Goal: Task Accomplishment & Management: Use online tool/utility

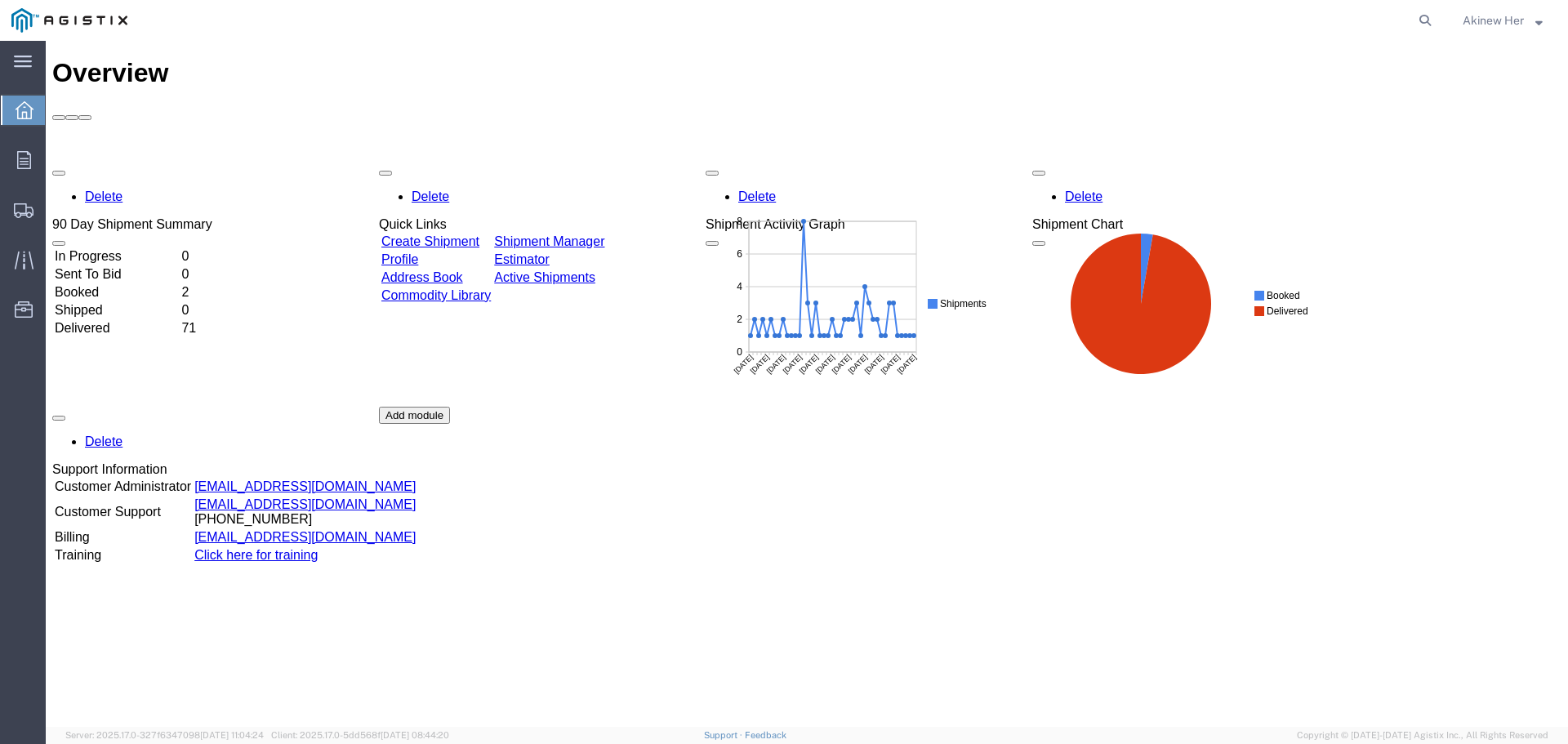
click at [1532, 15] on span "Akinew Her" at bounding box center [1503, 20] width 81 height 18
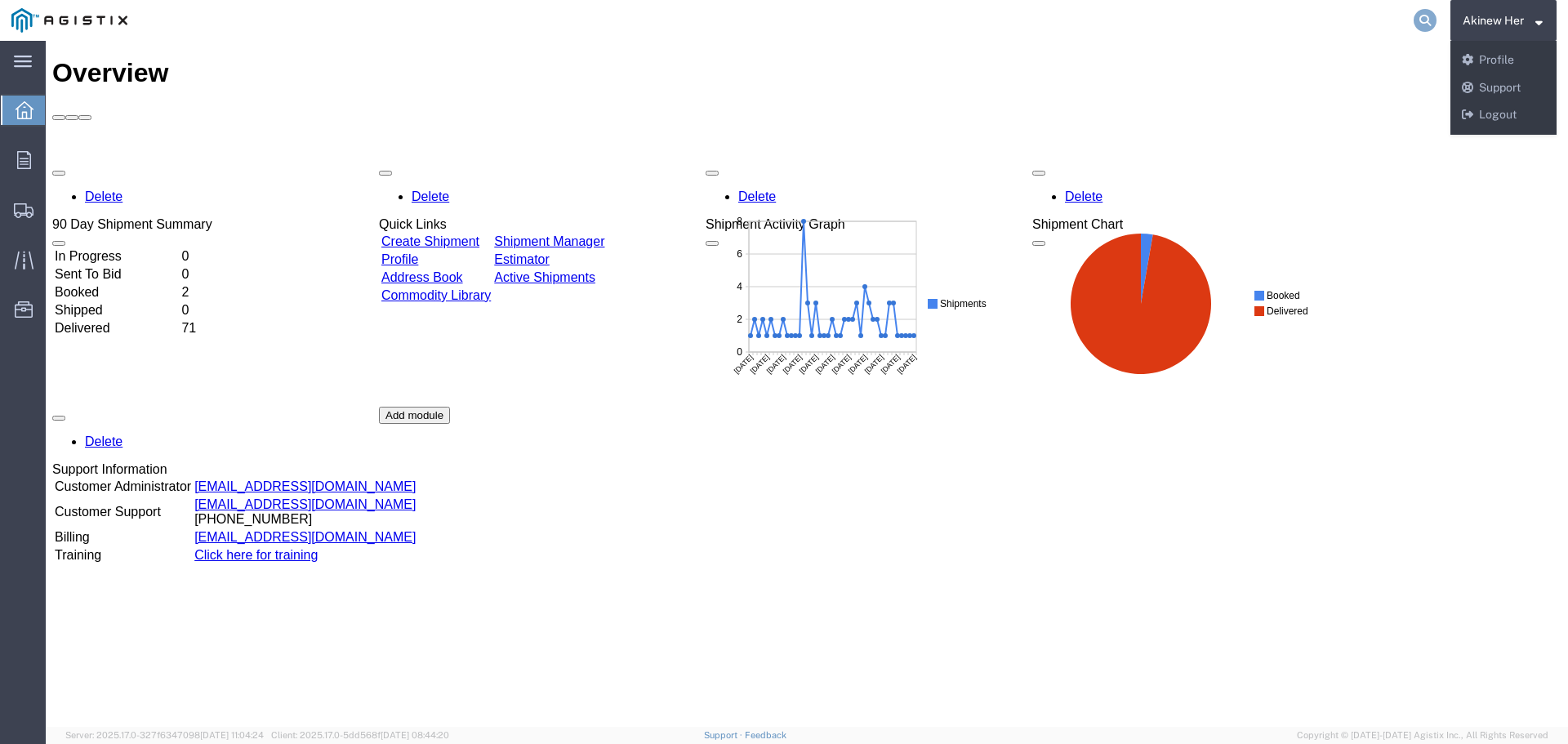
click at [1420, 23] on icon at bounding box center [1426, 20] width 23 height 23
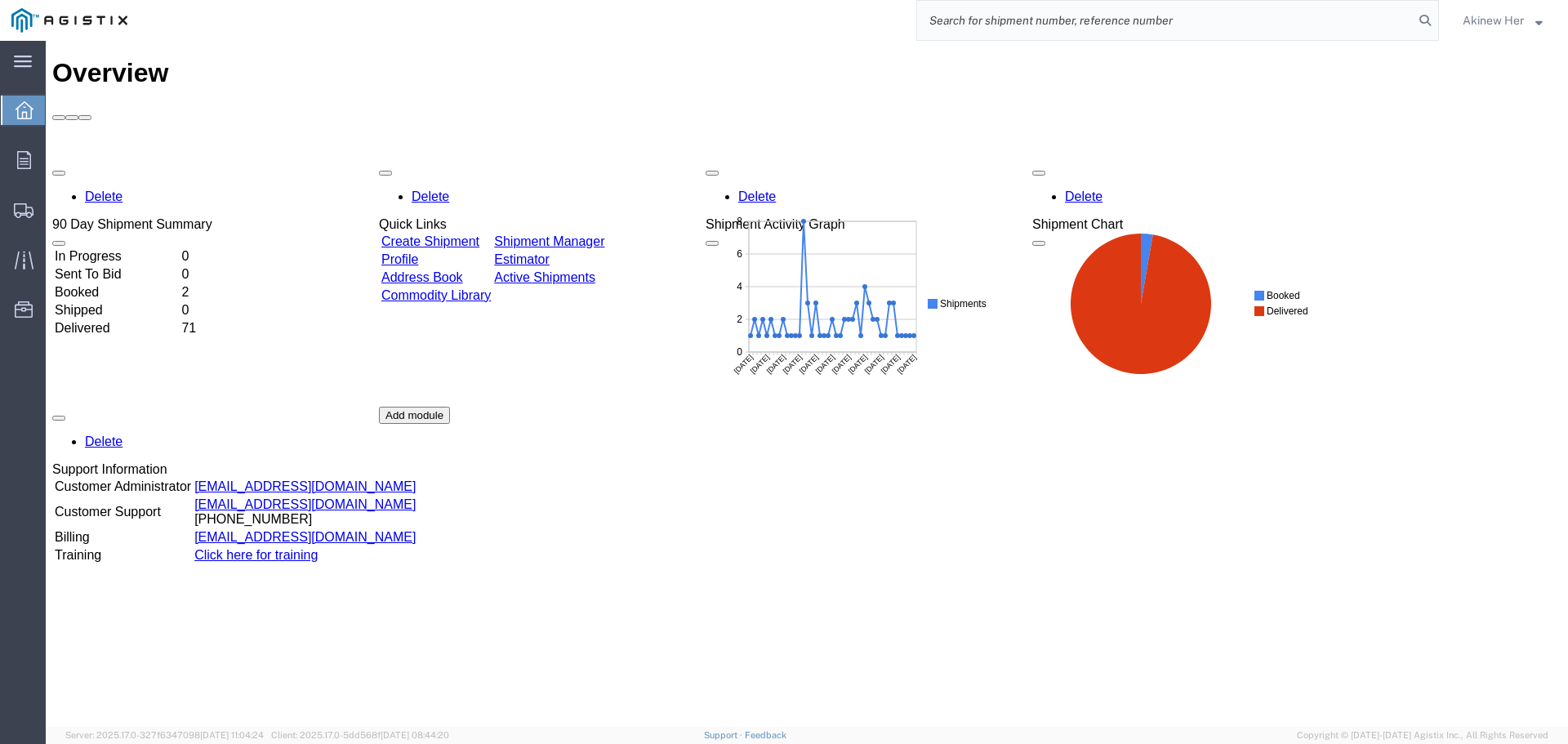
click at [1002, 18] on input "search" at bounding box center [1165, 20] width 496 height 40
paste input "56520653"
type input "56520653"
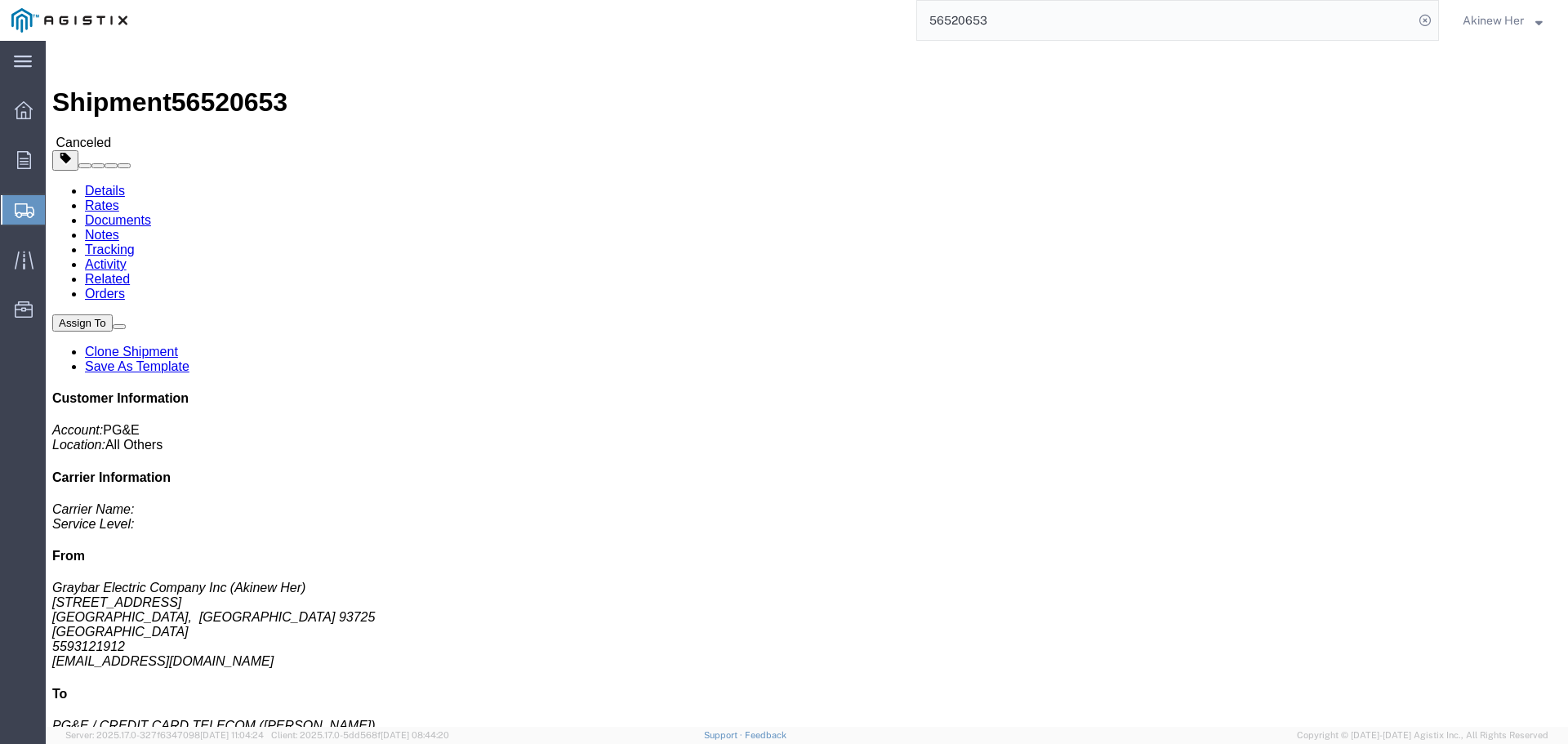
click link "Clone Shipment"
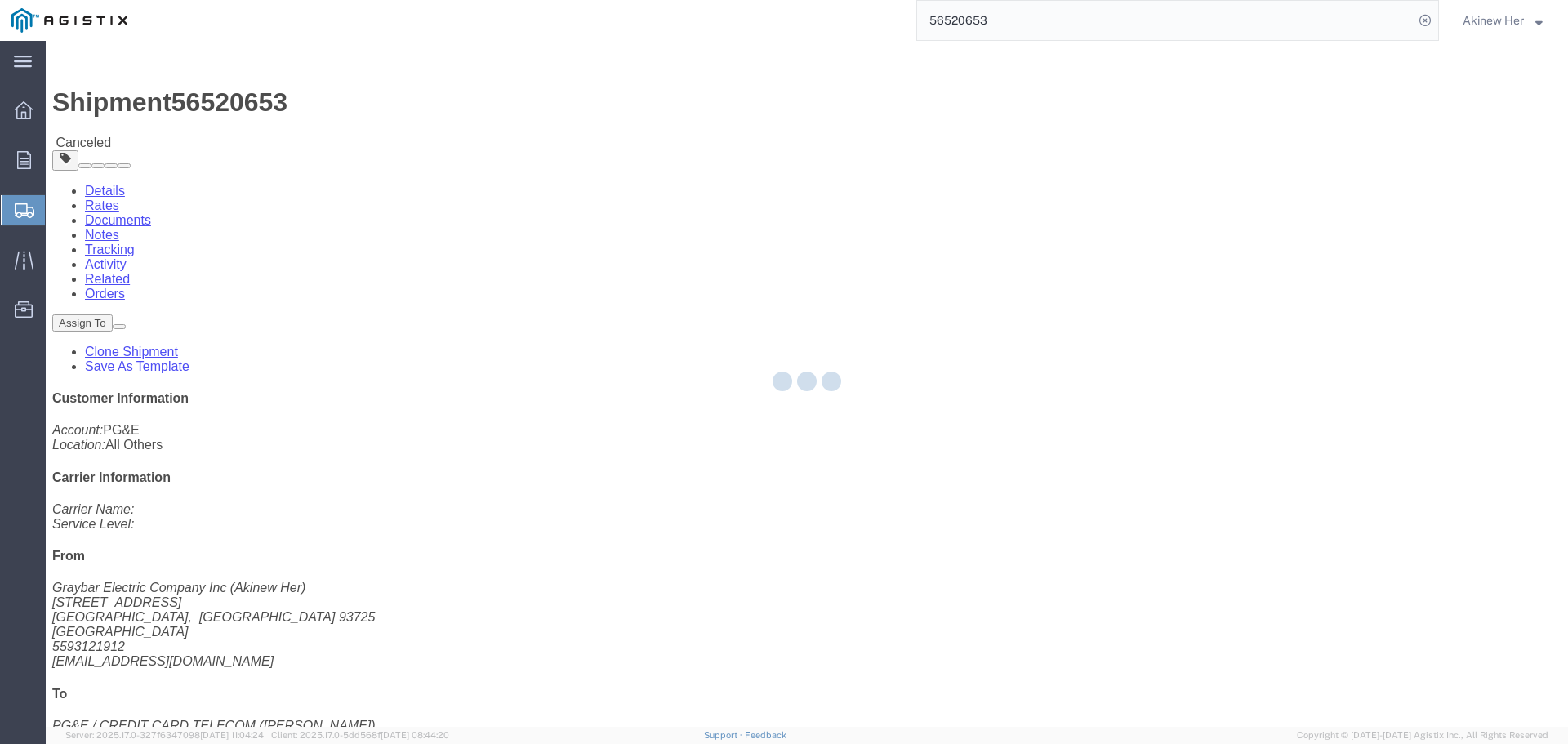
select select "PURCHORD"
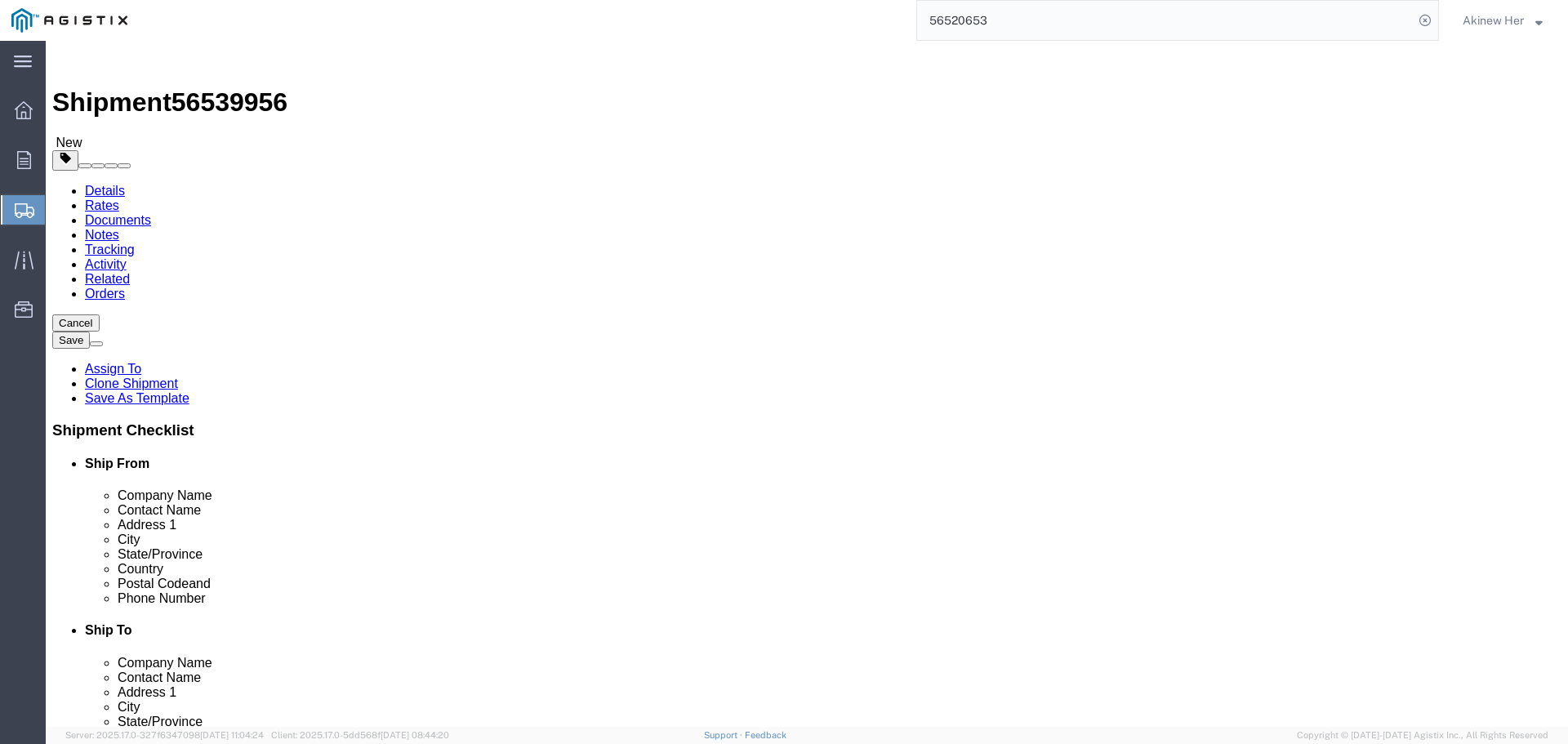
select select "21150"
select select
select select "MYPROFILE"
select select "CA"
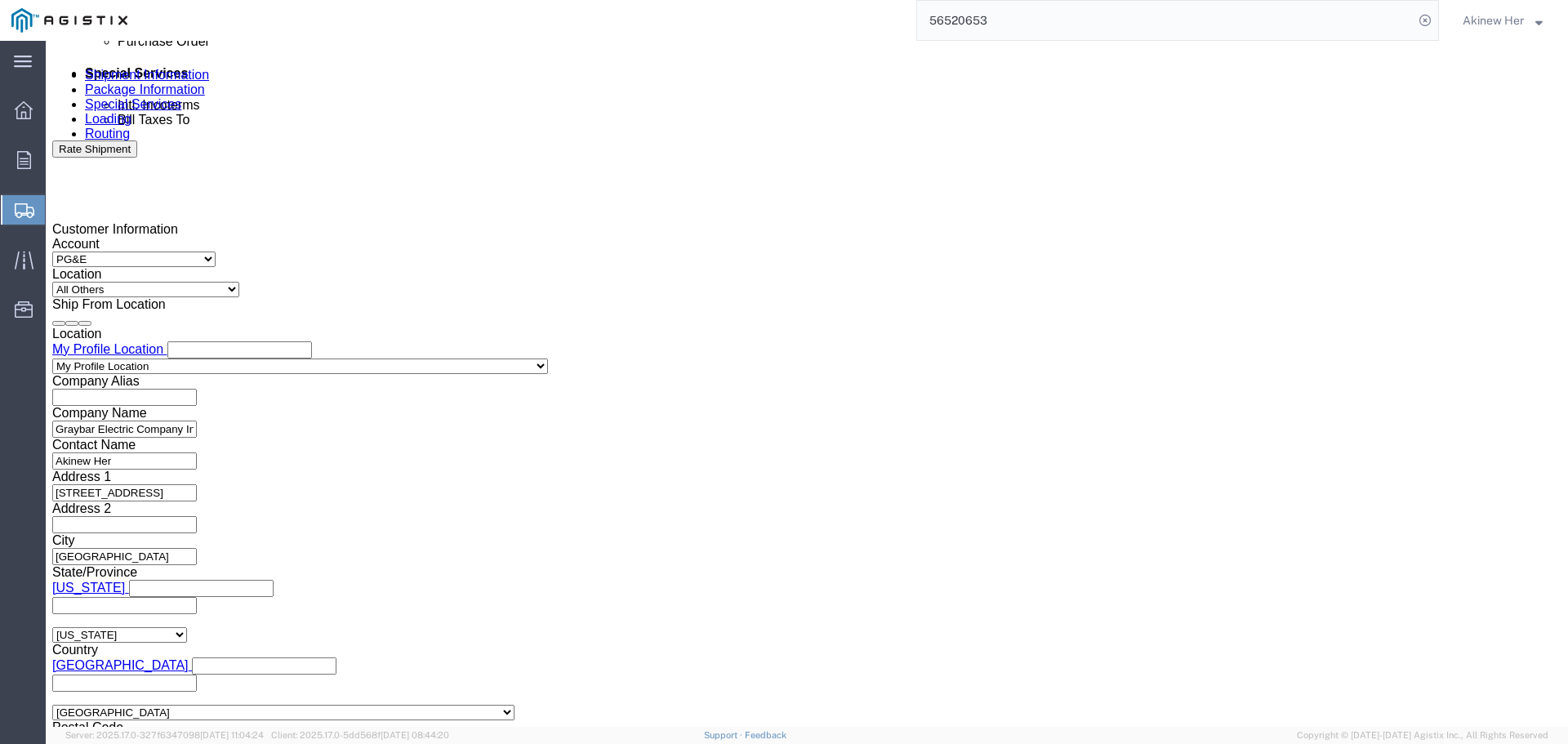
scroll to position [899, 0]
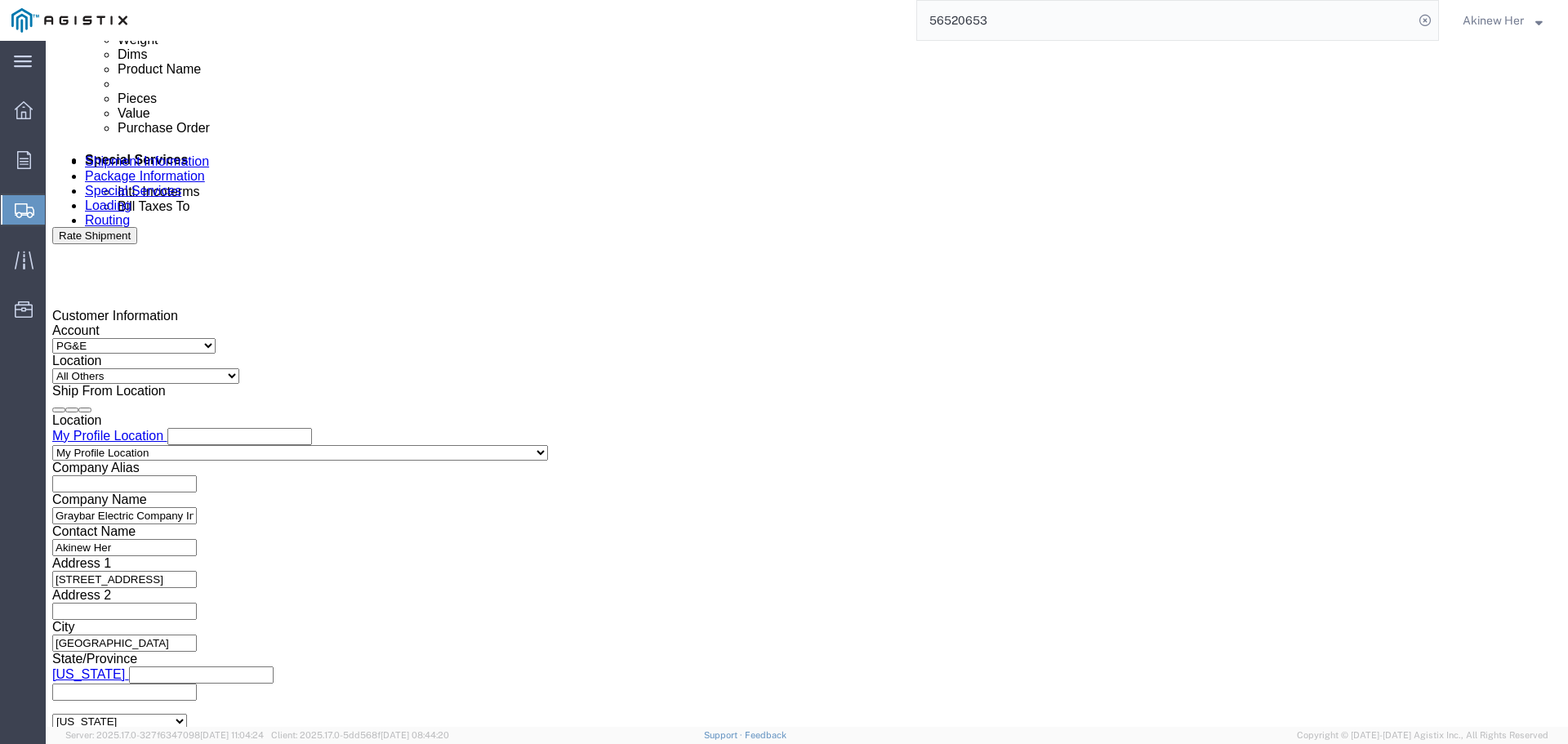
click div "[DATE] 6:15 PM"
type input "12:30 PM"
click button "Apply"
click div "[DATE] 7:15 PM"
type input "5:30 PM"
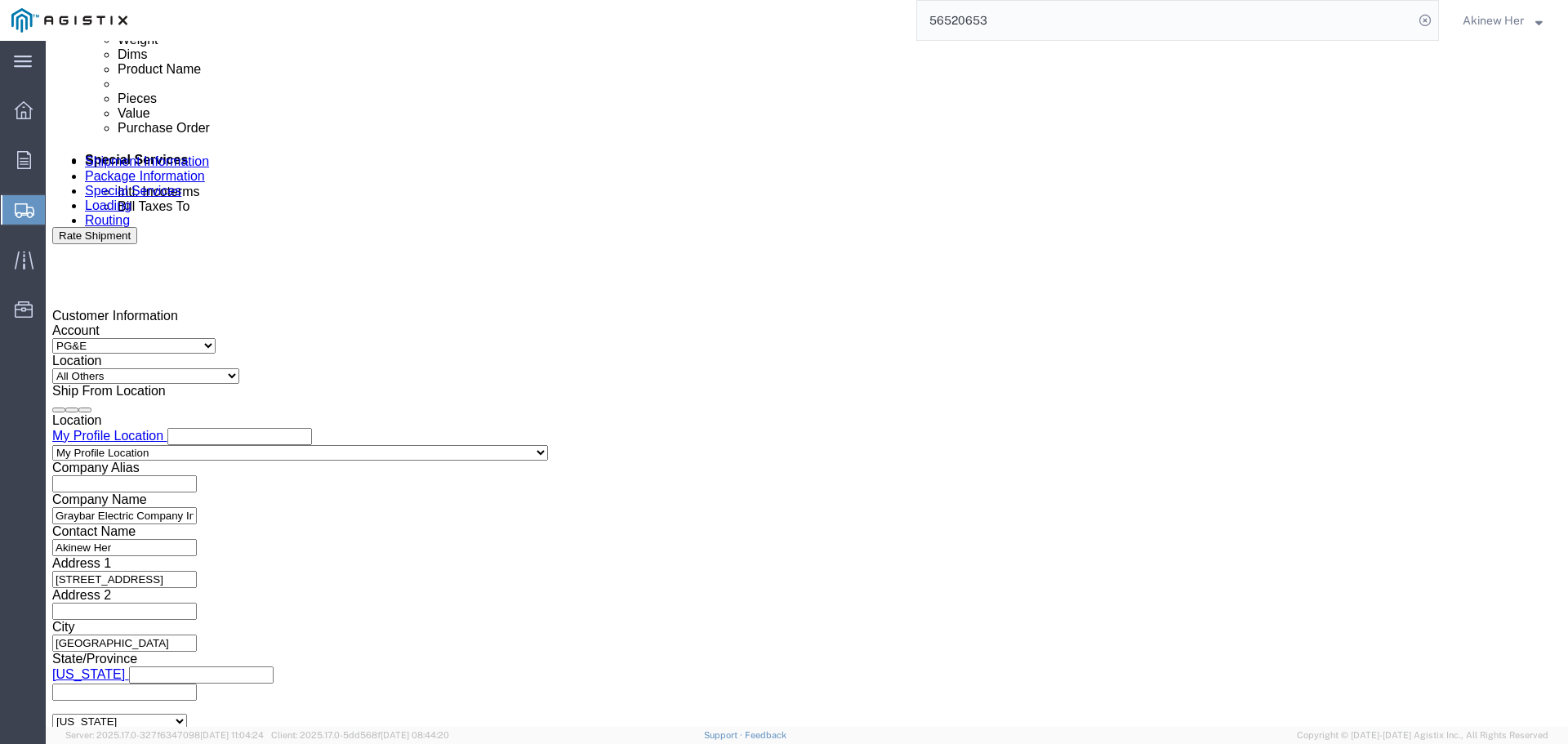
click button "Apply"
click div
click input "8:15 PM"
type input "9:00 AM"
click button "Apply"
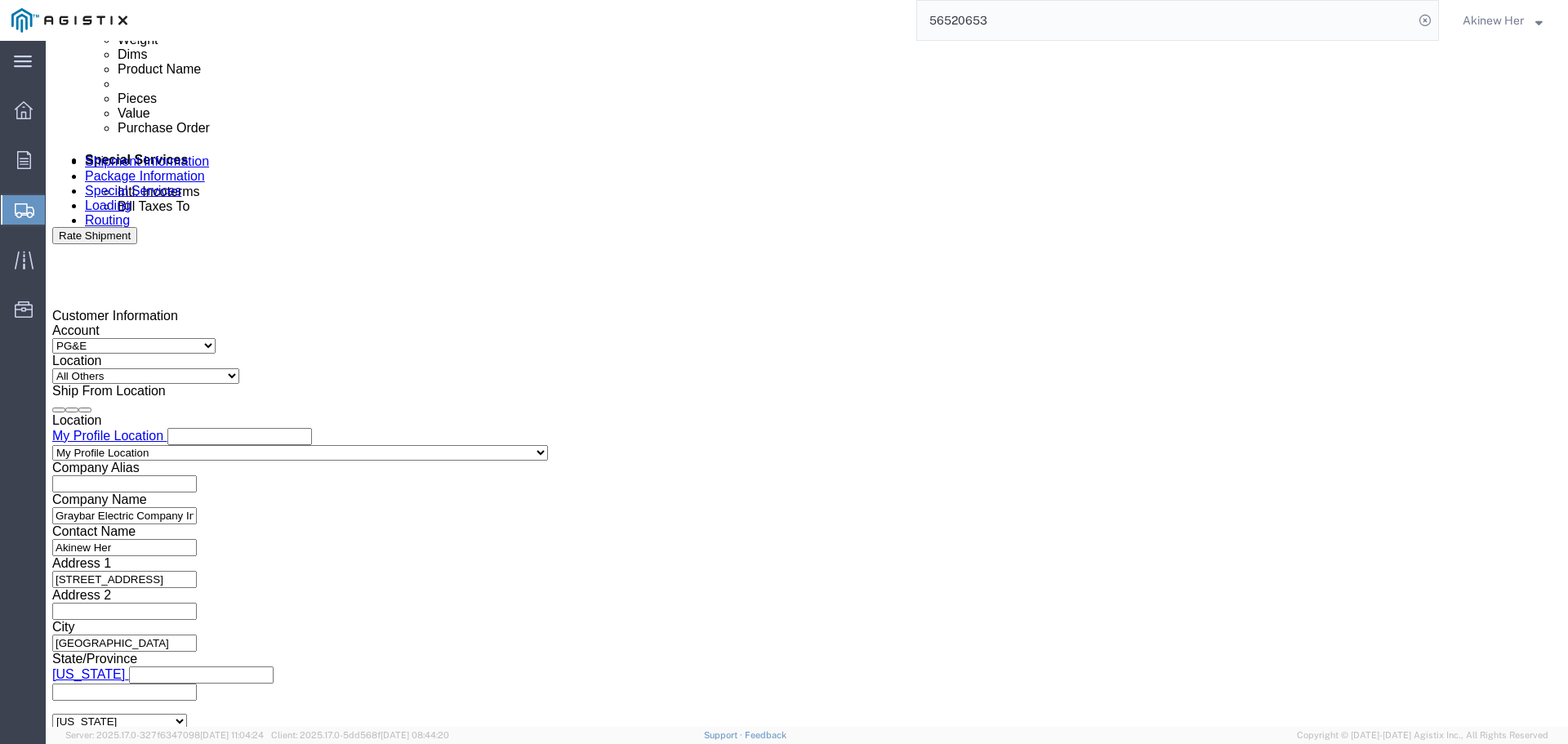
click div
type input "1:00 PM"
click button "Apply"
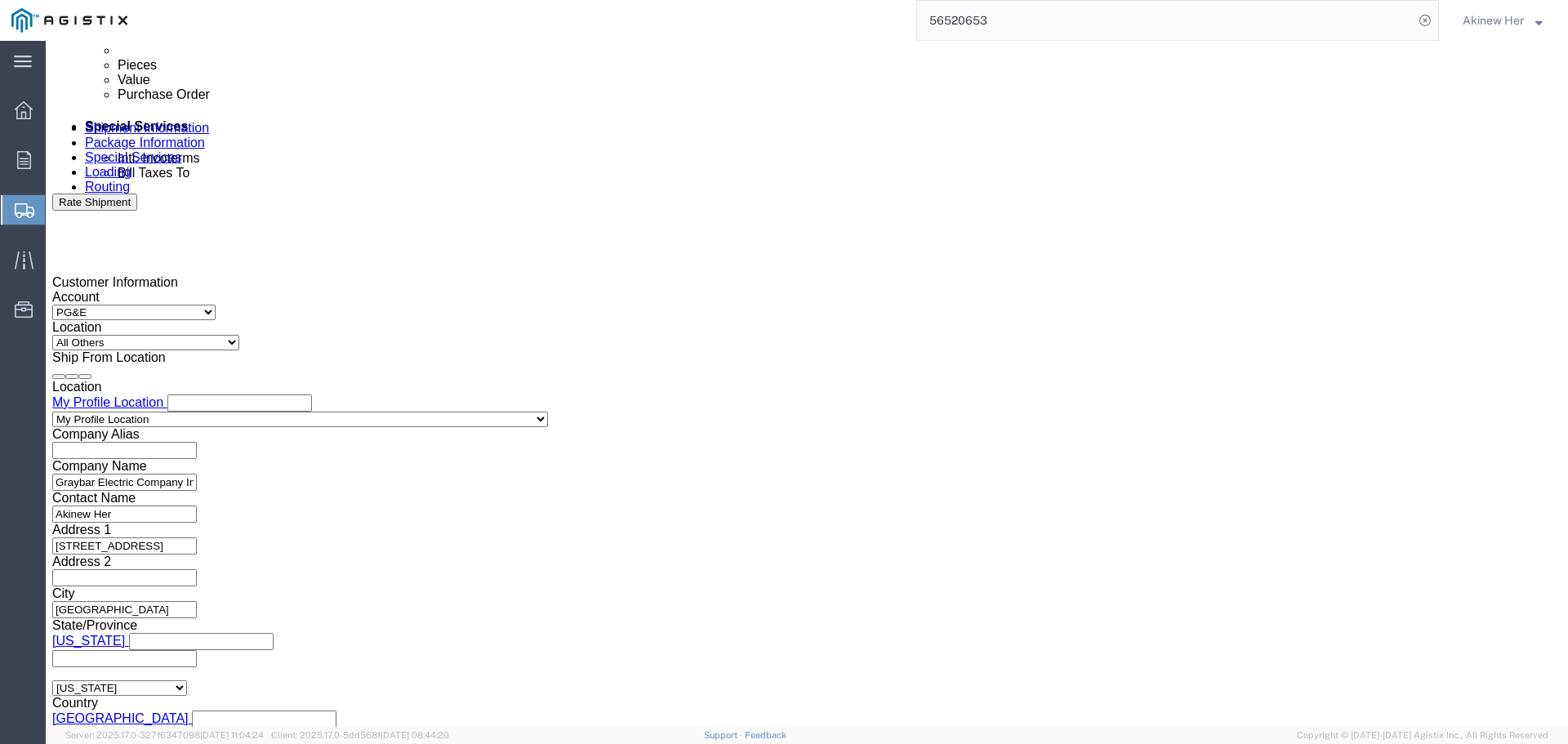
scroll to position [980, 0]
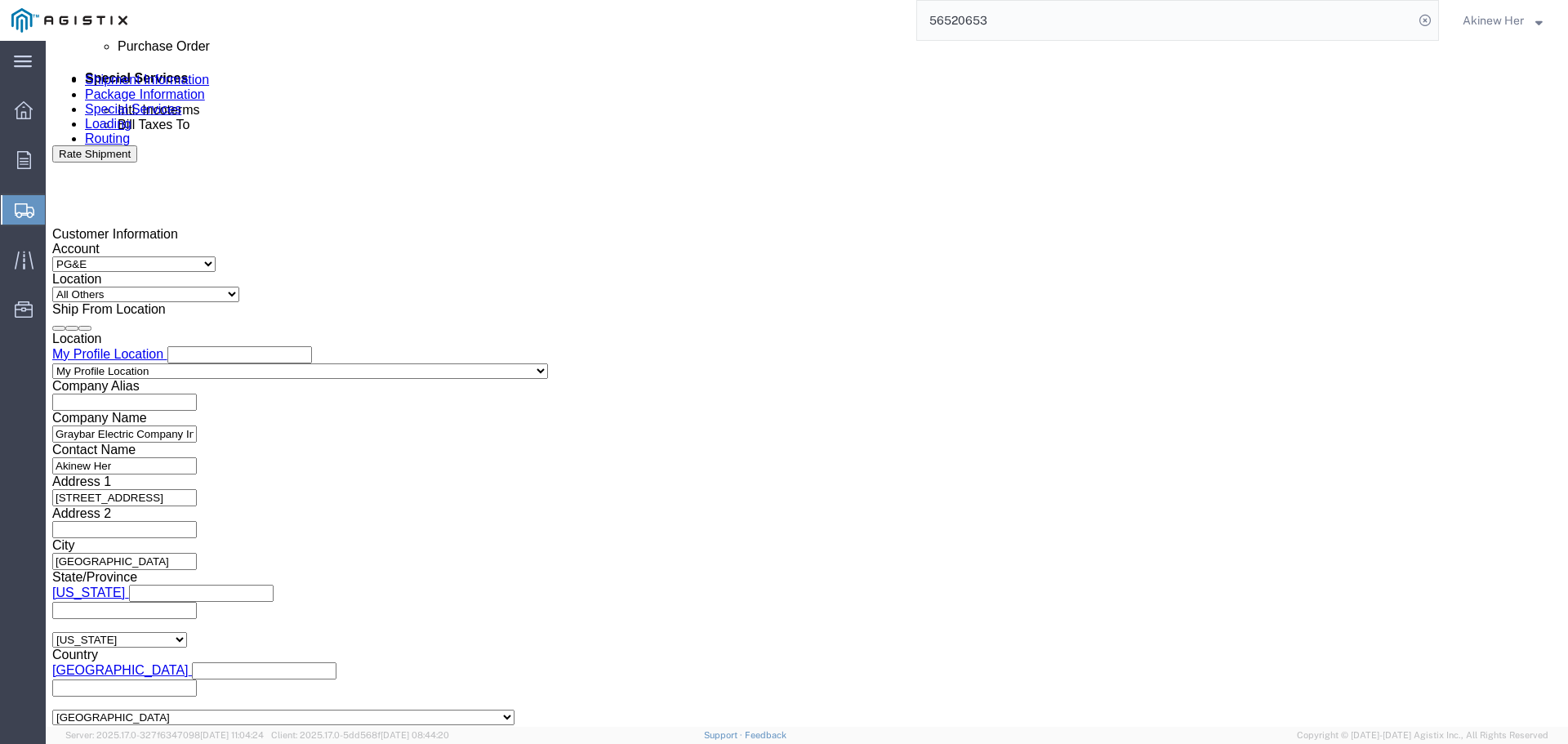
click input "text"
paste input "2701000000"
type input "2701000000"
click select "Select Account Type Activity ID Airline Appointment Number ASN Batch Request # …"
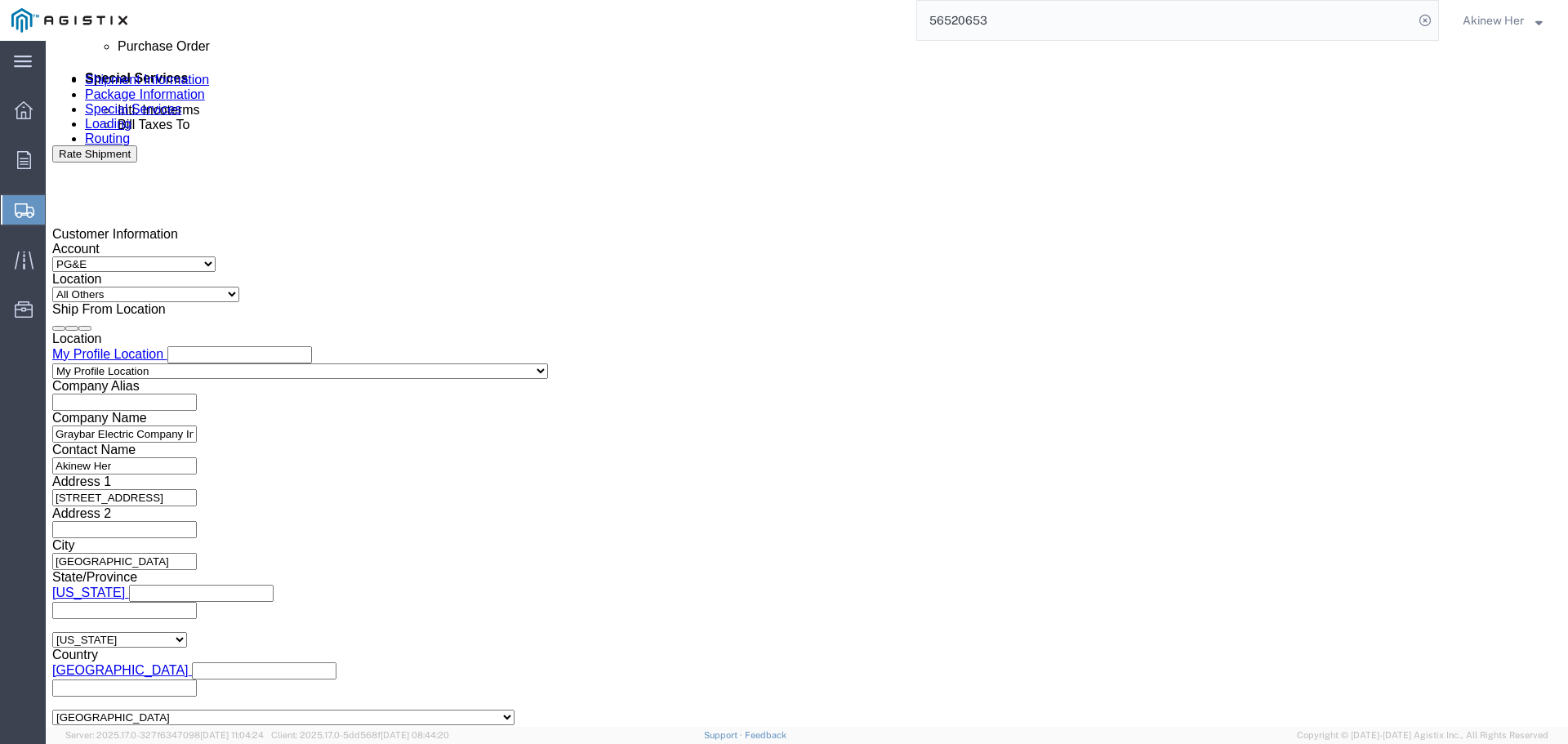
select select "DELNUM"
click select "Select Account Type Activity ID Airline Appointment Number ASN Batch Request # …"
type input "8000705151"
click select "Select Air Less than Truckload Multi-Leg Ocean Freight Rail Small Parcel Truckl…"
select select "LTL"
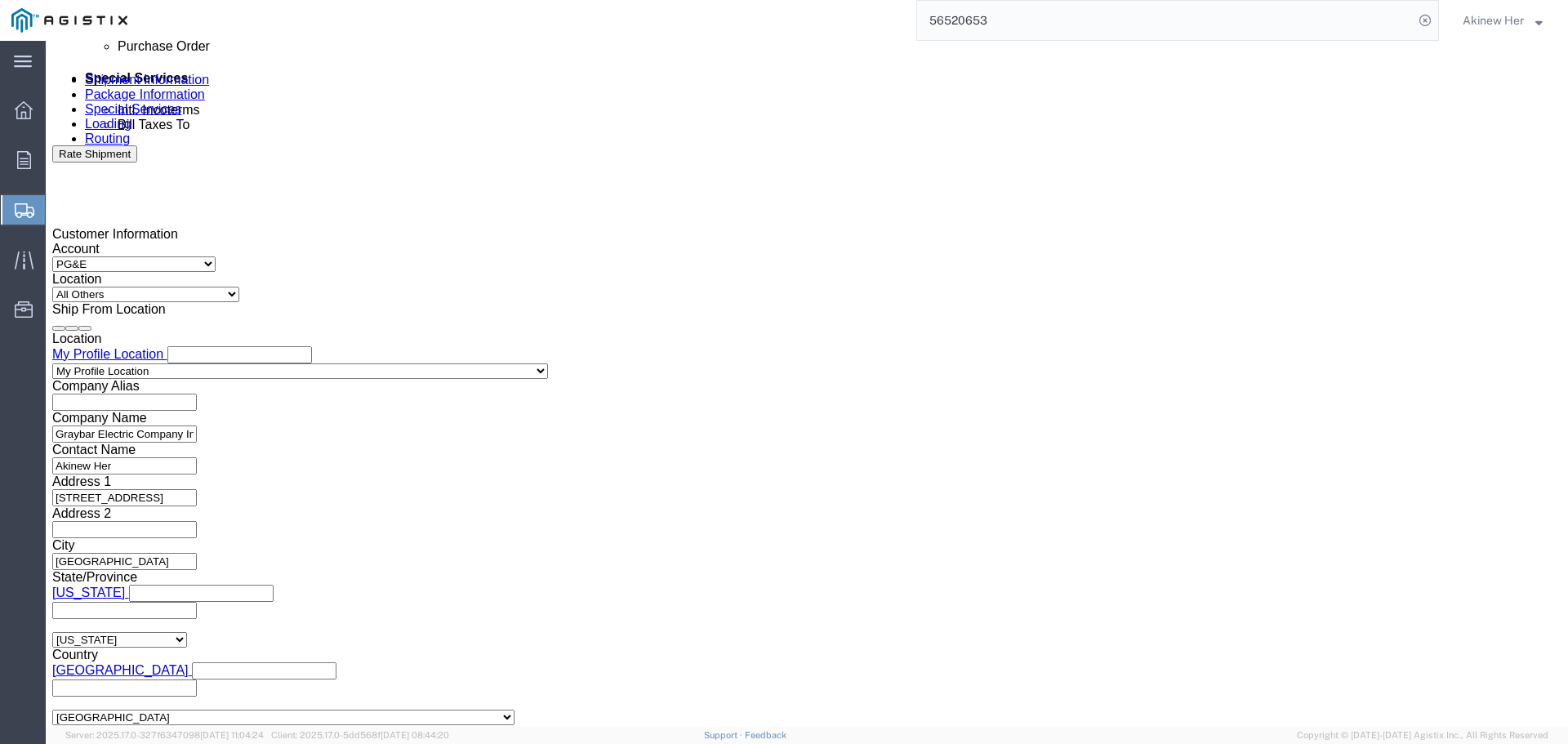
click select "Select Air Less than Truckload Multi-Leg Ocean Freight Rail Small Parcel Truckl…"
click select "Select Straight Truck"
select select "STTR"
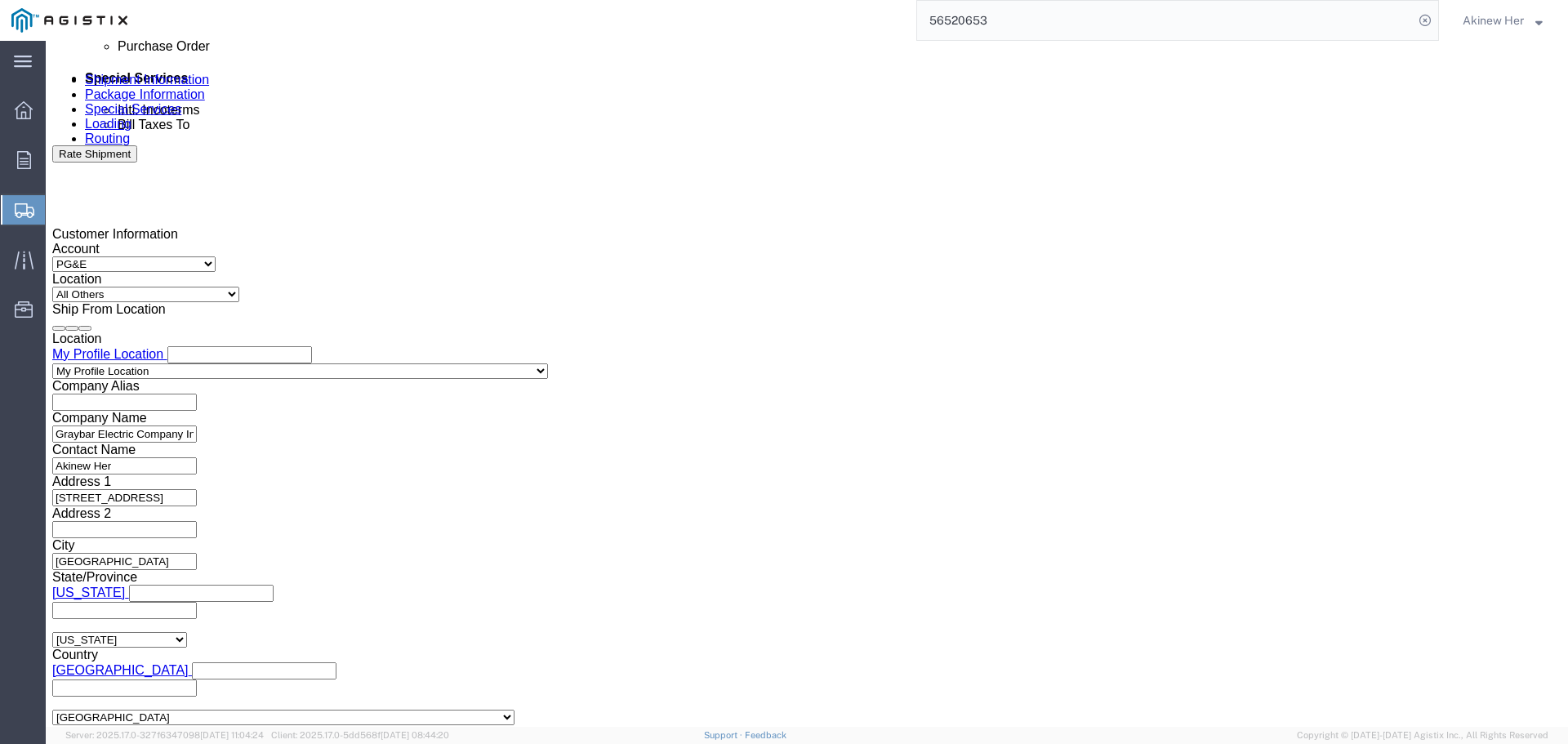
click select "Select Straight Truck"
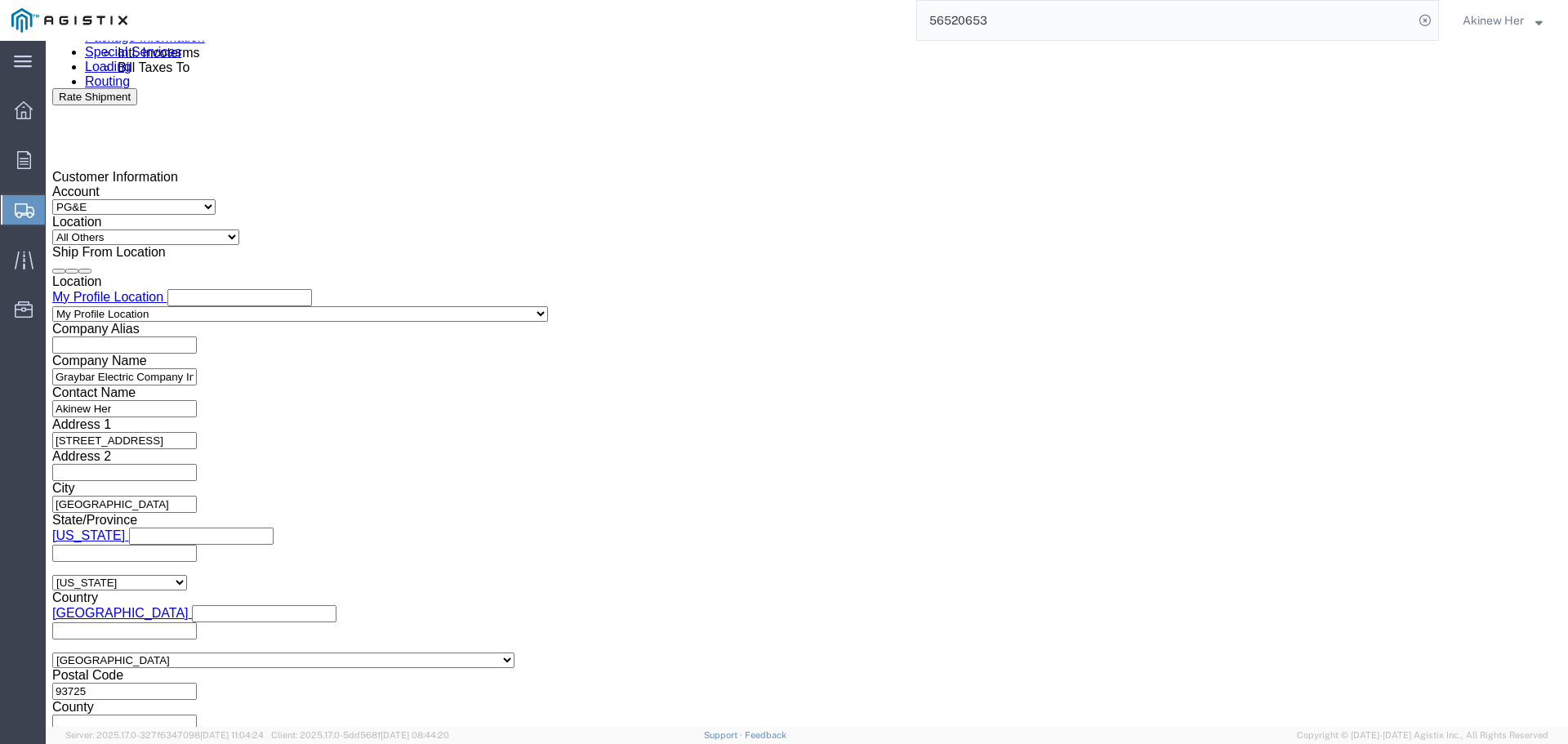
scroll to position [1110, 0]
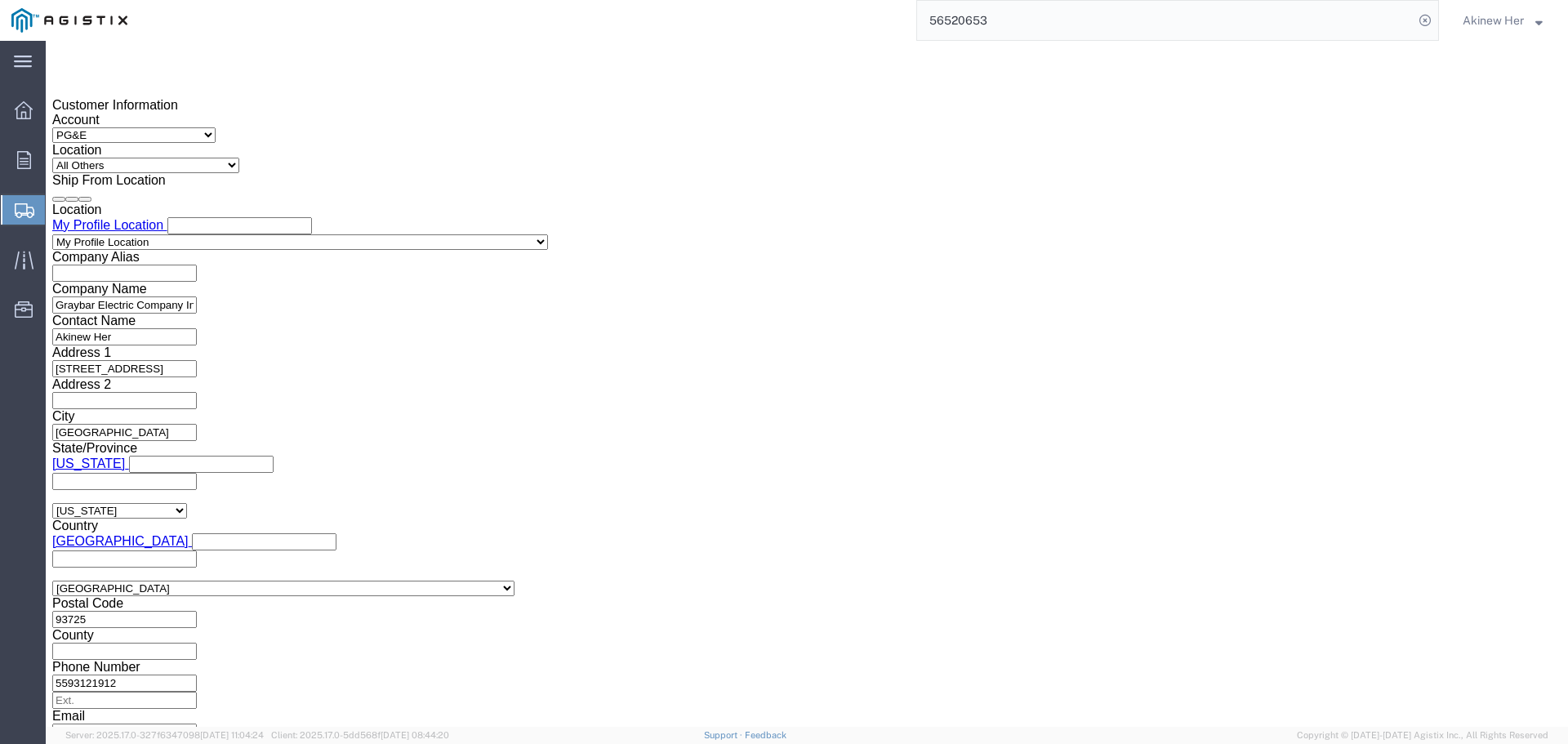
click button "Continue"
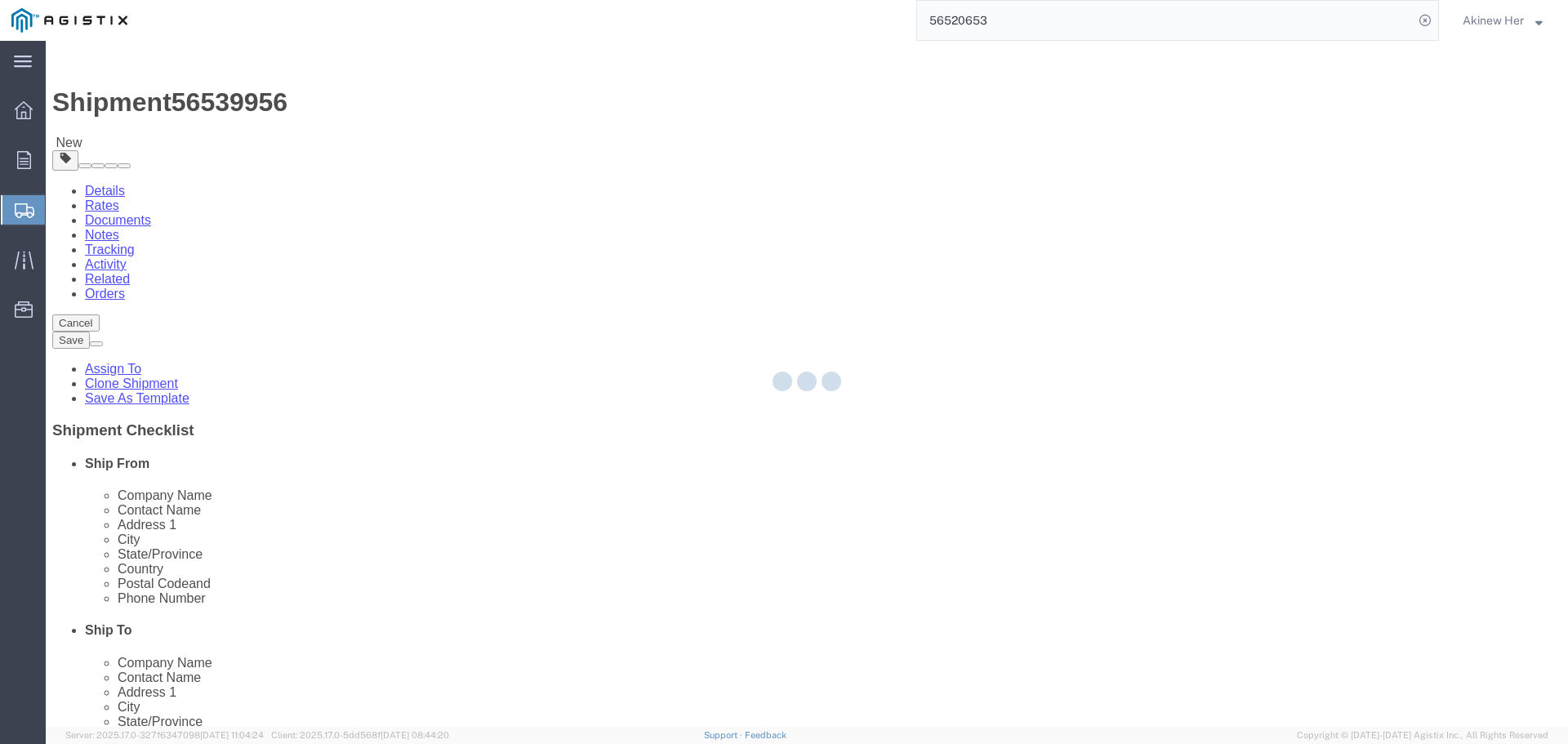
select select "CBOX"
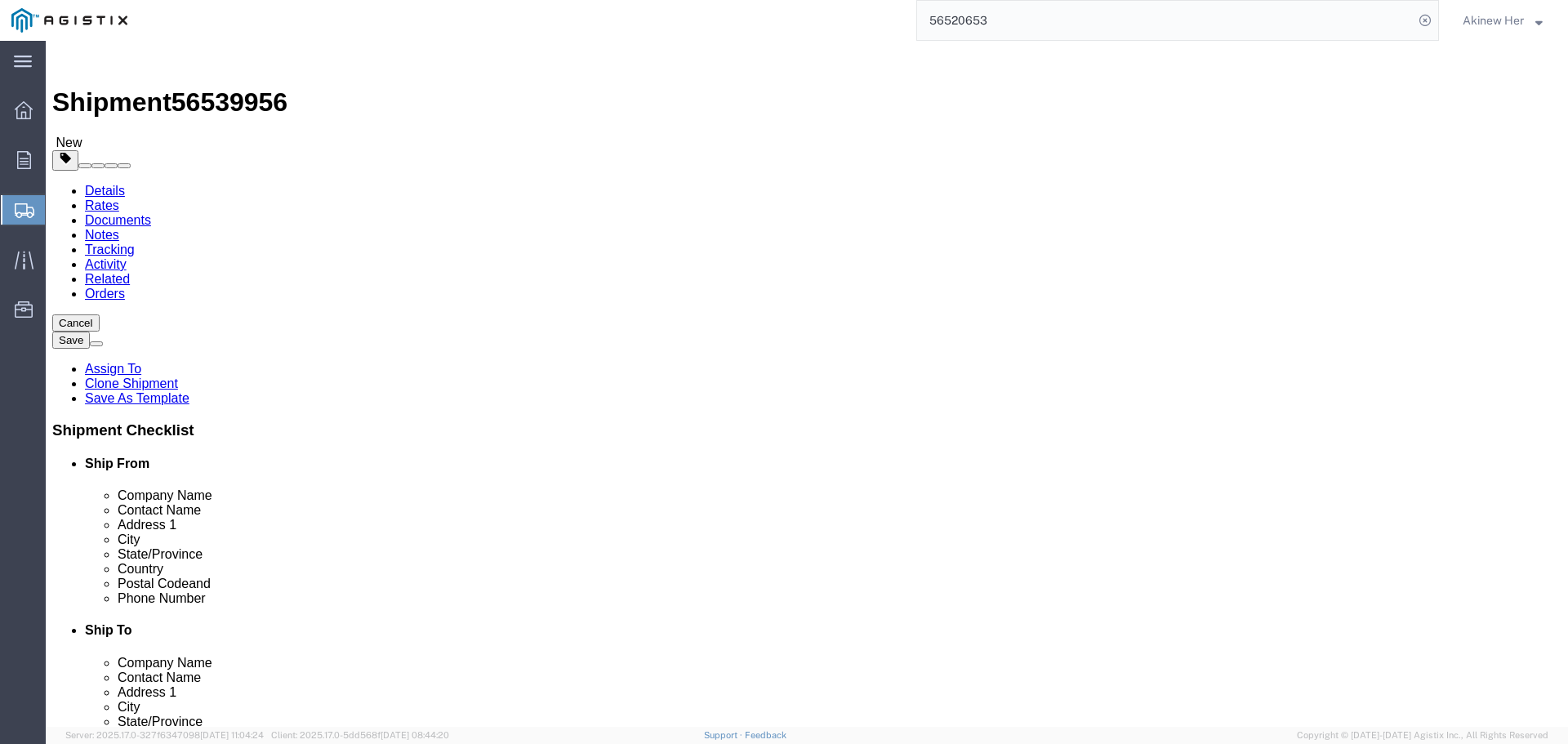
click select "Select Bulk Bundle(s) Cardboard Box(es) Carton(s) Crate(s) Drum(s) (Fiberboard)…"
click input "text"
type input "23"
type input "12"
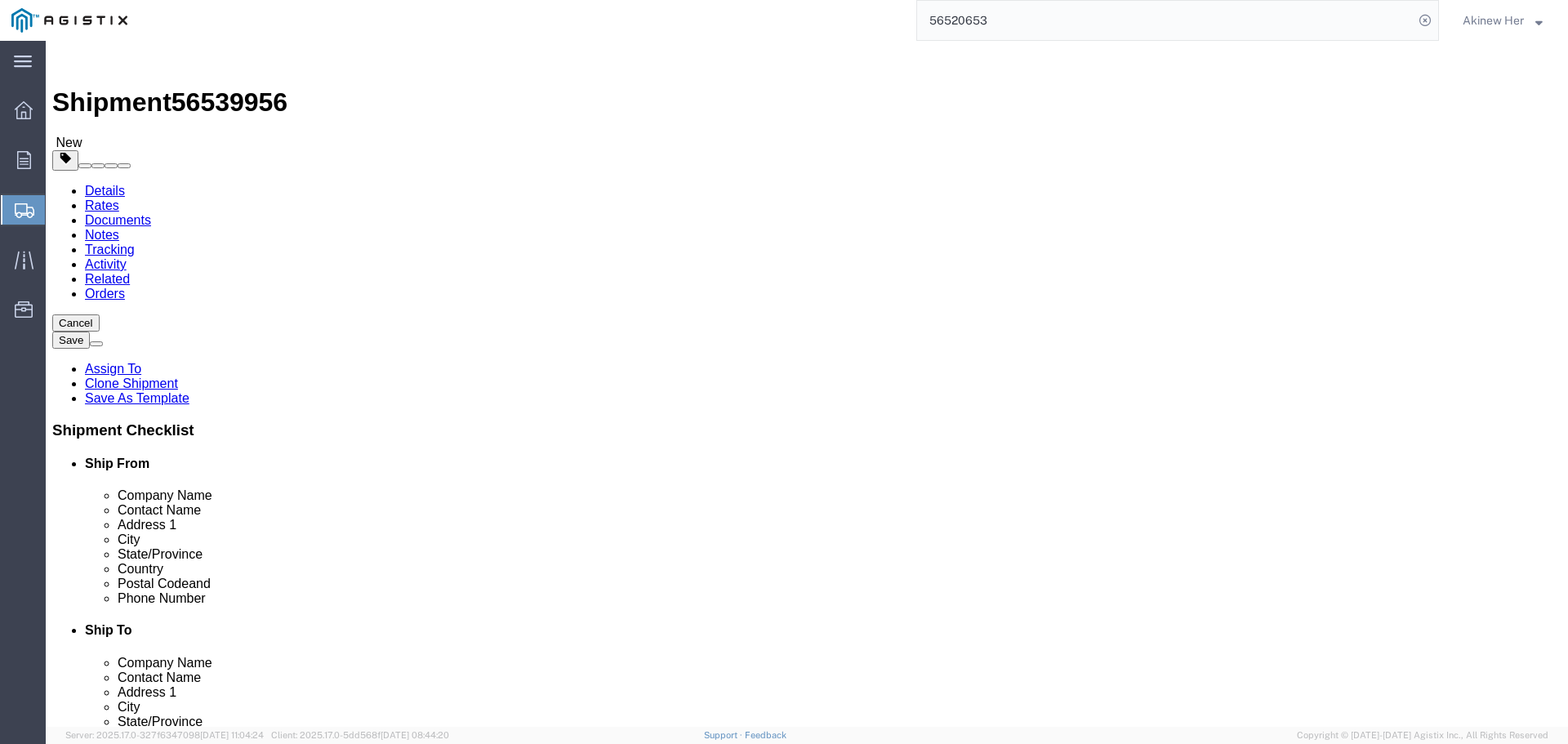
type input "12"
type input "8"
click link "Add Content"
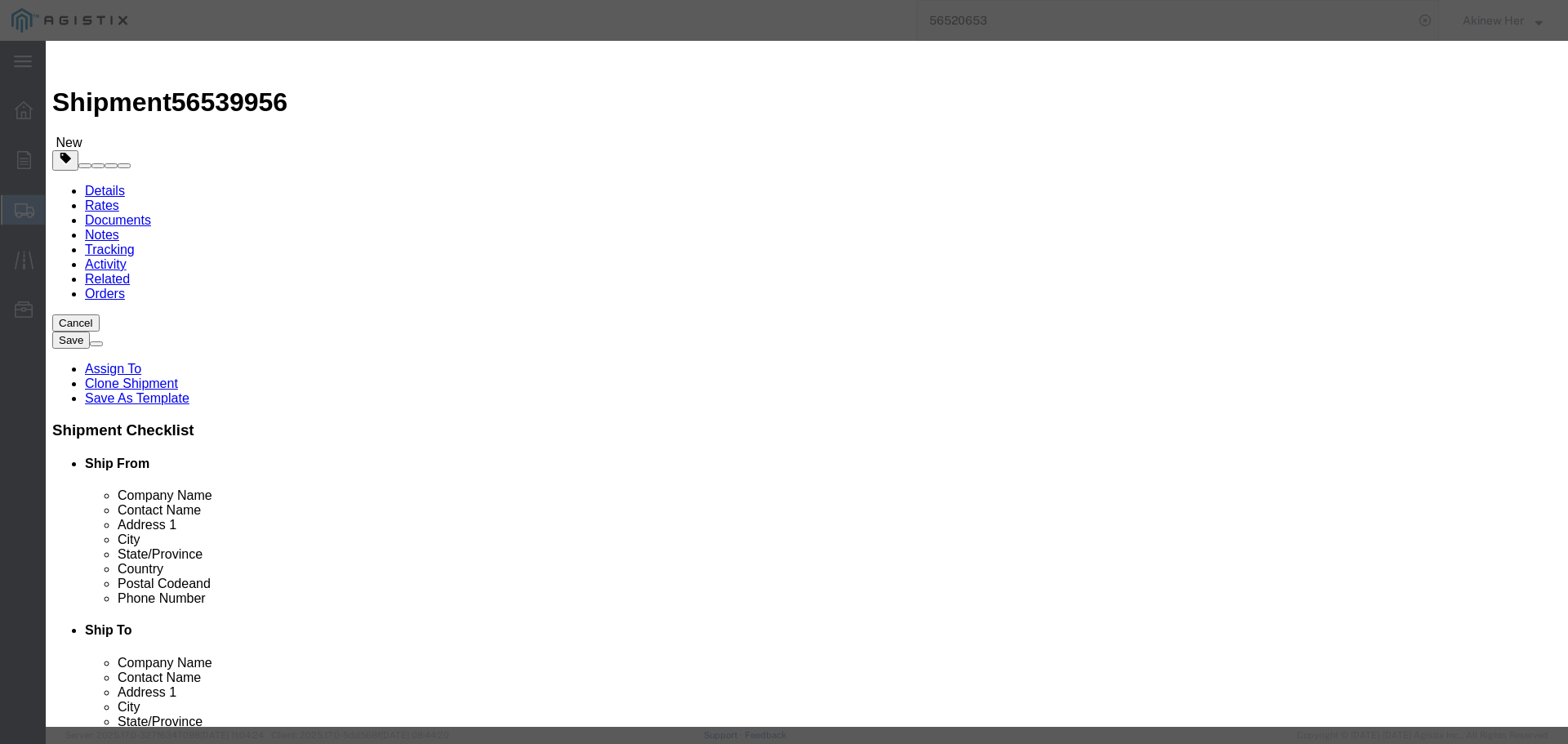
click input "text"
paste input "FRBC4X4LYL"
type input "FRBC4X4LYL"
click input "0"
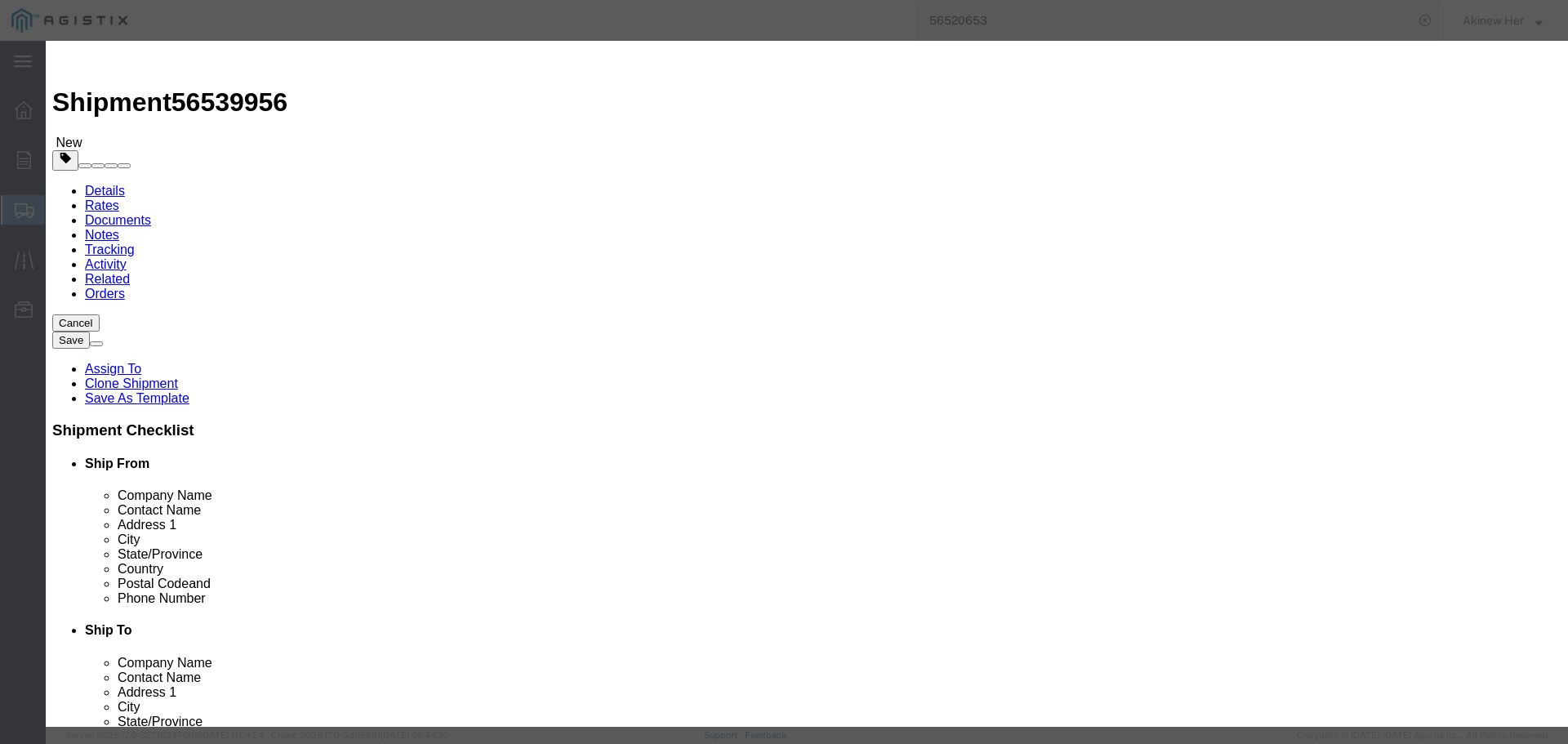
click input "0"
type input "5"
type input "94.4"
select select "USD"
select select "70"
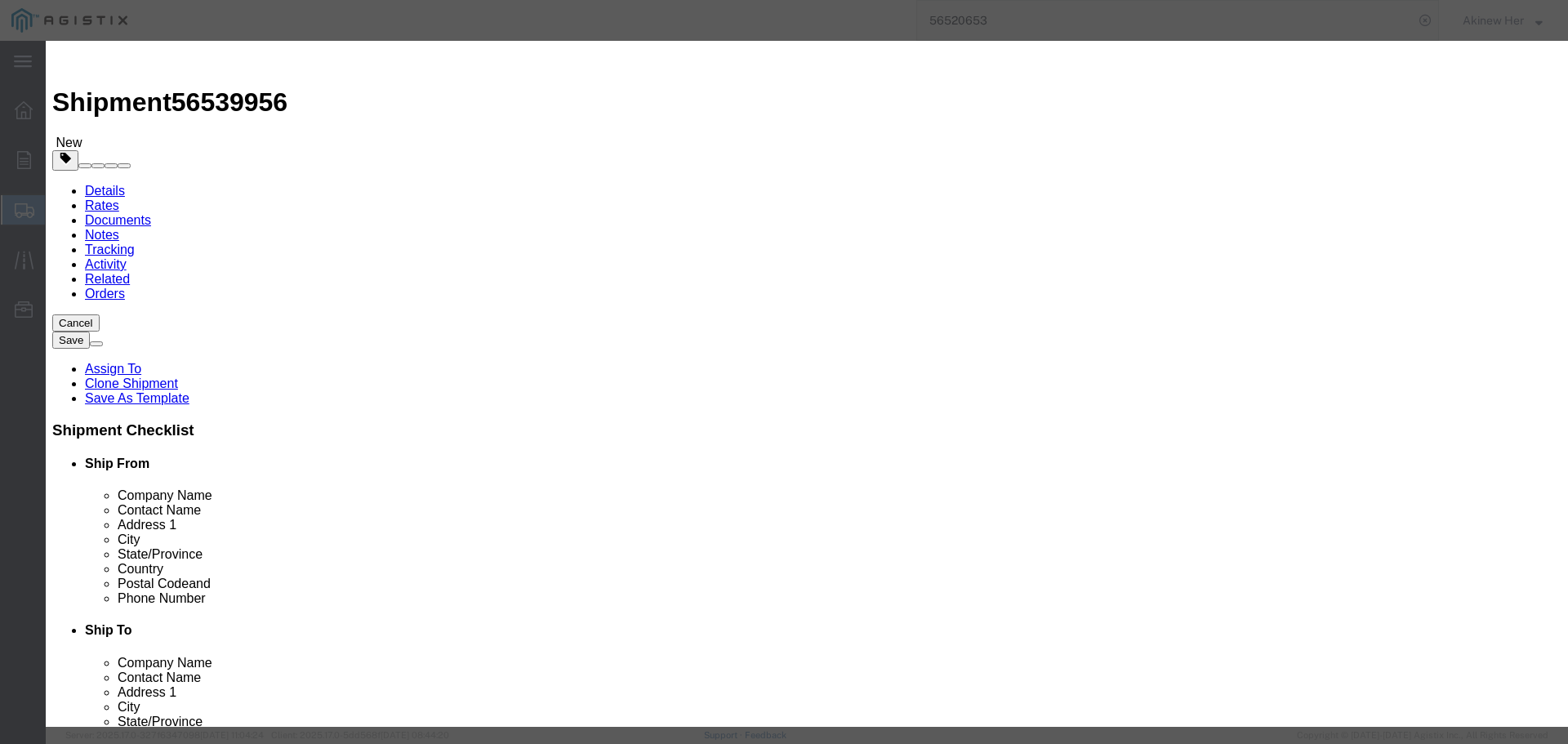
click button "Save & Add Another"
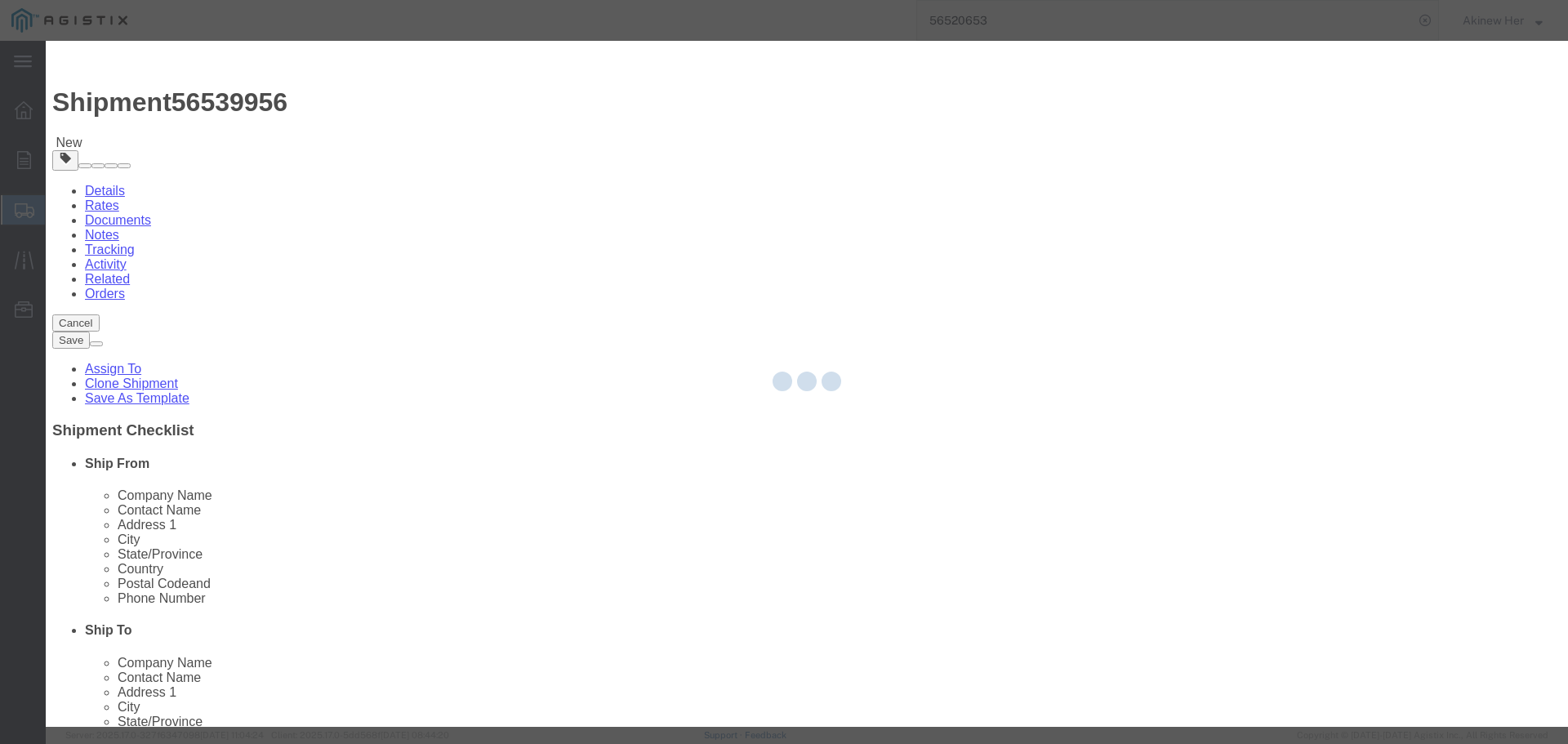
select select "EA"
select select
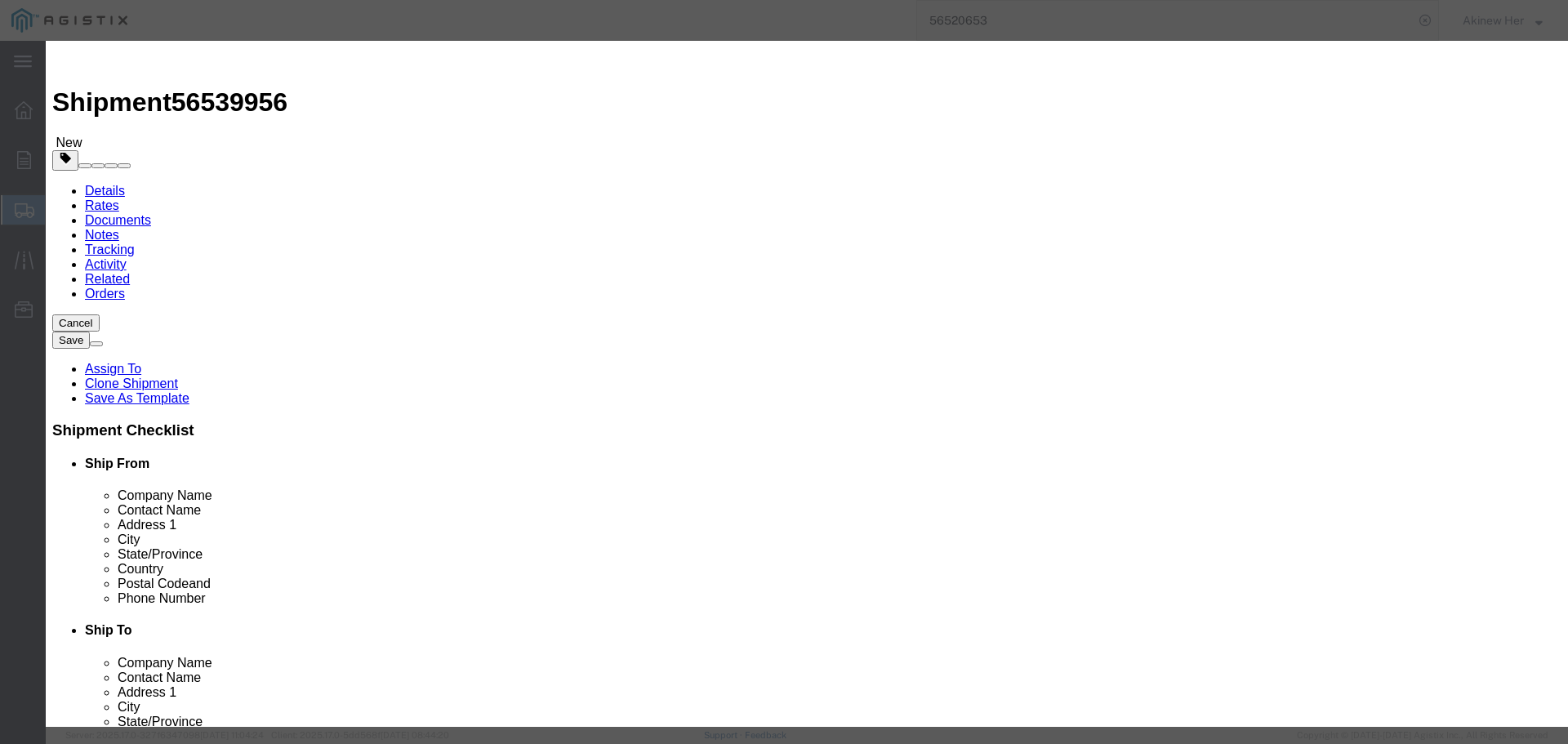
select select "USD"
click input "text"
paste input "FRRA4X4LYL"
type input "FRRA4X4LYL"
type input "2"
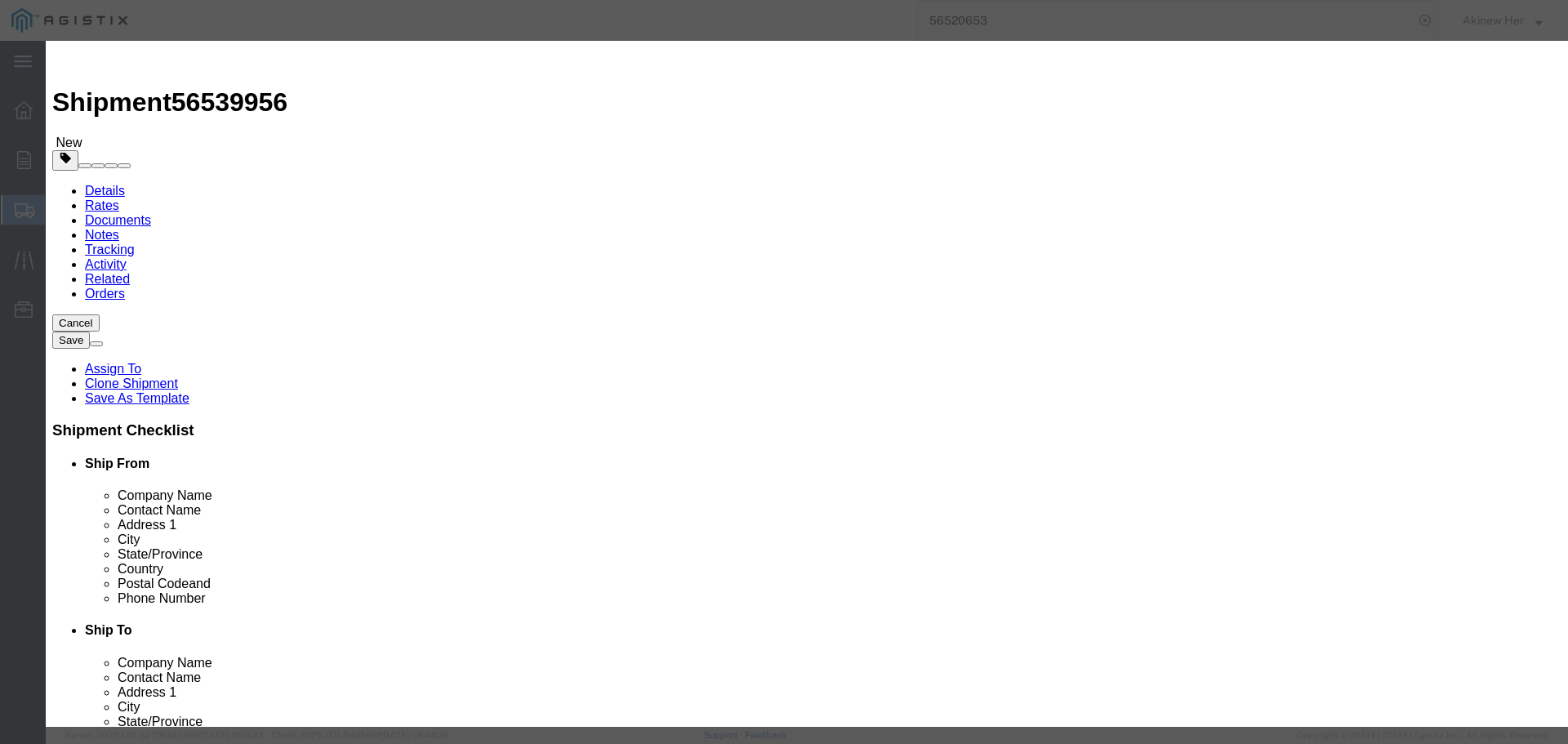
type input "150.72"
select select "70"
click button "Save & Add Another"
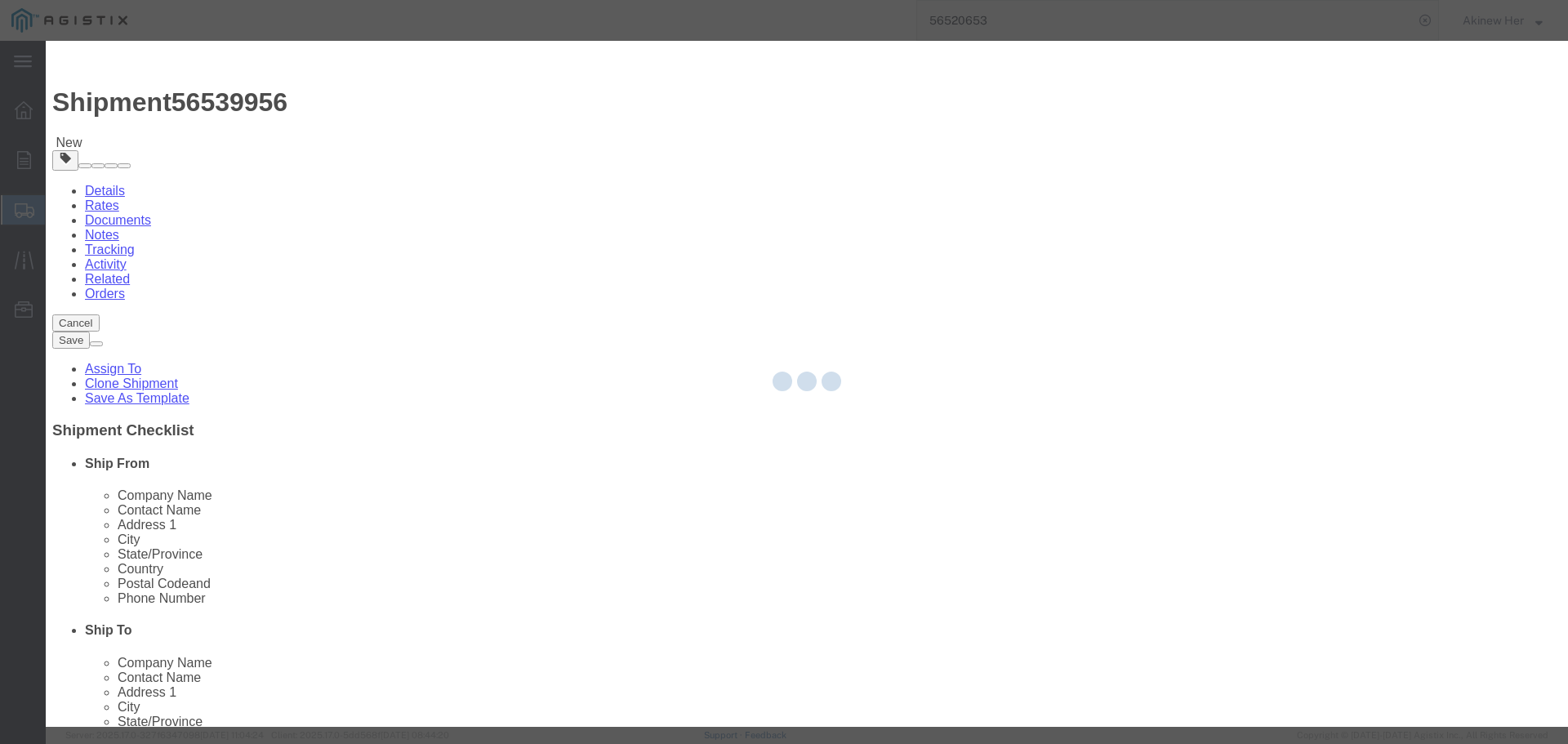
select select "EA"
select select
select select "USD"
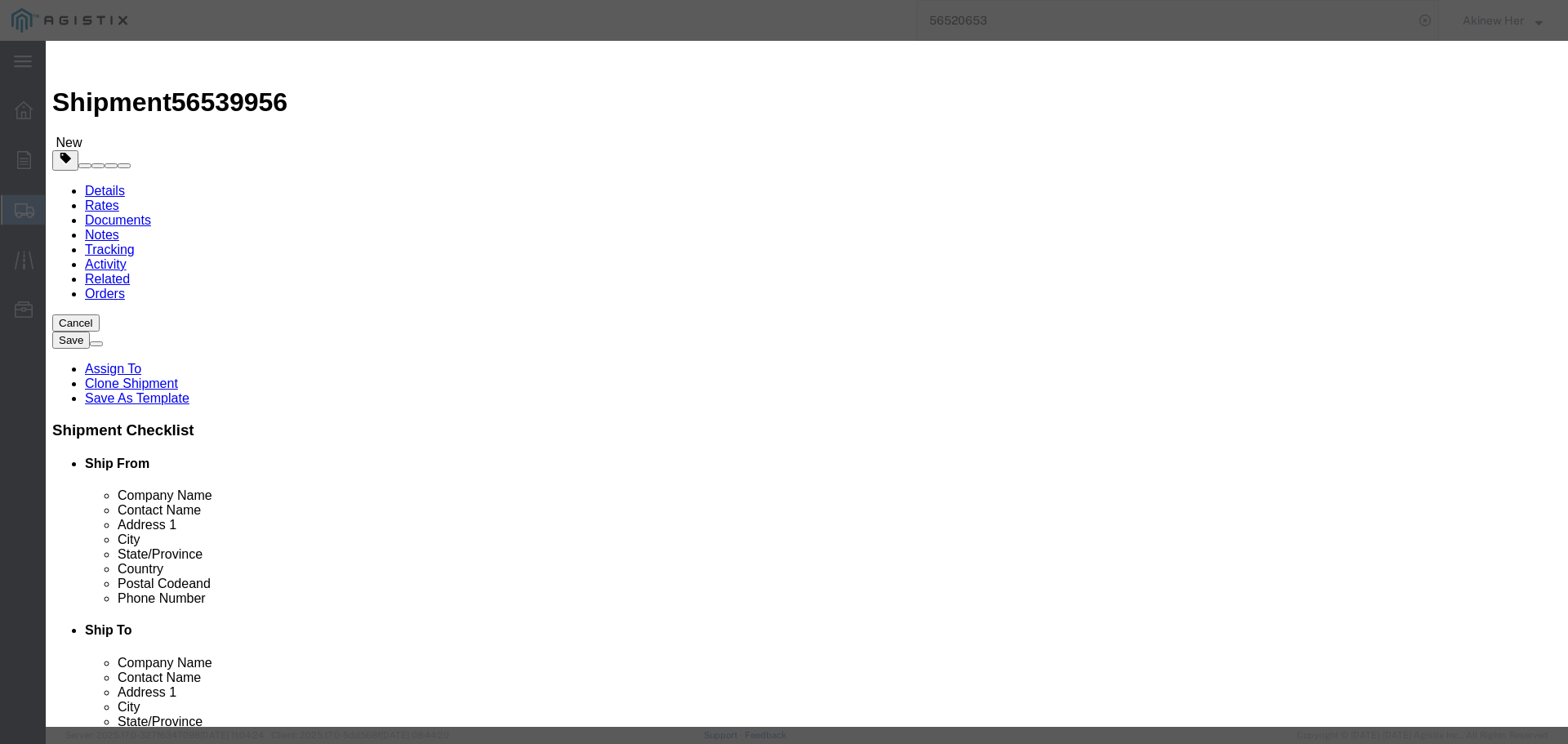
click input "text"
paste input "FRRASC4LYL"
type input "FRRASC4LYL"
type input "2"
type input "100.02"
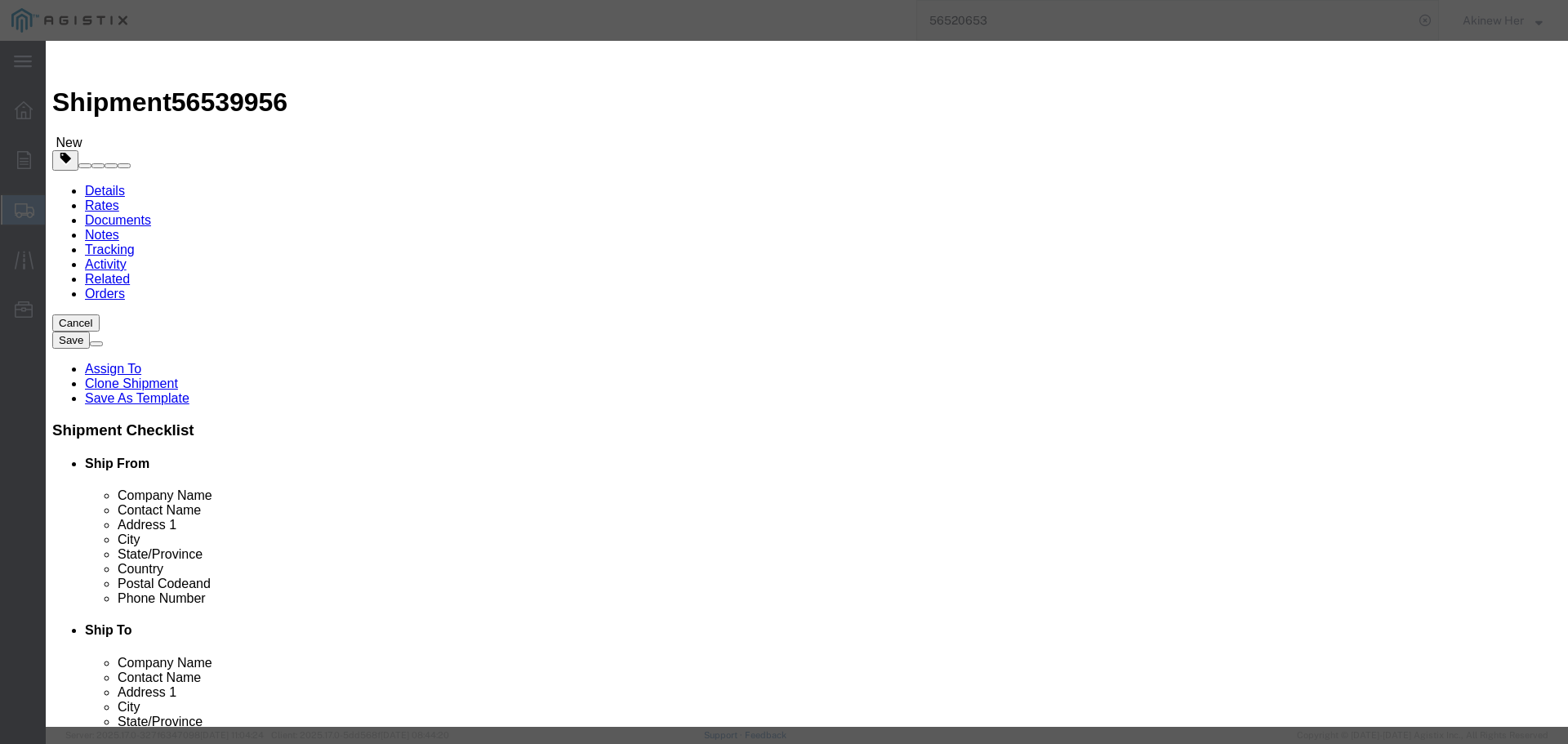
select select "70"
click button "Save & Close"
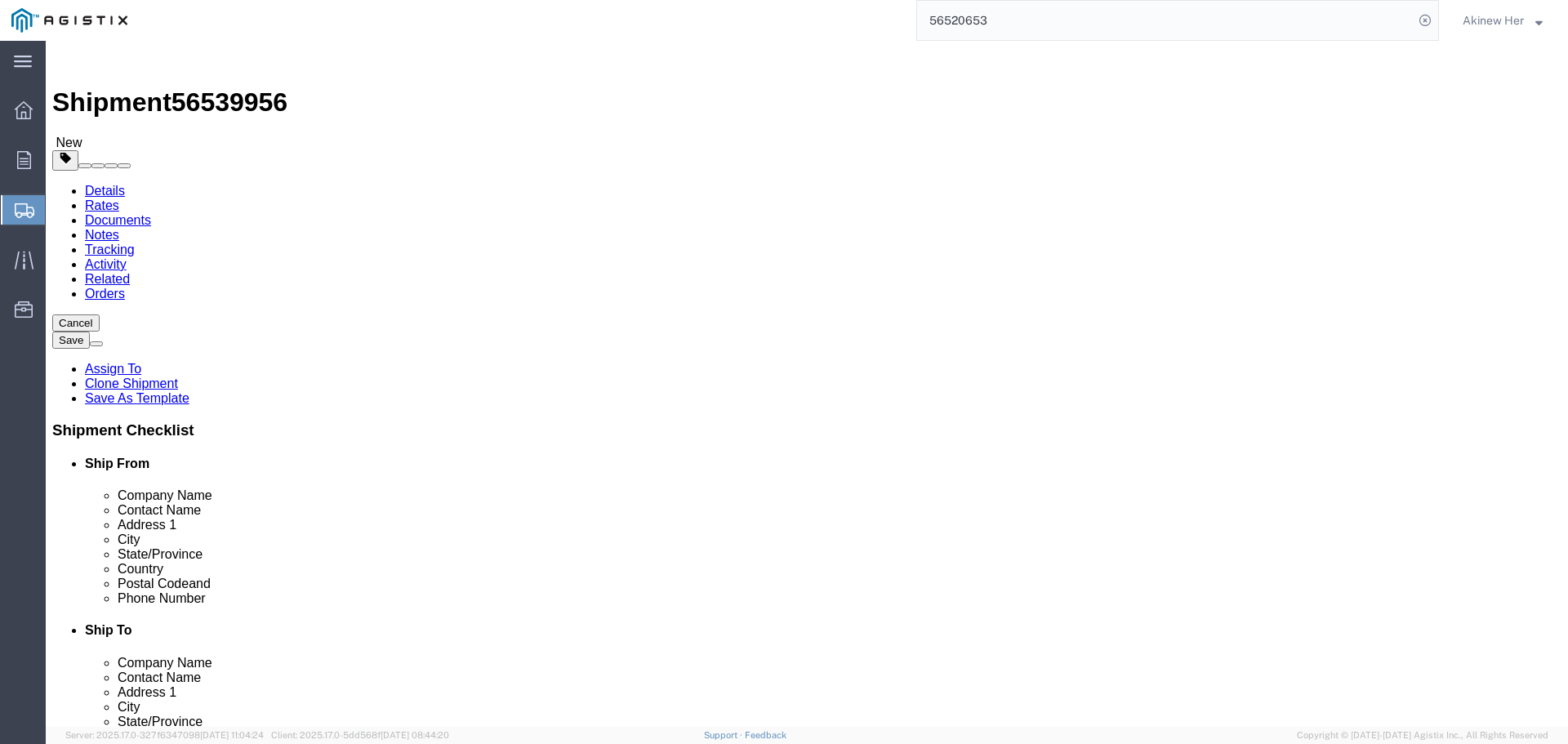
click link "Add Package"
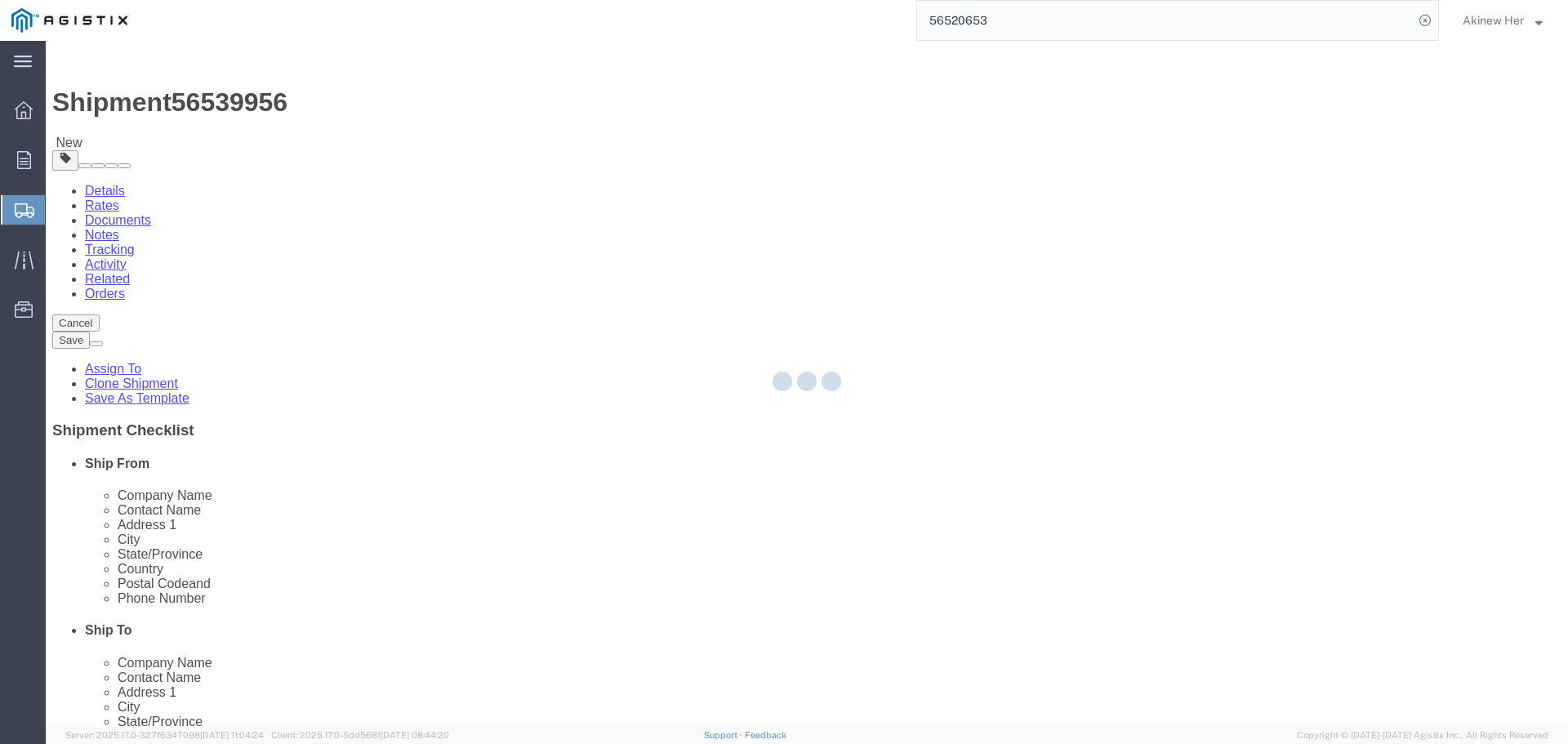
select select "CBOX"
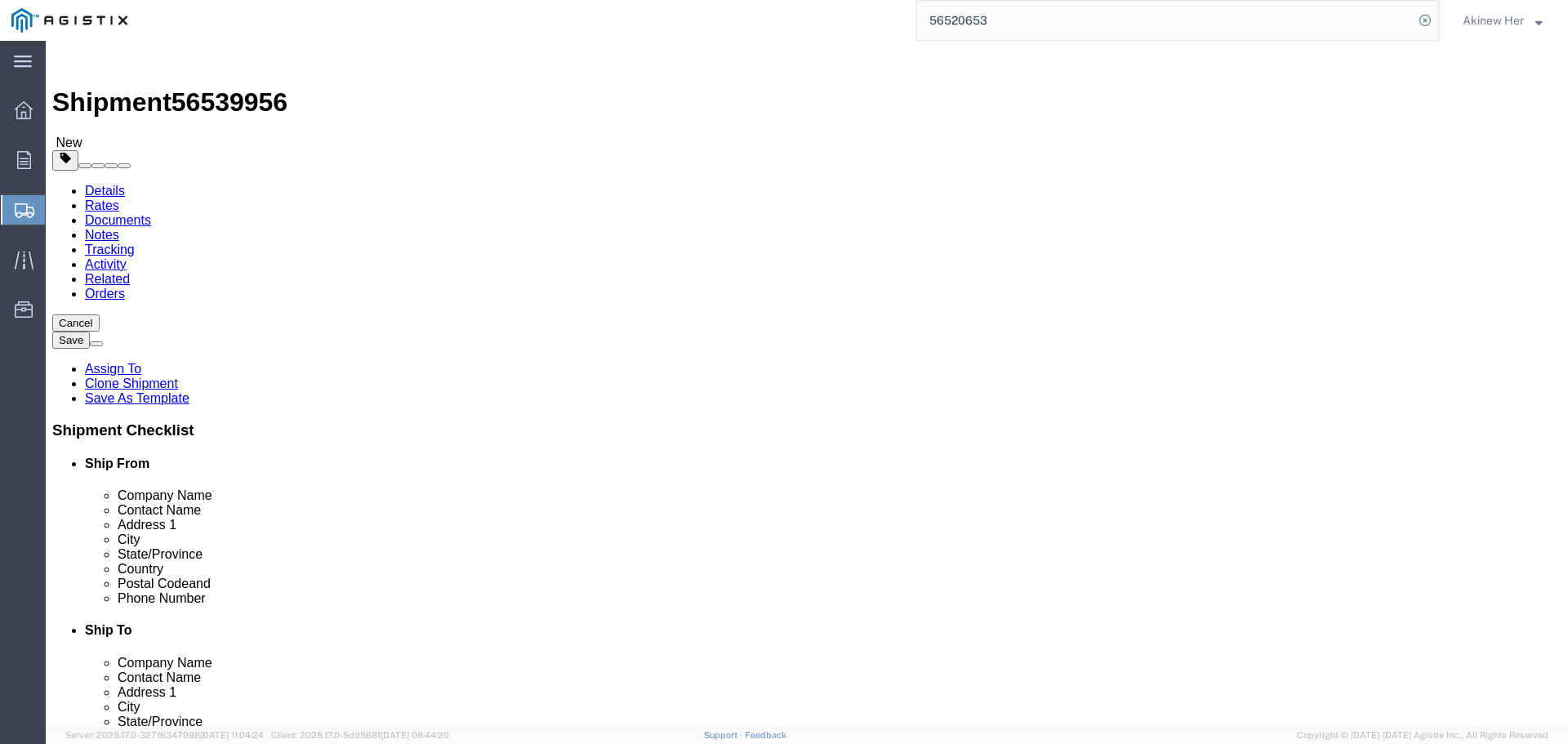
click select "Select Bulk Bundle(s) Cardboard Box(es) Carton(s) Crate(s) Drum(s) (Fiberboard)…"
click input "1"
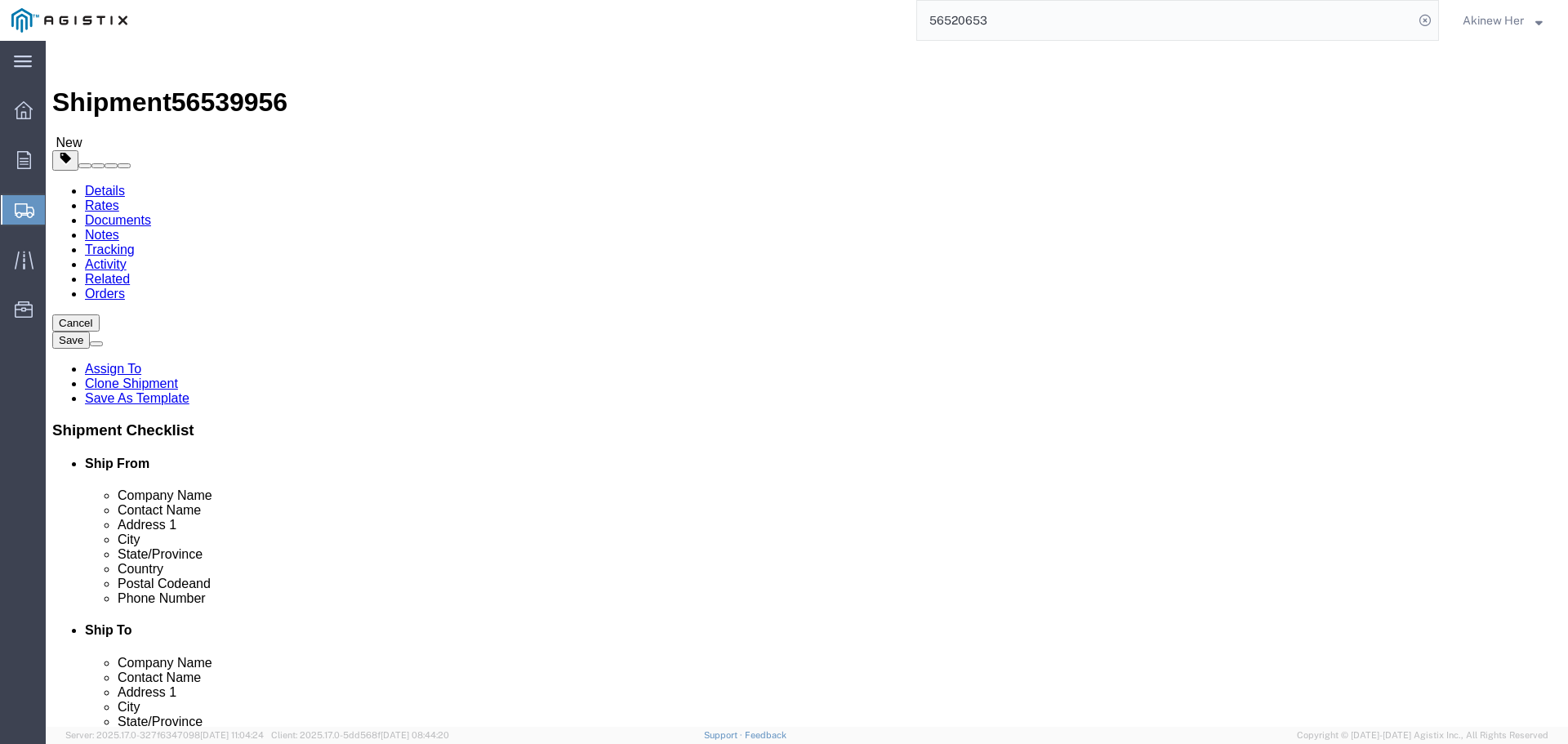
type input "2"
type input "1"
click input "1"
type input "2"
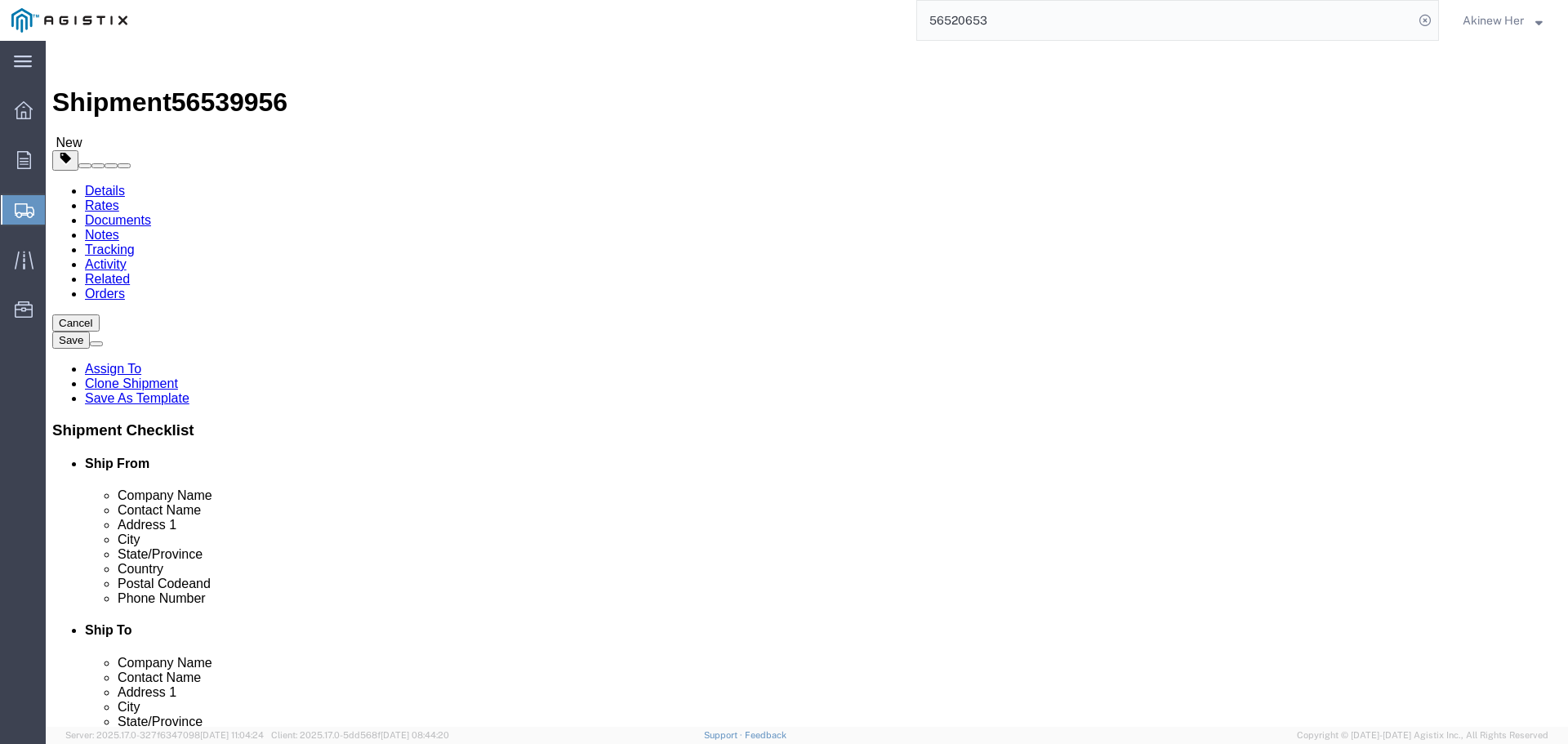
click input "text"
type input "122"
type input "12"
type input "6"
type input "56"
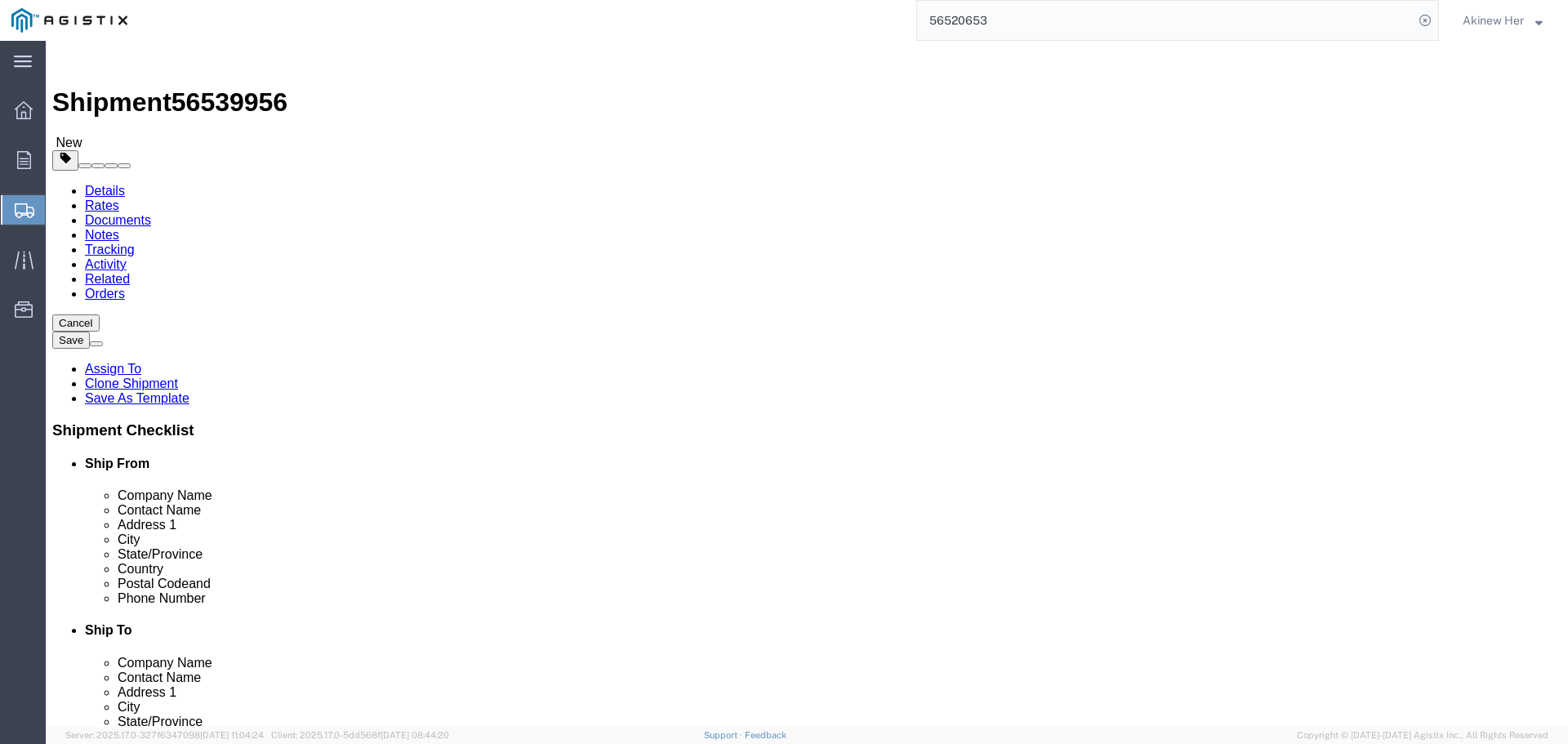
click div "1 x Cardboard Box(es) Package Type Select Bulk Bundle(s) Cardboard Box(es) Cart…"
click link "Add Content"
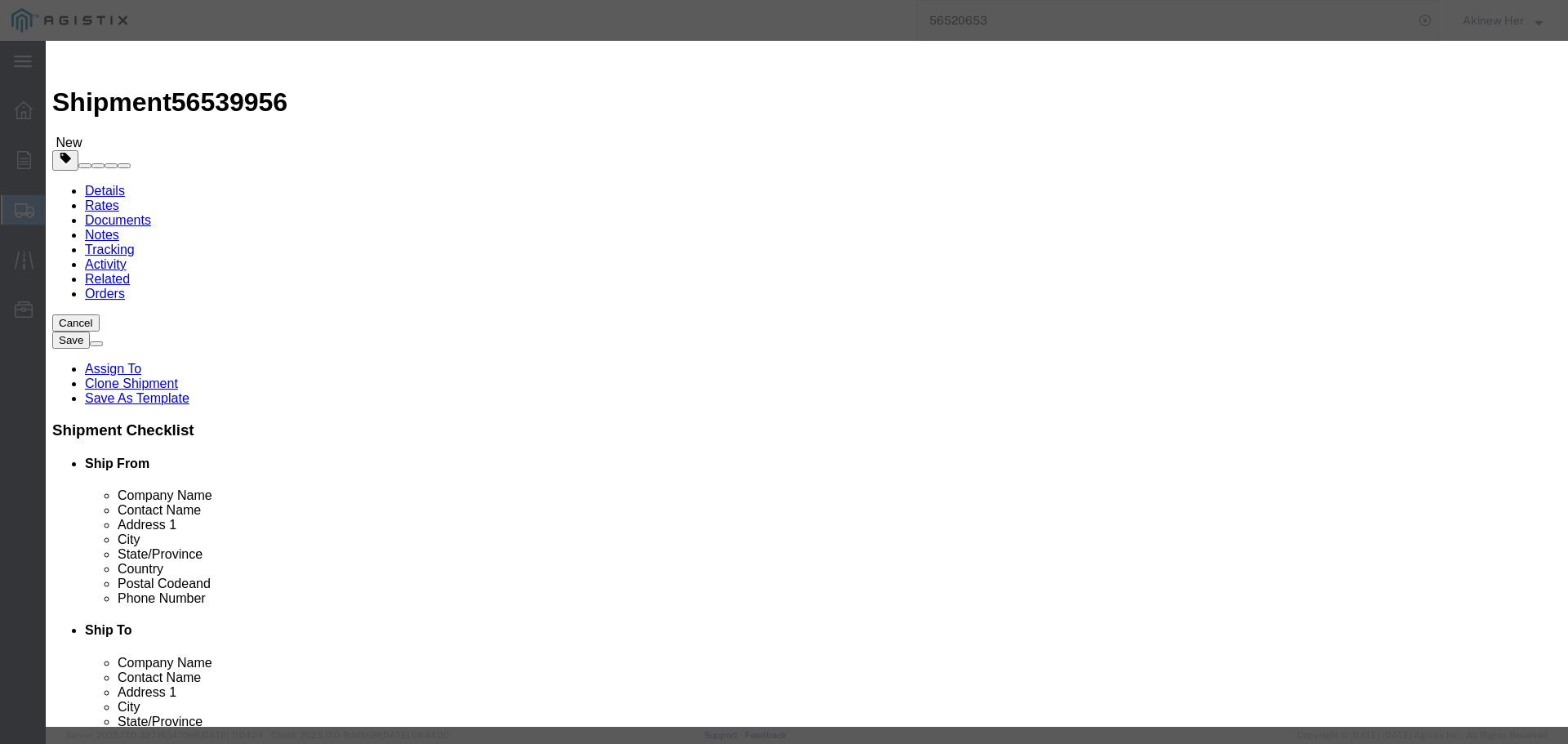
click input "text"
paste input "FR4X4YL10"
type input "FR4X4YL10"
type input "4"
click input "4"
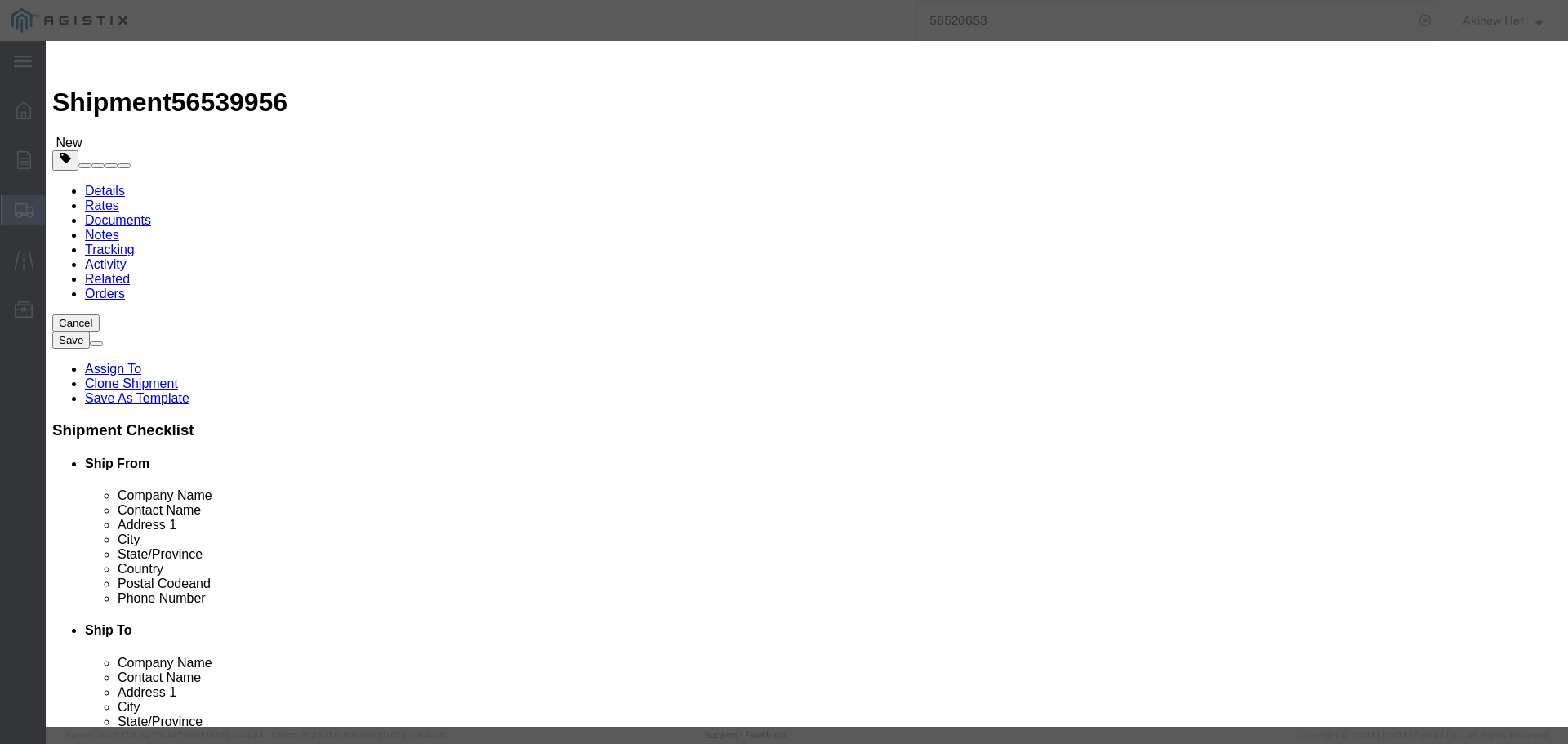
type input "1"
click input "text"
type input "135.97"
select select "USD"
select select "70"
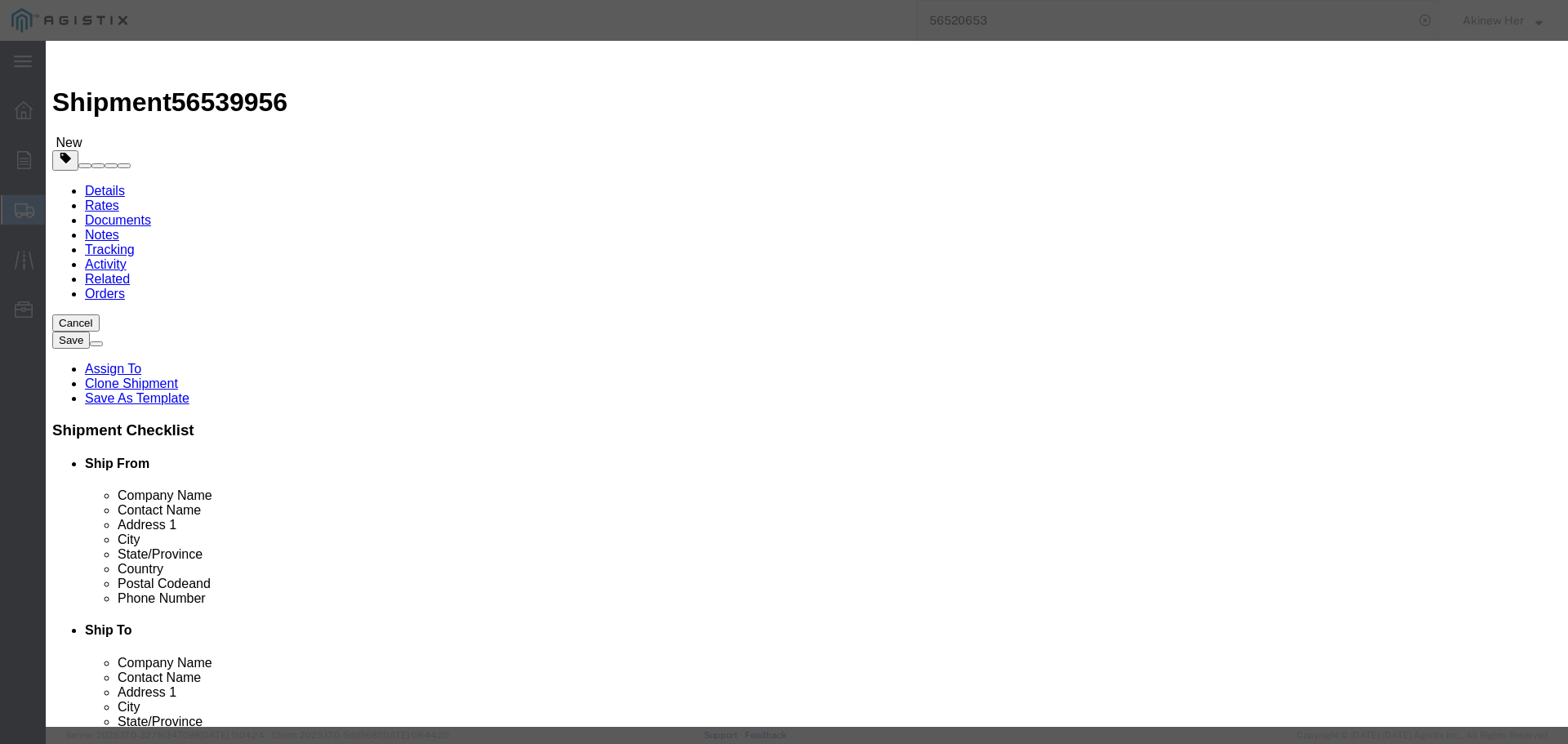
click input "1"
type input "4"
type input "543.88"
drag, startPoint x: 547, startPoint y: 185, endPoint x: 452, endPoint y: 193, distance: 95.3
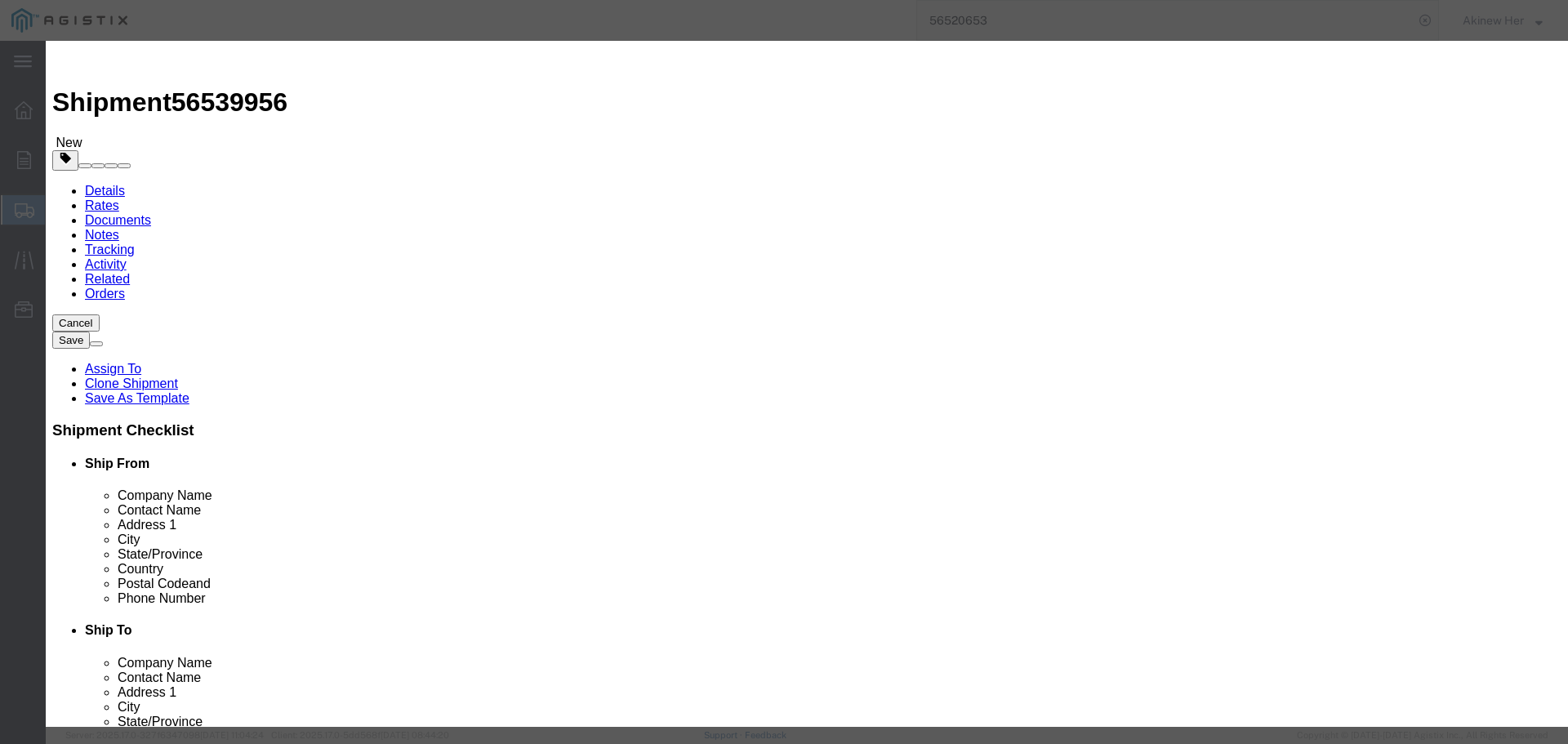
click div "Total Value 543.88 Select ADP AED AFN ALL AMD AOA ARS ATS AUD AWG AZN BAM BBD B…"
click button "Save & Close"
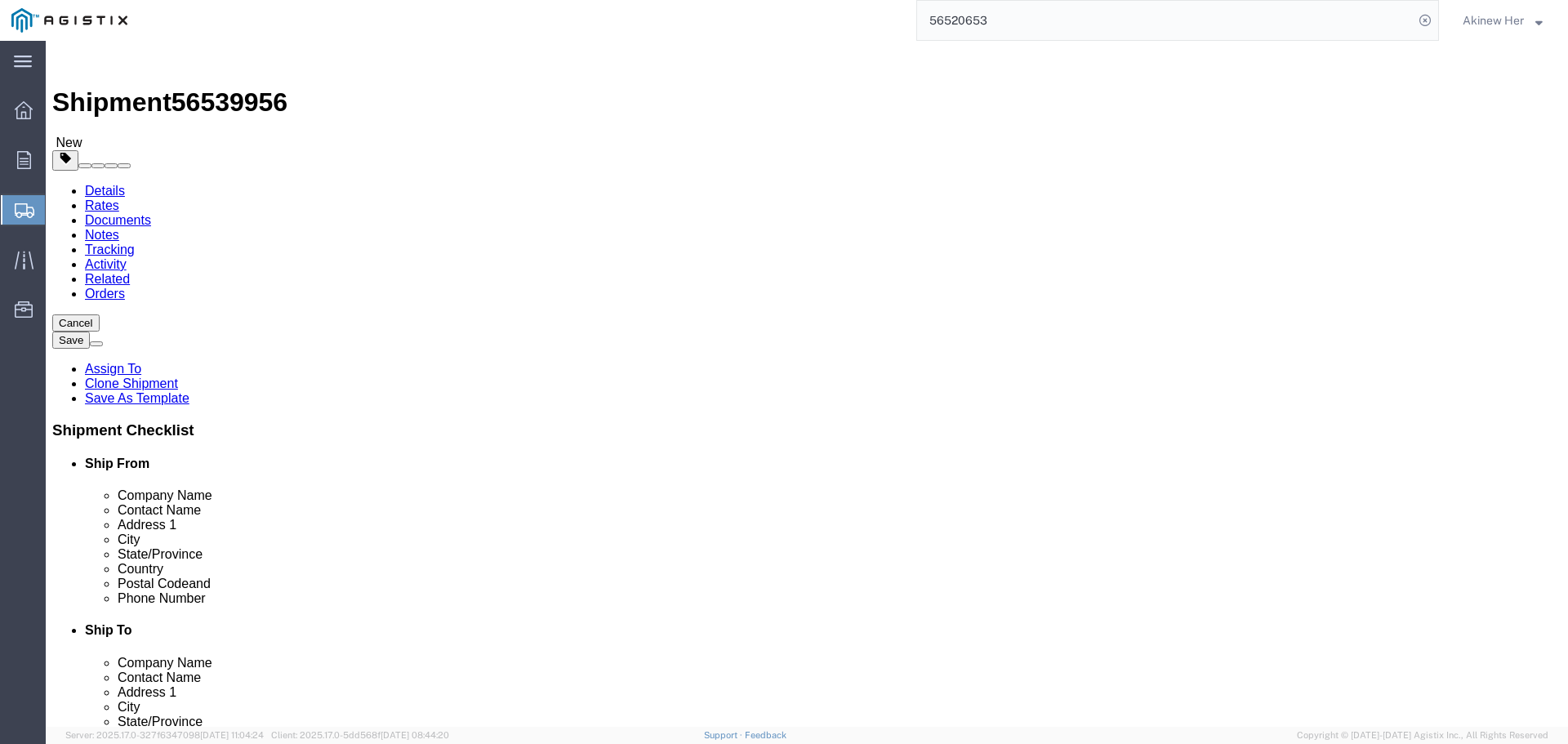
click input "2"
type input "1"
click link "Add Content"
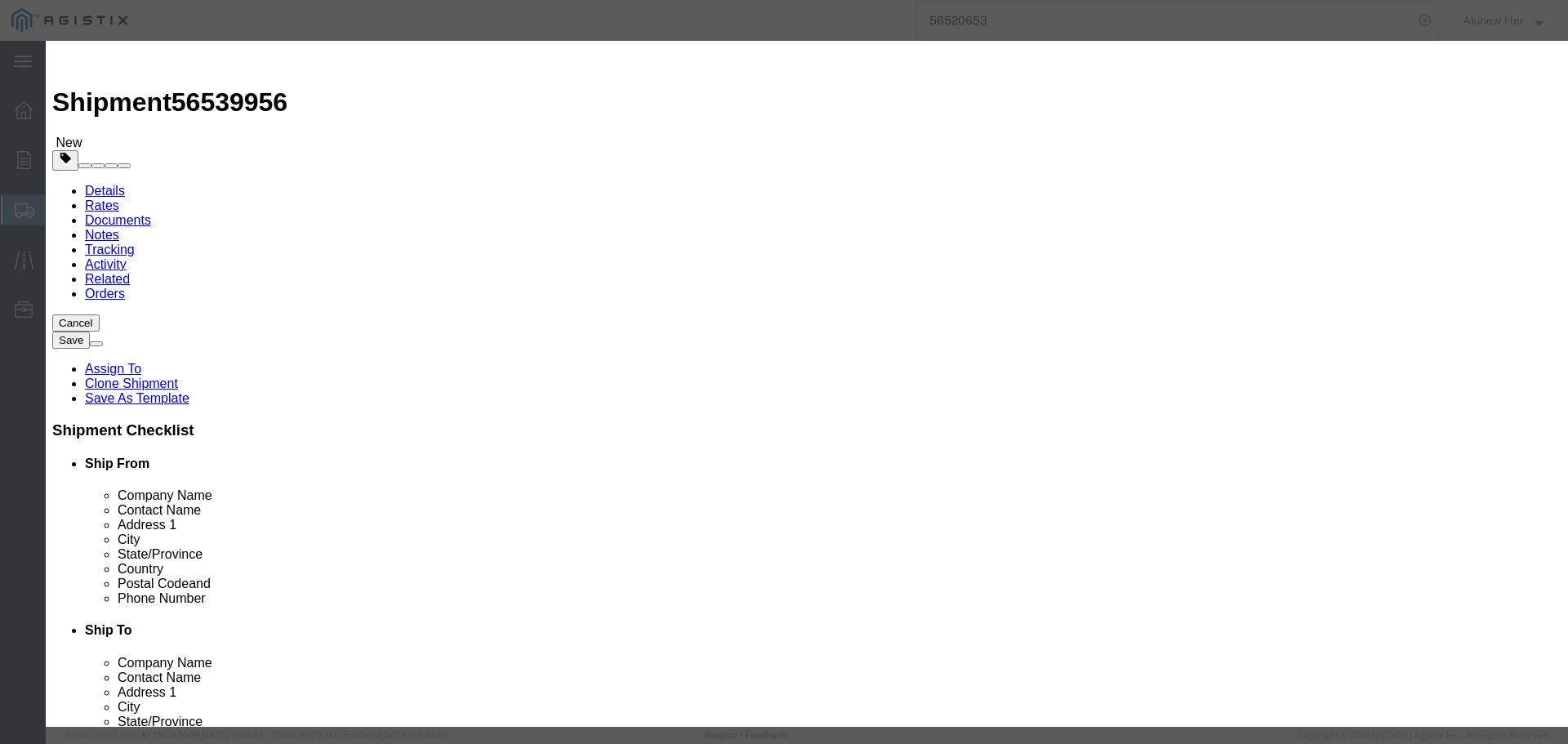
click input "text"
paste input "543.88"
type input "543.88"
click input "0"
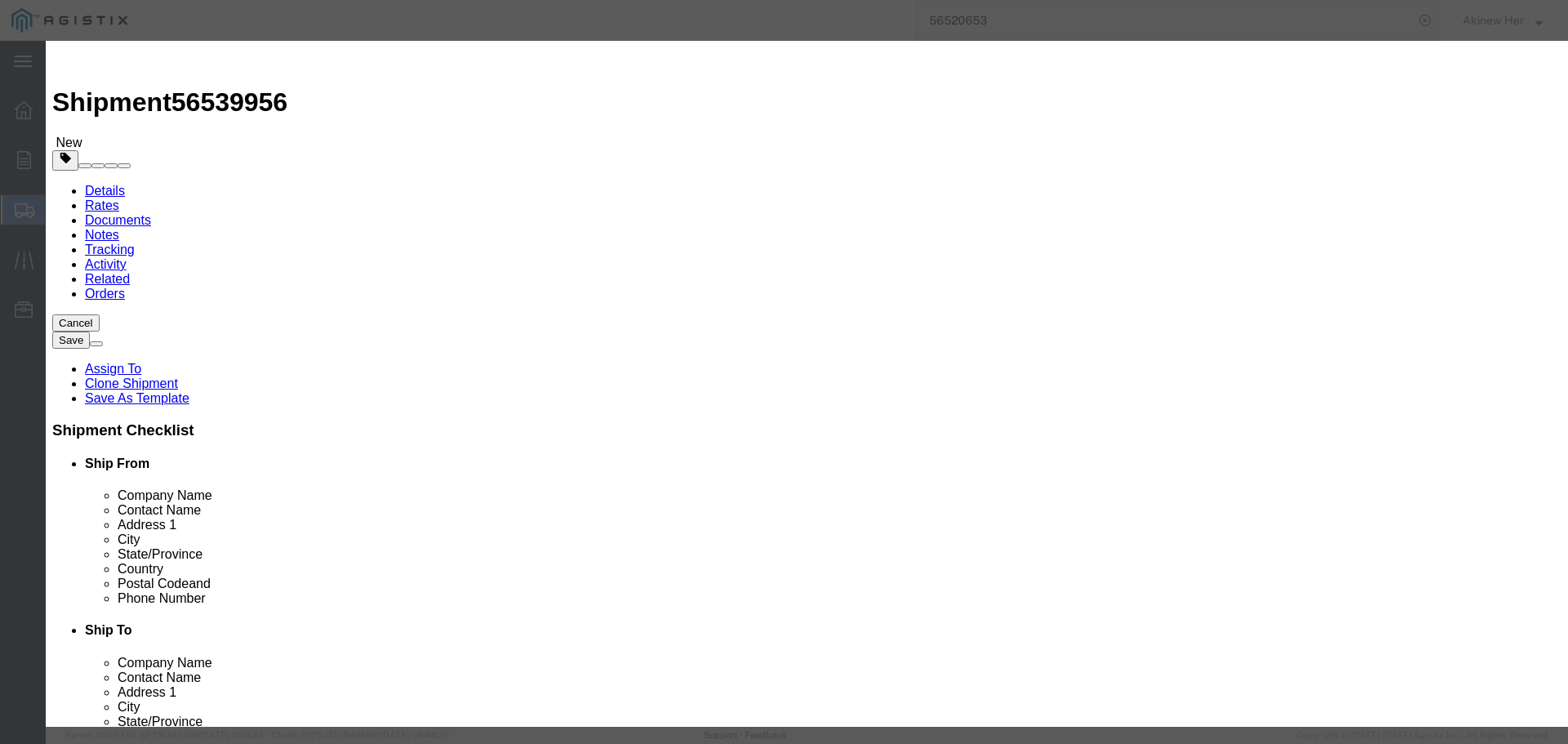
click input "0"
type input "4"
type input "2175.52"
click input "text"
paste input "FR4X4YL10"
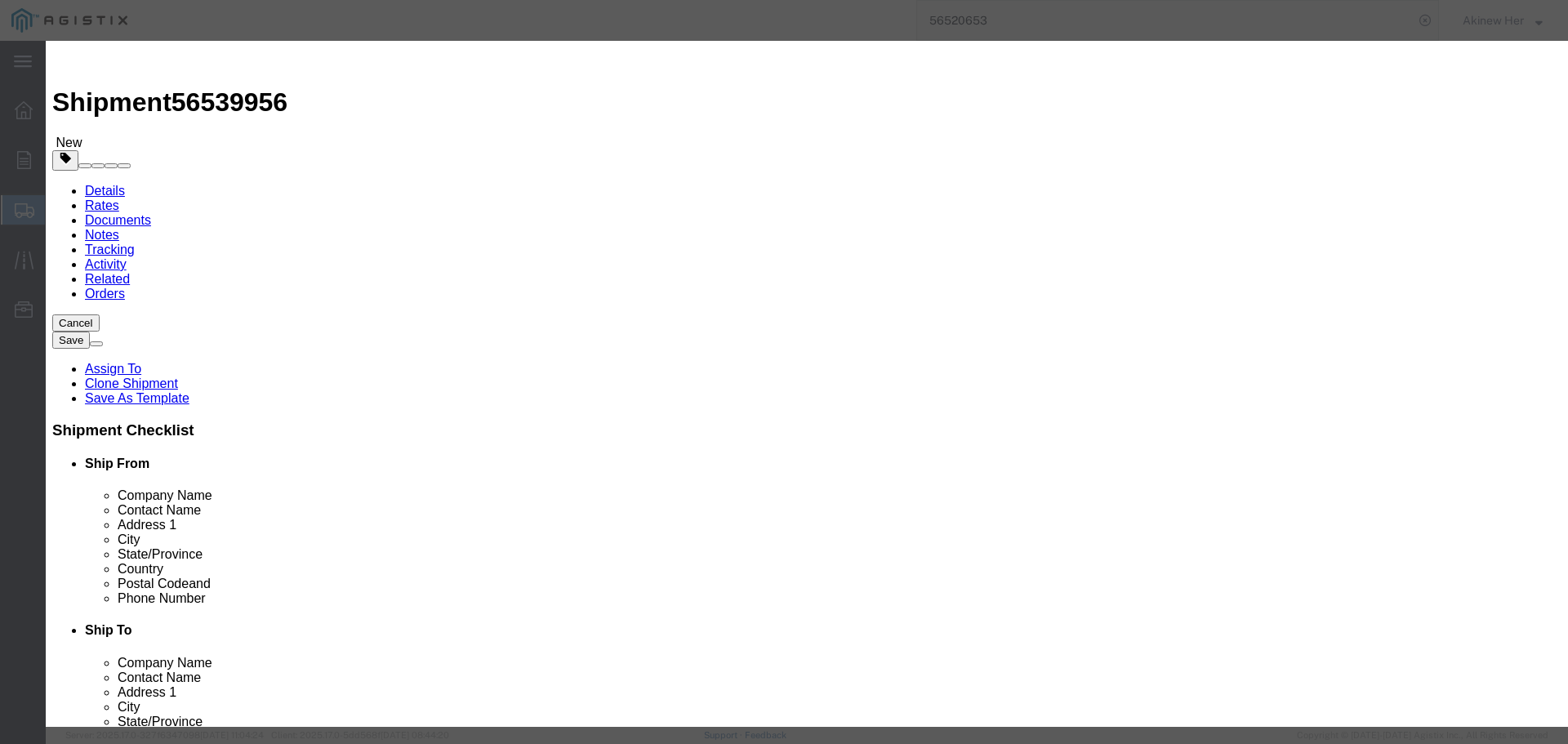
type input "FR4X4YL10"
click select "Select 50 55 60 65 70 85 92.5 100 125 175 250 300 400"
select select "70"
click select "Select 50 55 60 65 70 85 92.5 100 125 175 250 300 400"
click button "Save & Close"
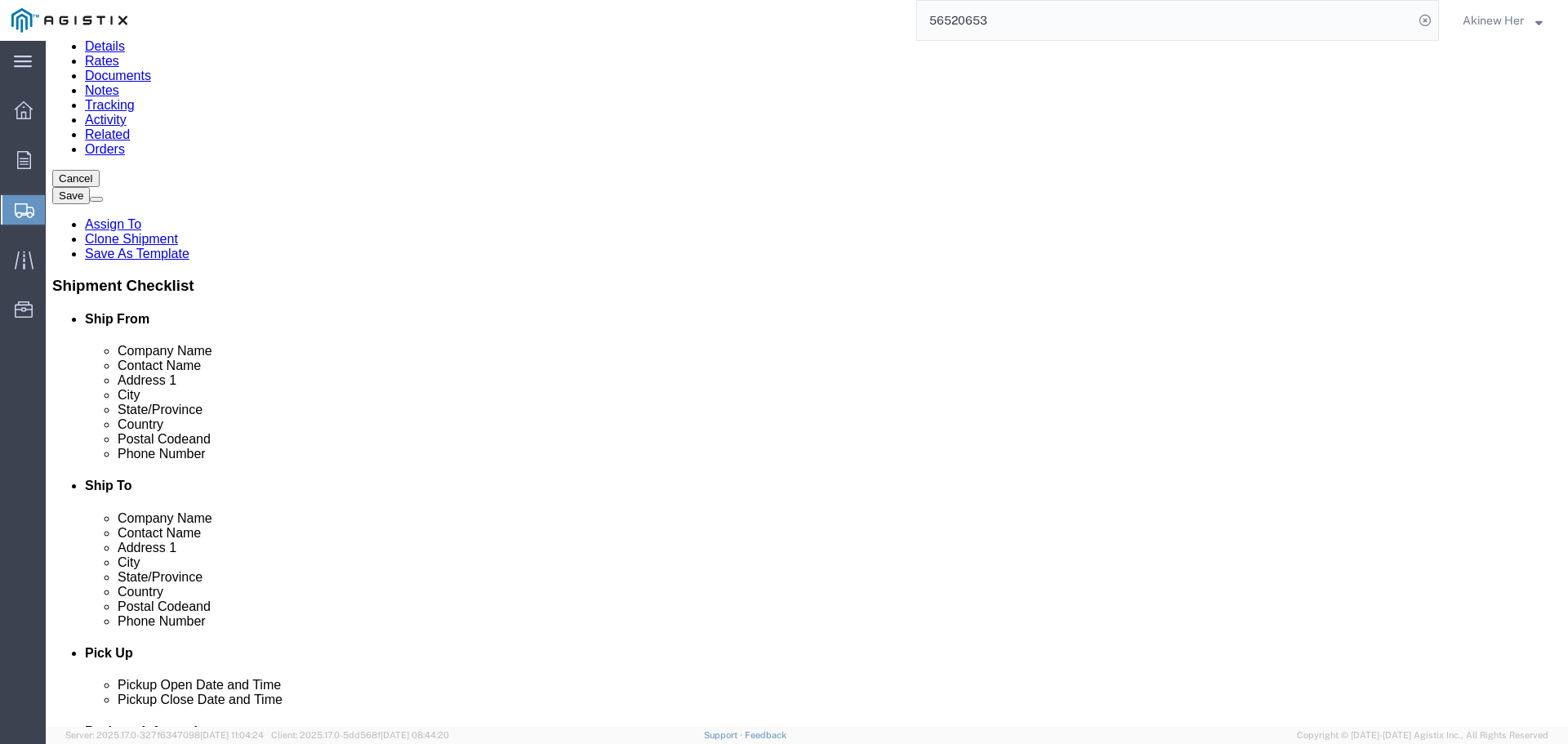
scroll to position [164, 0]
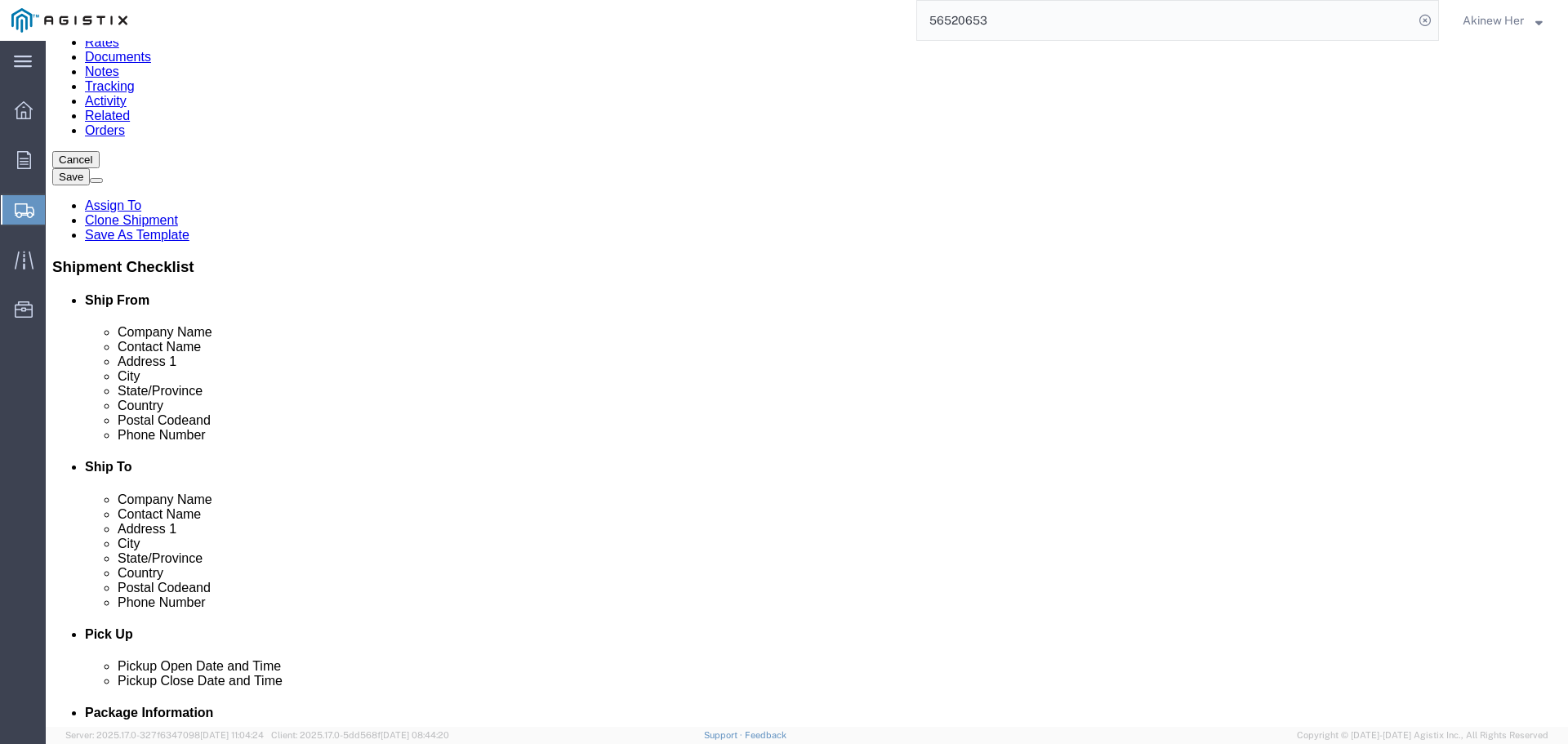
drag, startPoint x: 1097, startPoint y: 377, endPoint x: 1099, endPoint y: 423, distance: 46.0
click p "FR4X4YL10"
click link
click link "Clone this content"
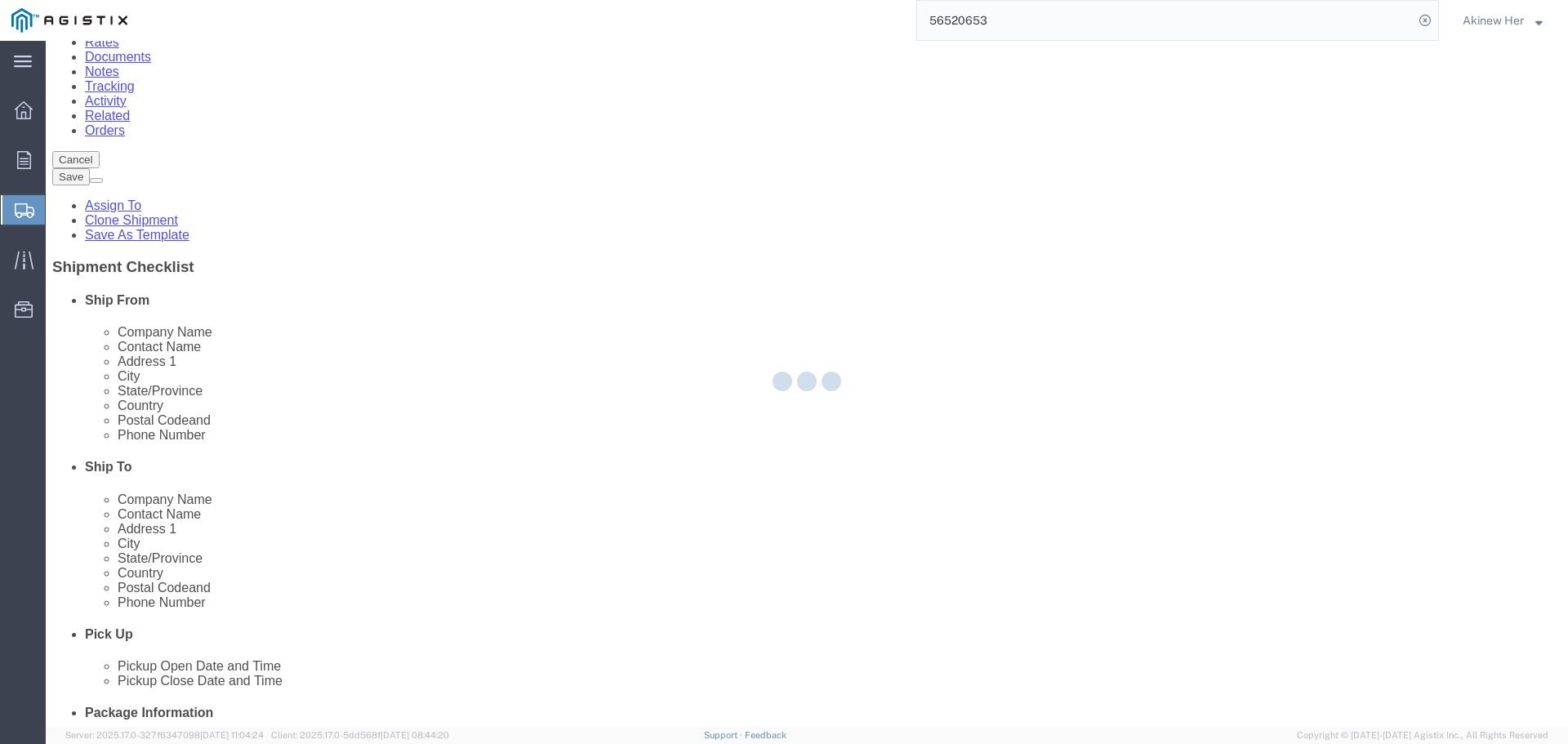
scroll to position [157, 0]
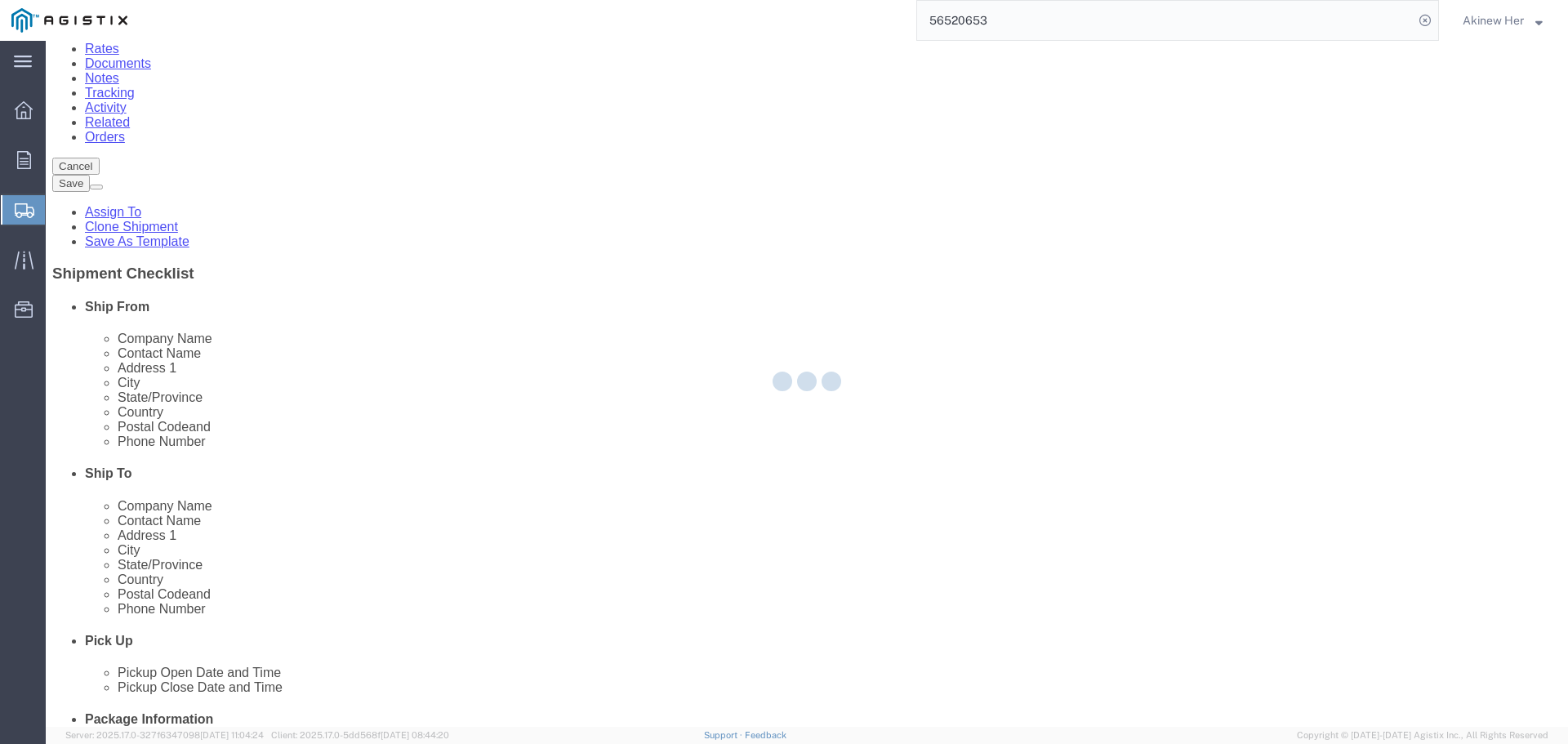
select select "CBOX"
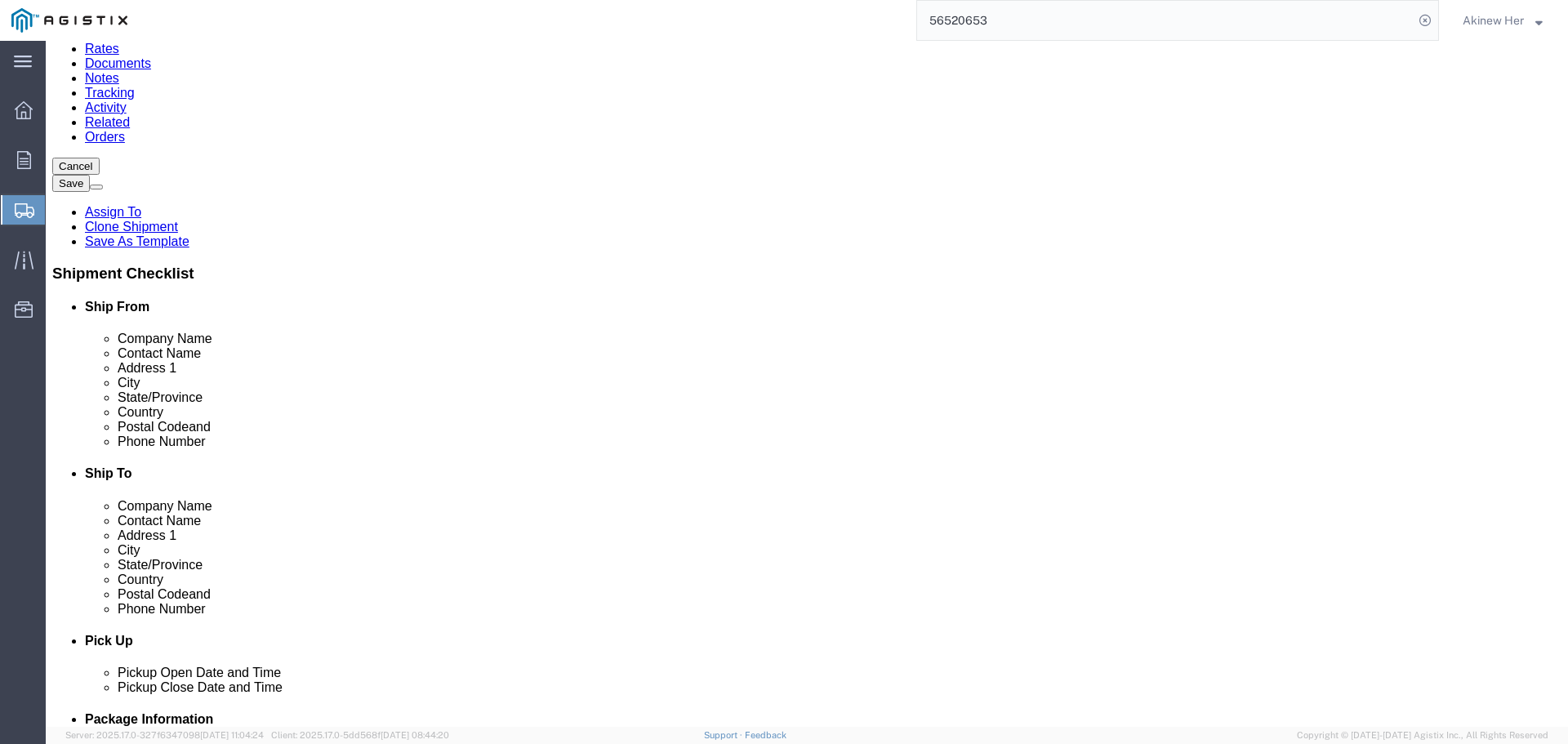
click link "Delete this content"
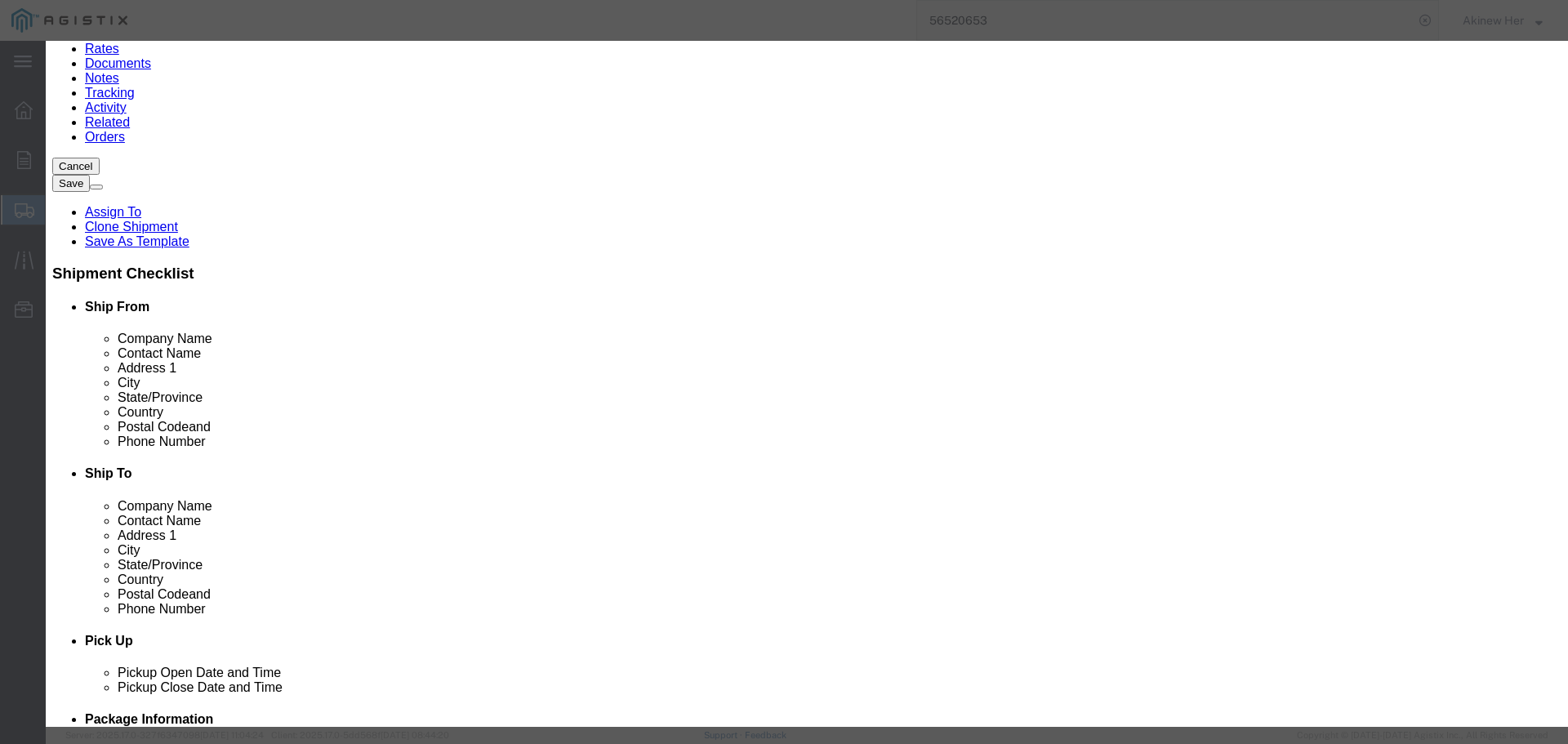
click button "Yes"
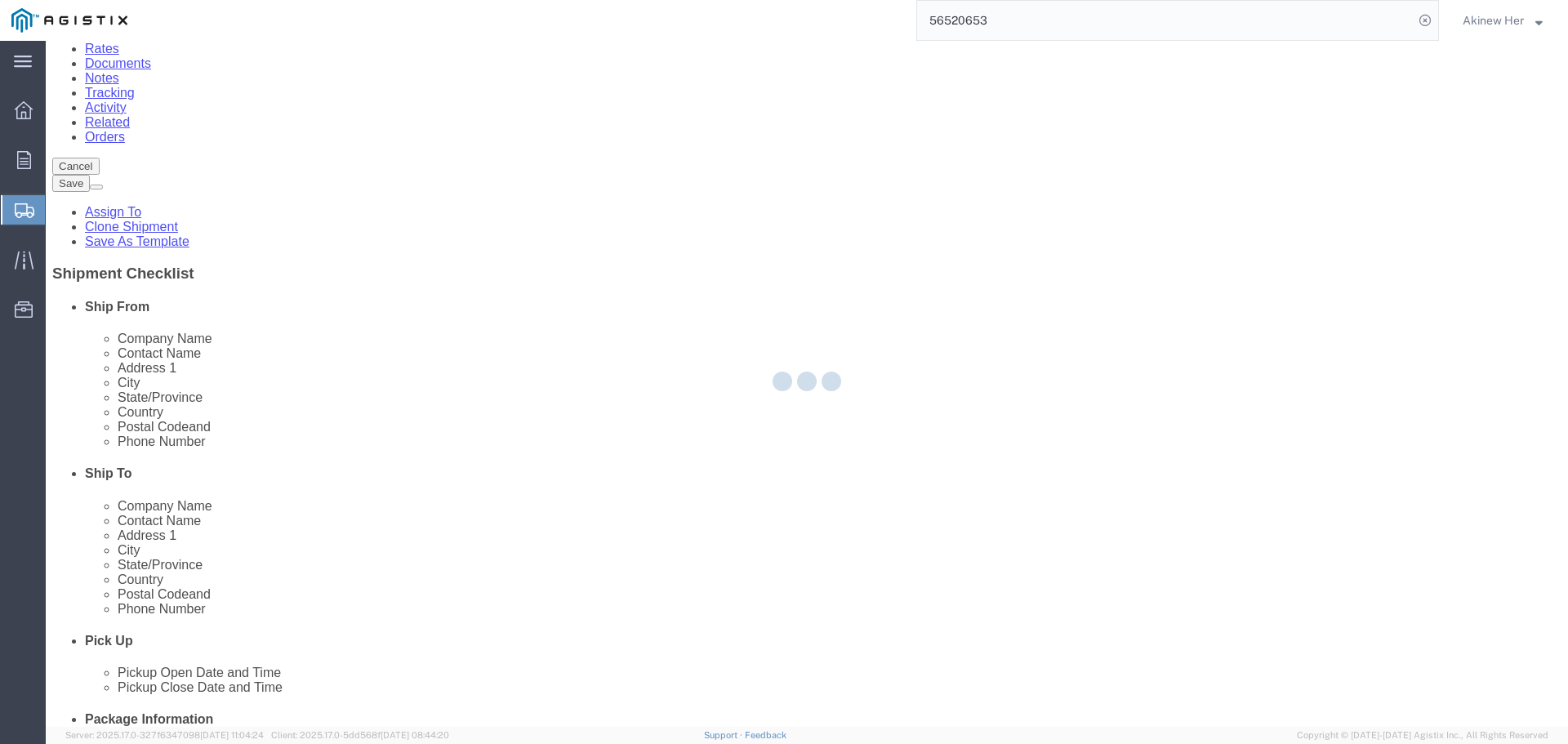
select select "CBOX"
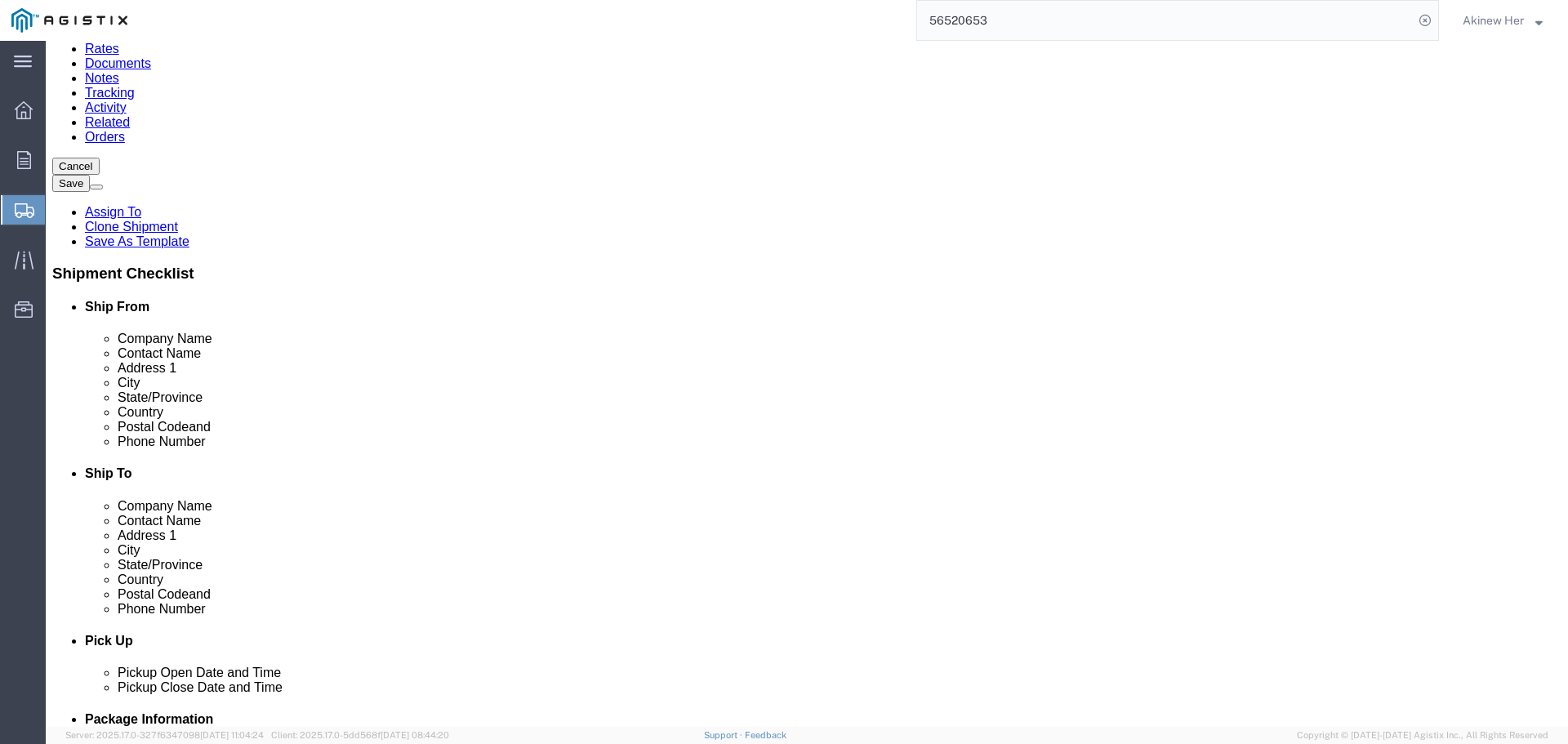
click icon
click link "Add Content"
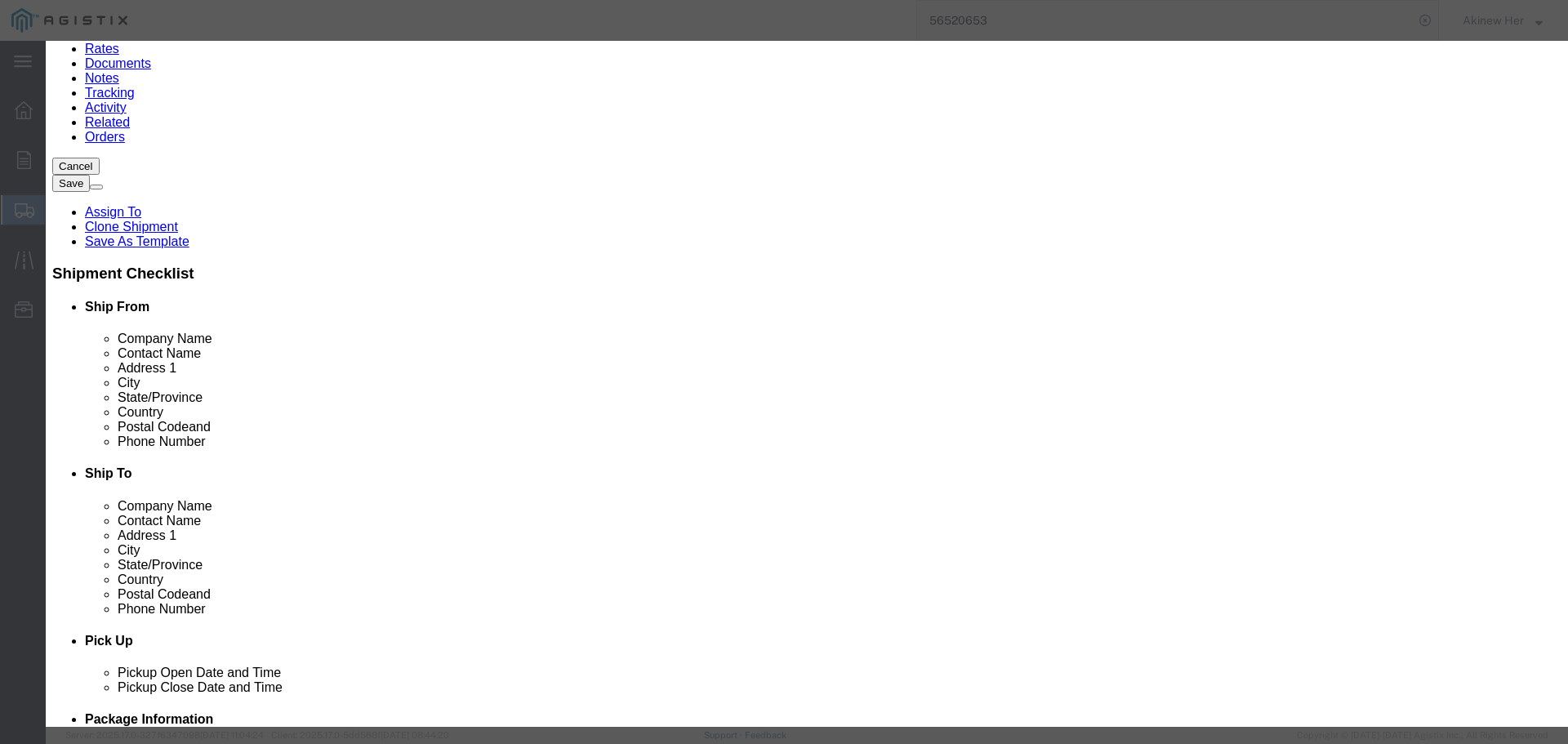
click input "text"
paste input "FRRASC4LYL"
type input "FRRASC4LYL"
type input "2"
type input "100.02"
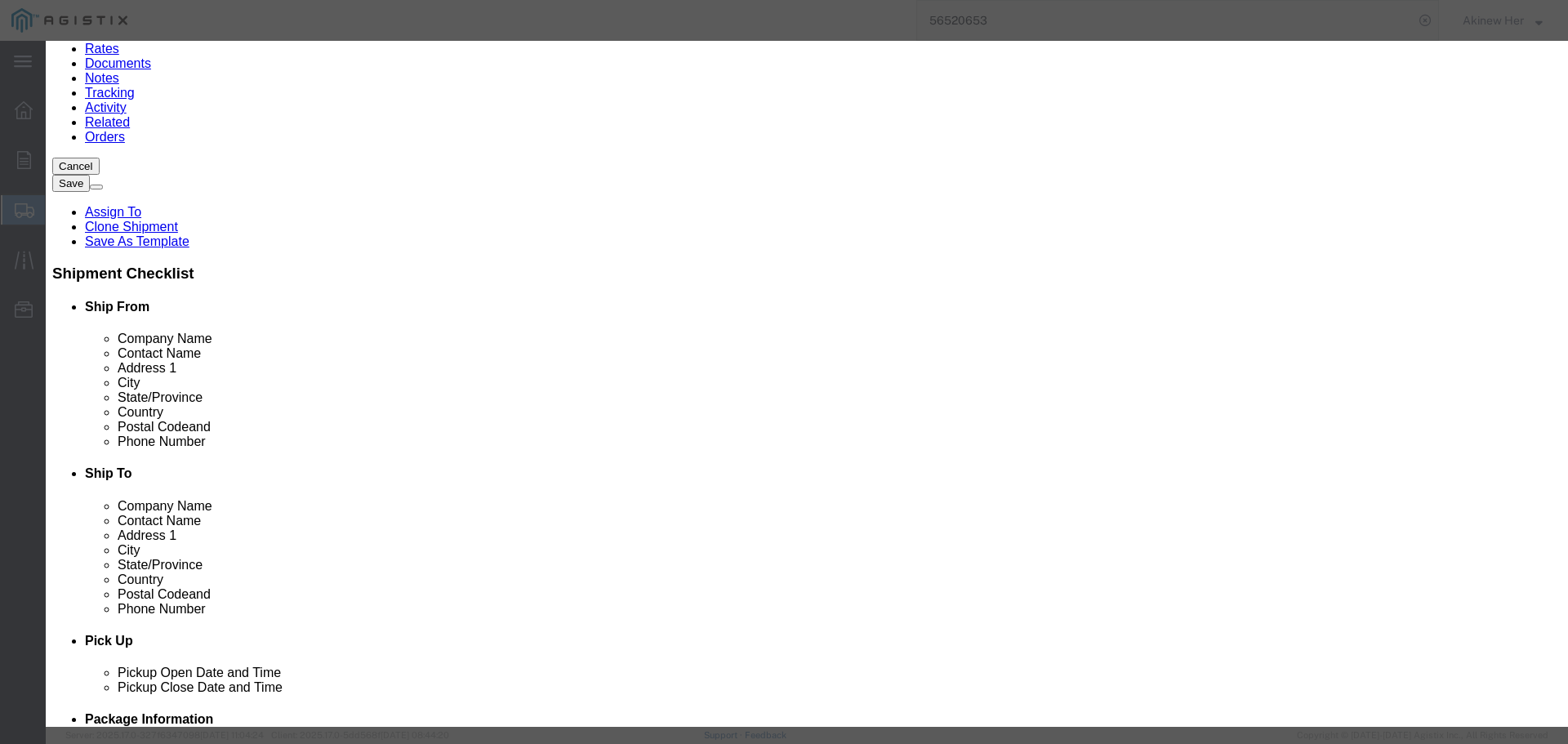
select select "USD"
select select "70"
click button "Save & Close"
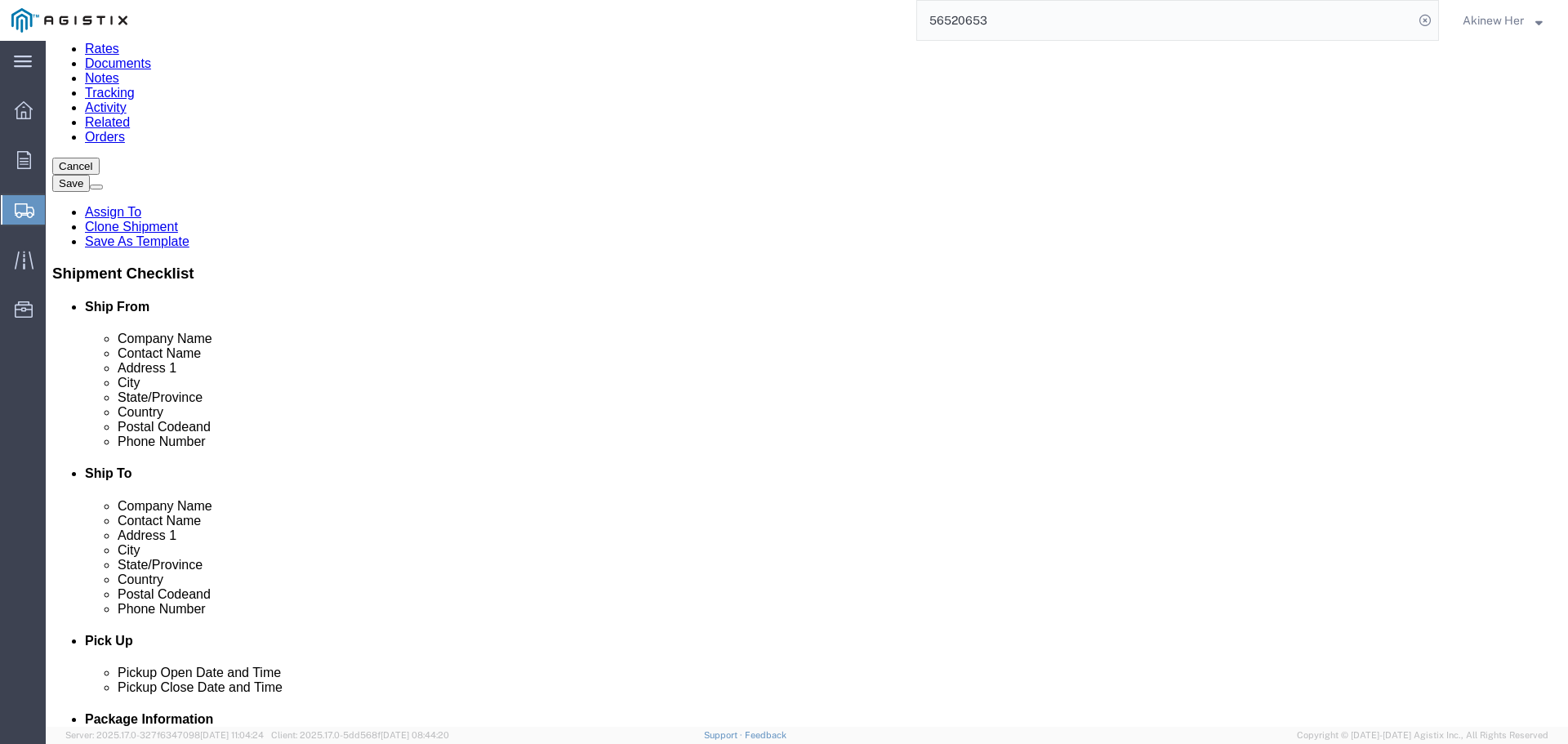
click icon
click link "Delete this content"
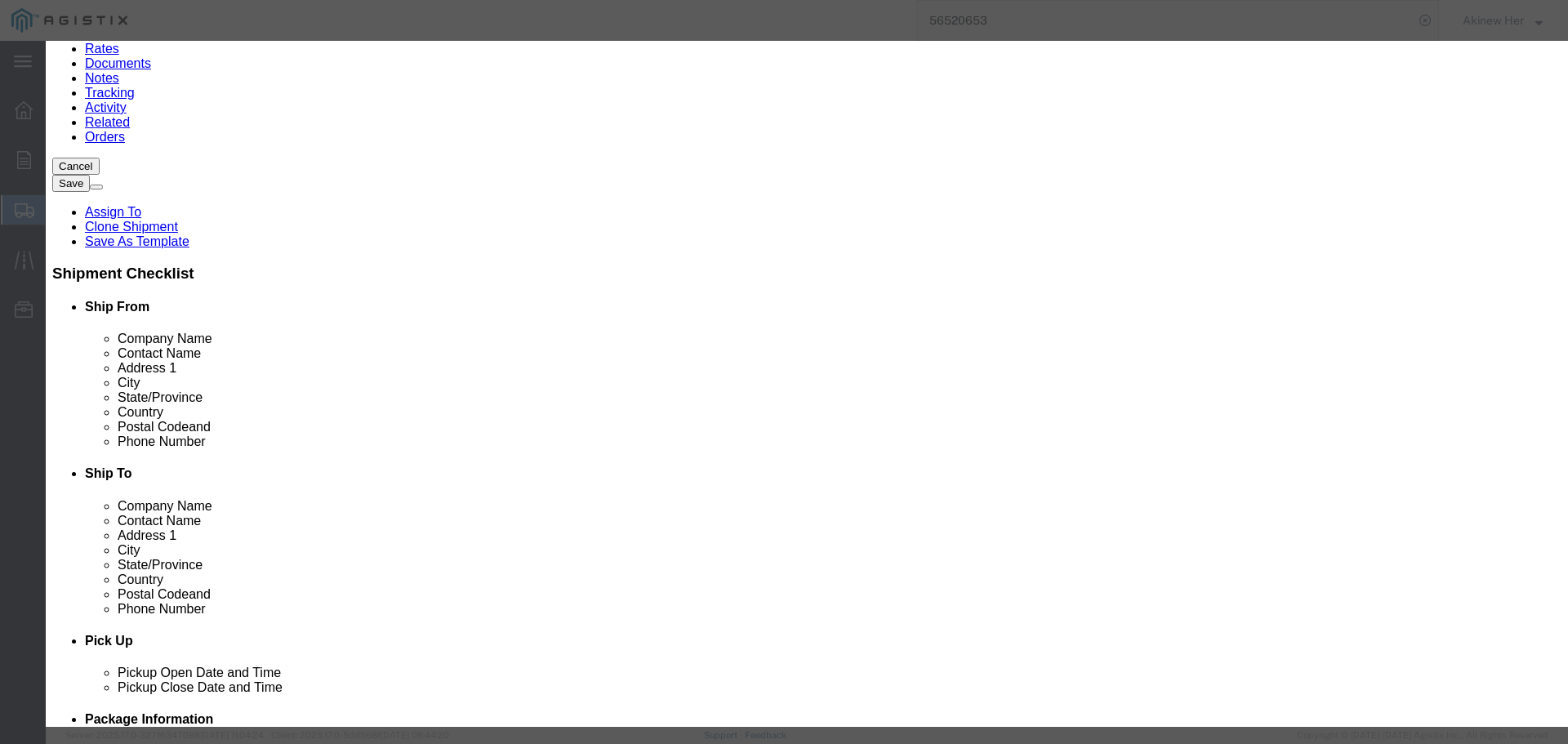
click div "Yes Cancel"
click button "Yes"
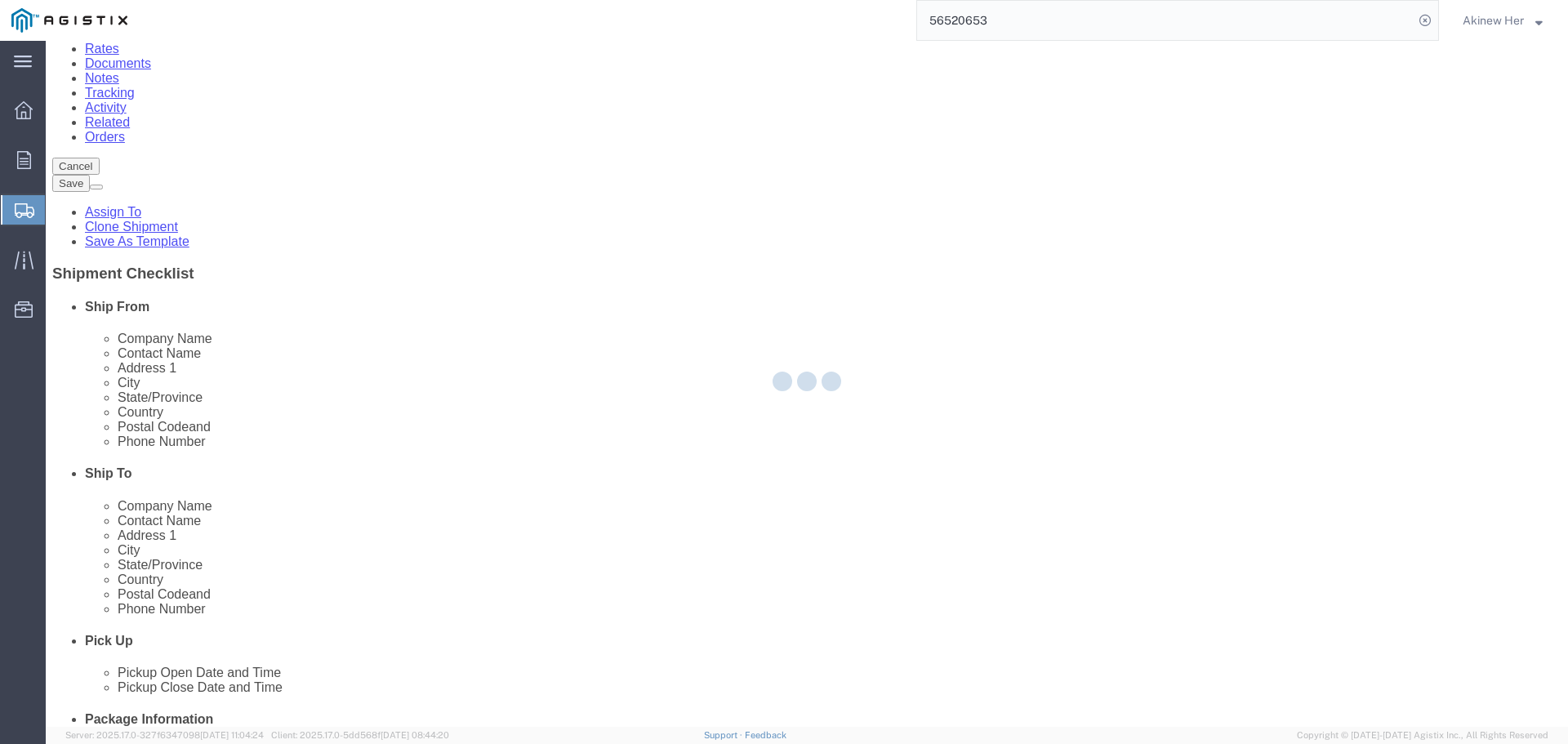
select select "CBOX"
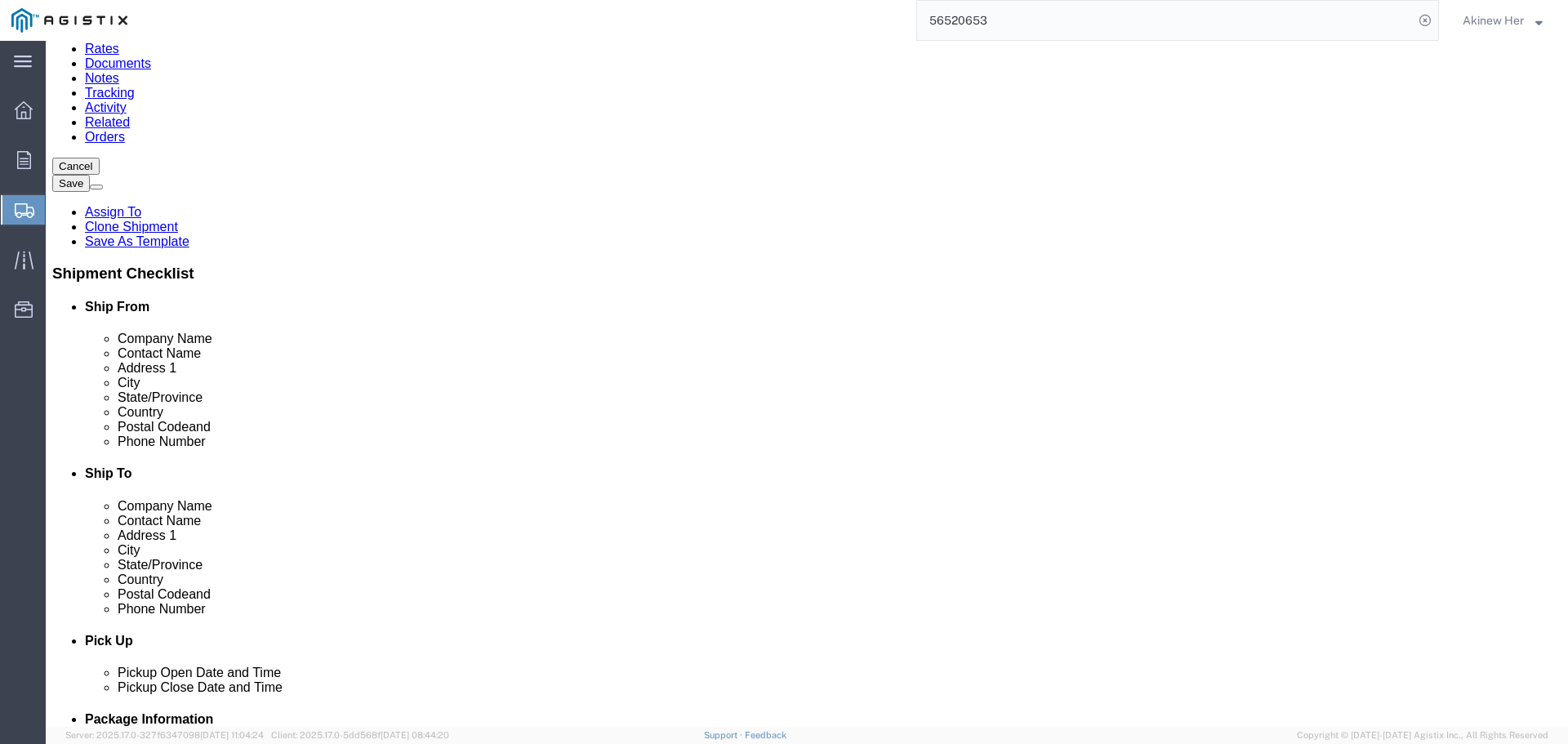
click icon
click link "Delete this content"
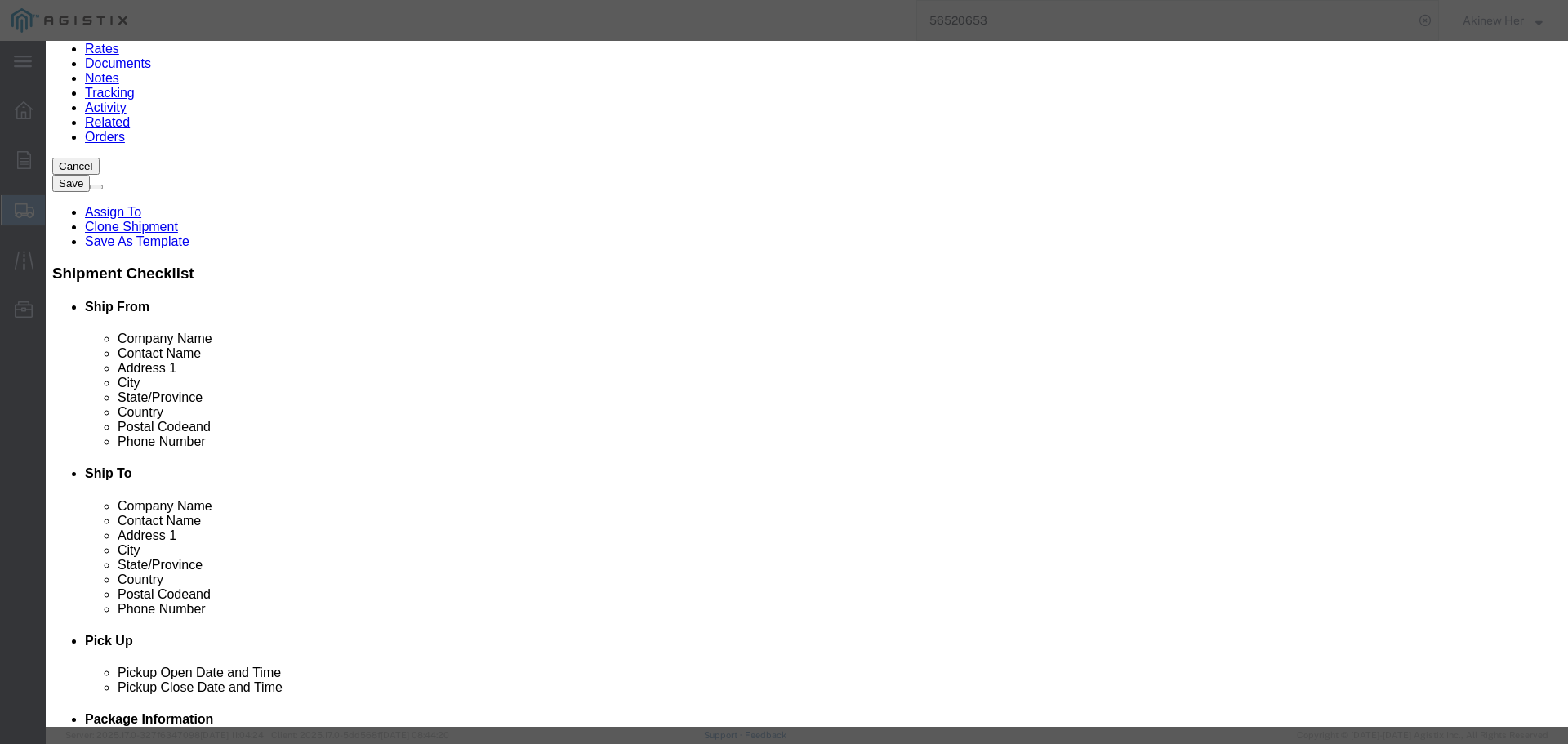
click button "Yes"
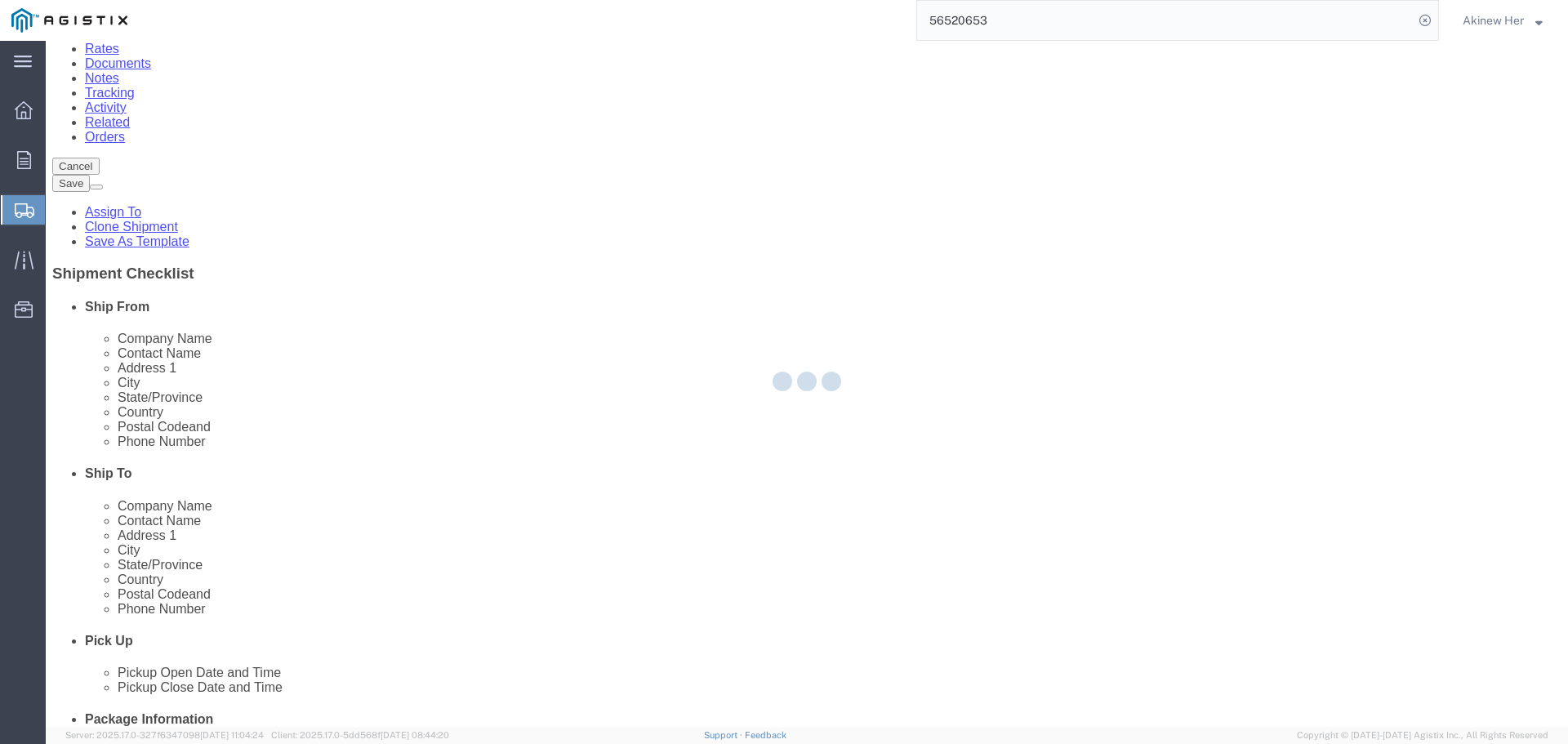
select select "CBOX"
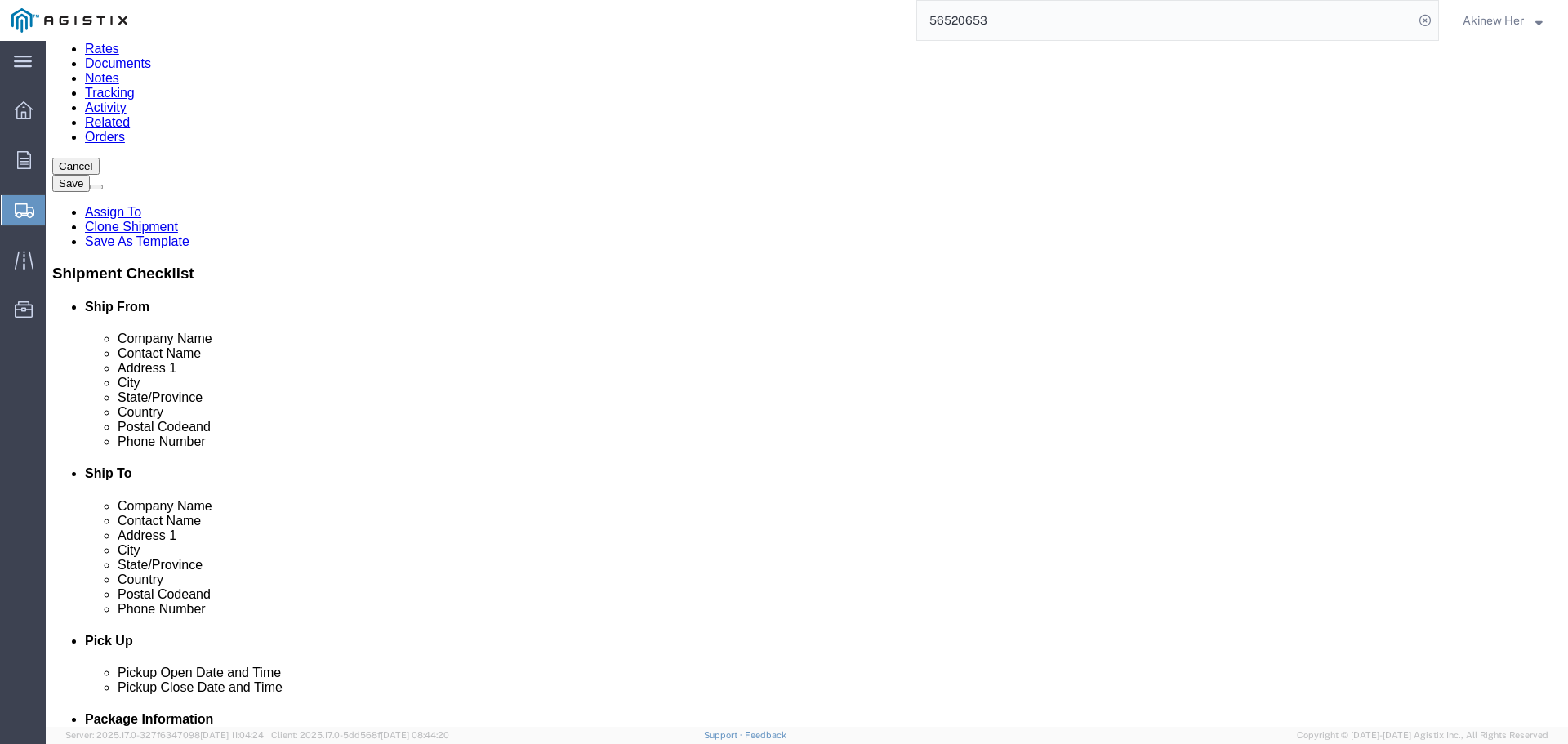
click link "Add Package"
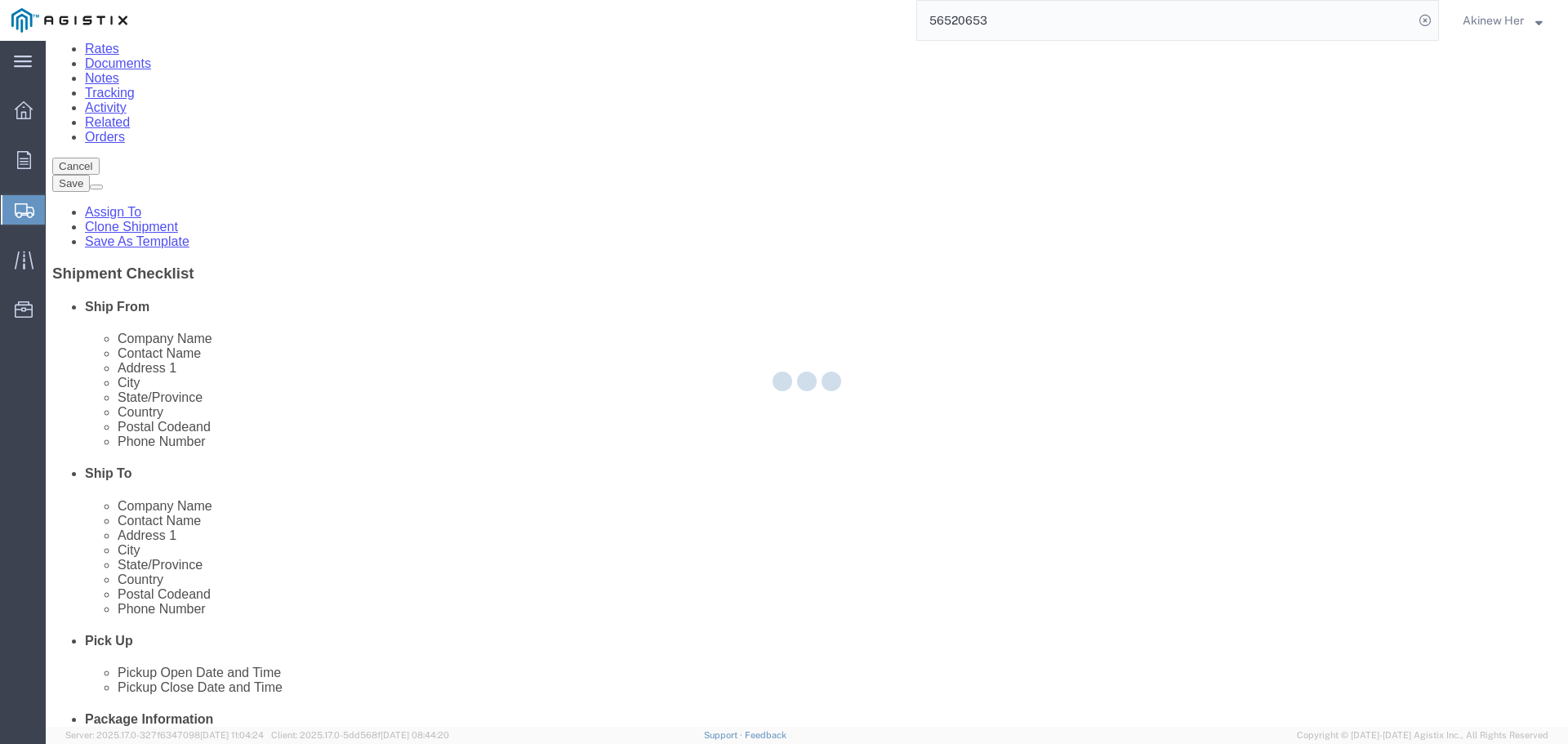
select select "CBOX"
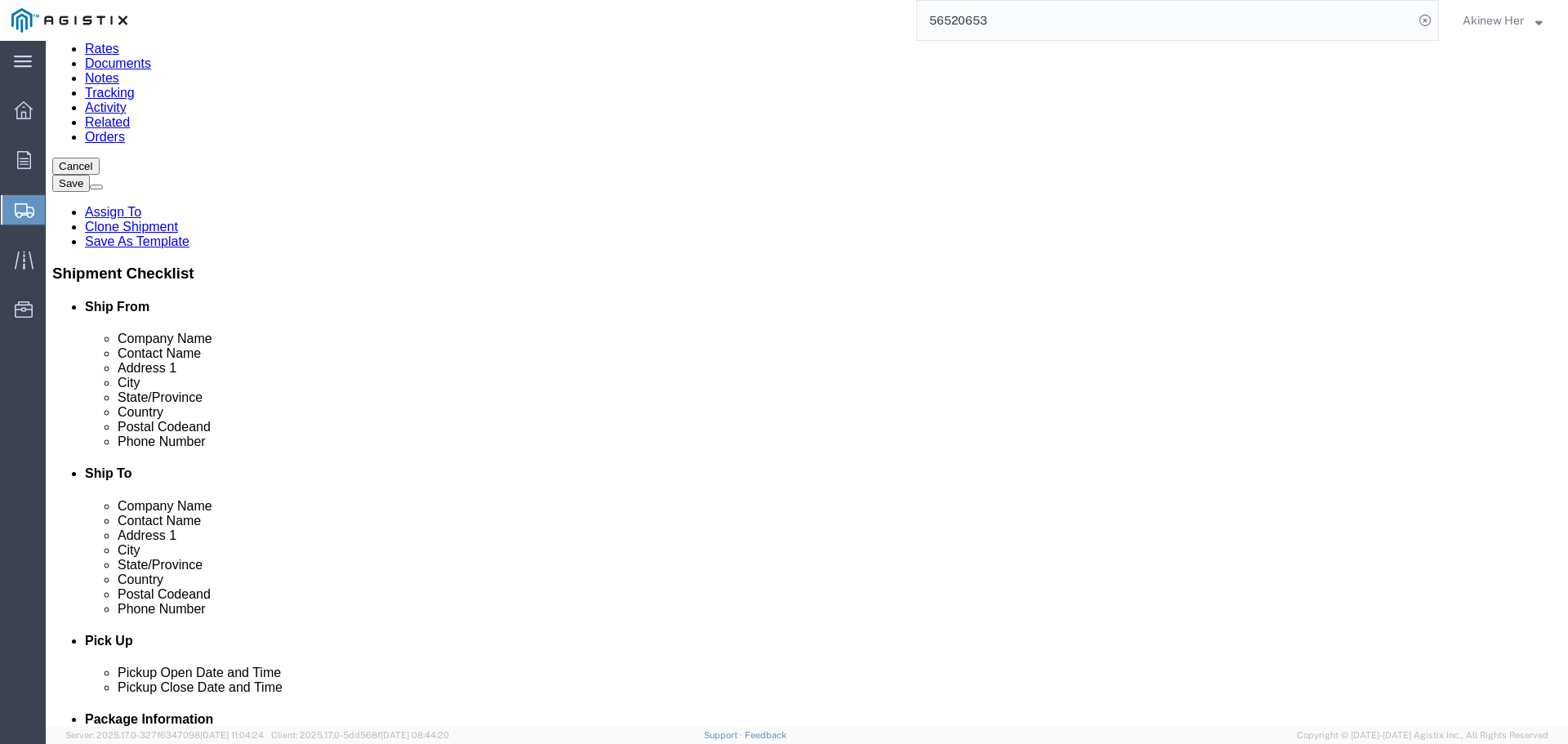
click select "Select Bulk Bundle(s) Cardboard Box(es) Carton(s) Crate(s) Drum(s) (Fiberboard)…"
click input "text"
type input "122"
type input "12"
type input "6"
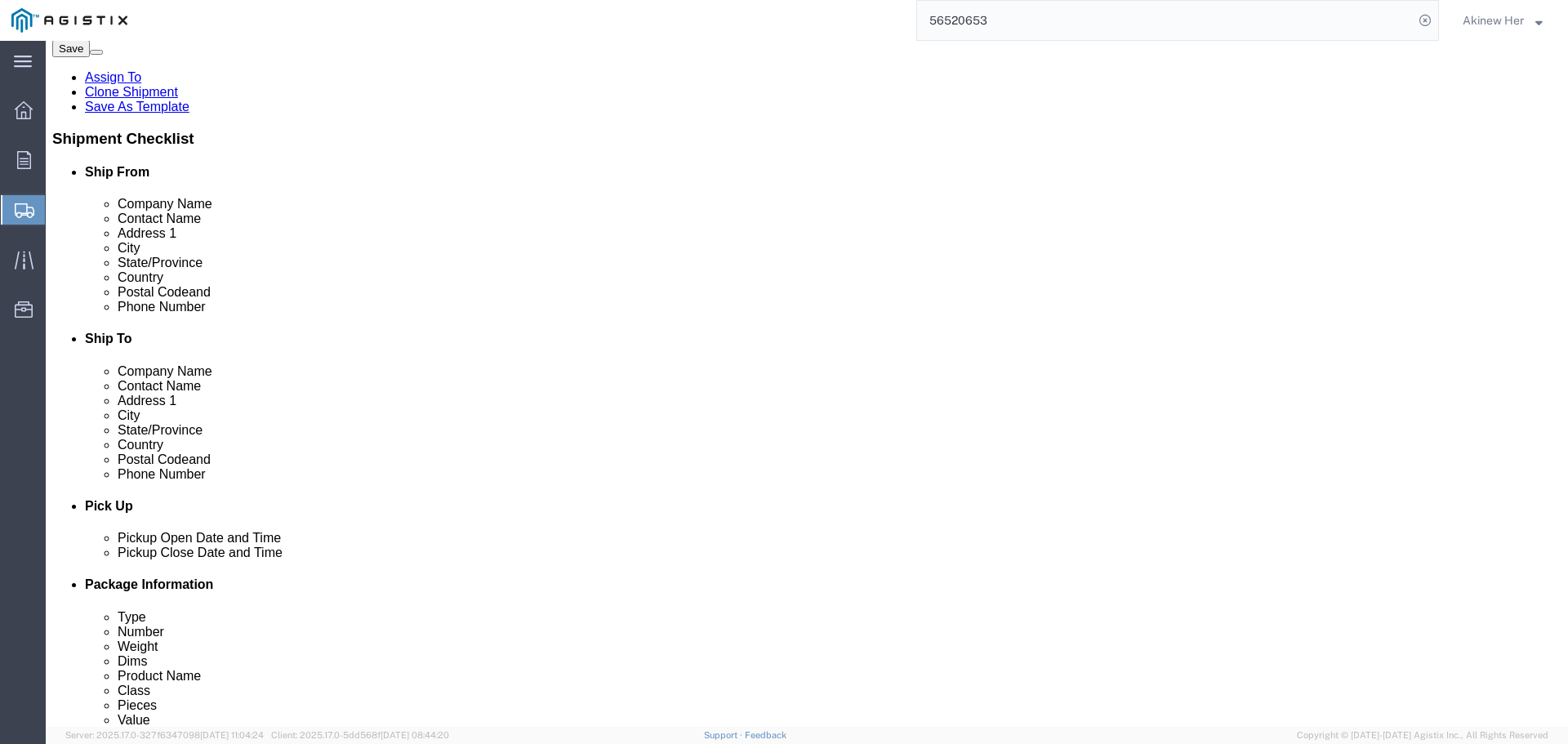
scroll to position [320, 0]
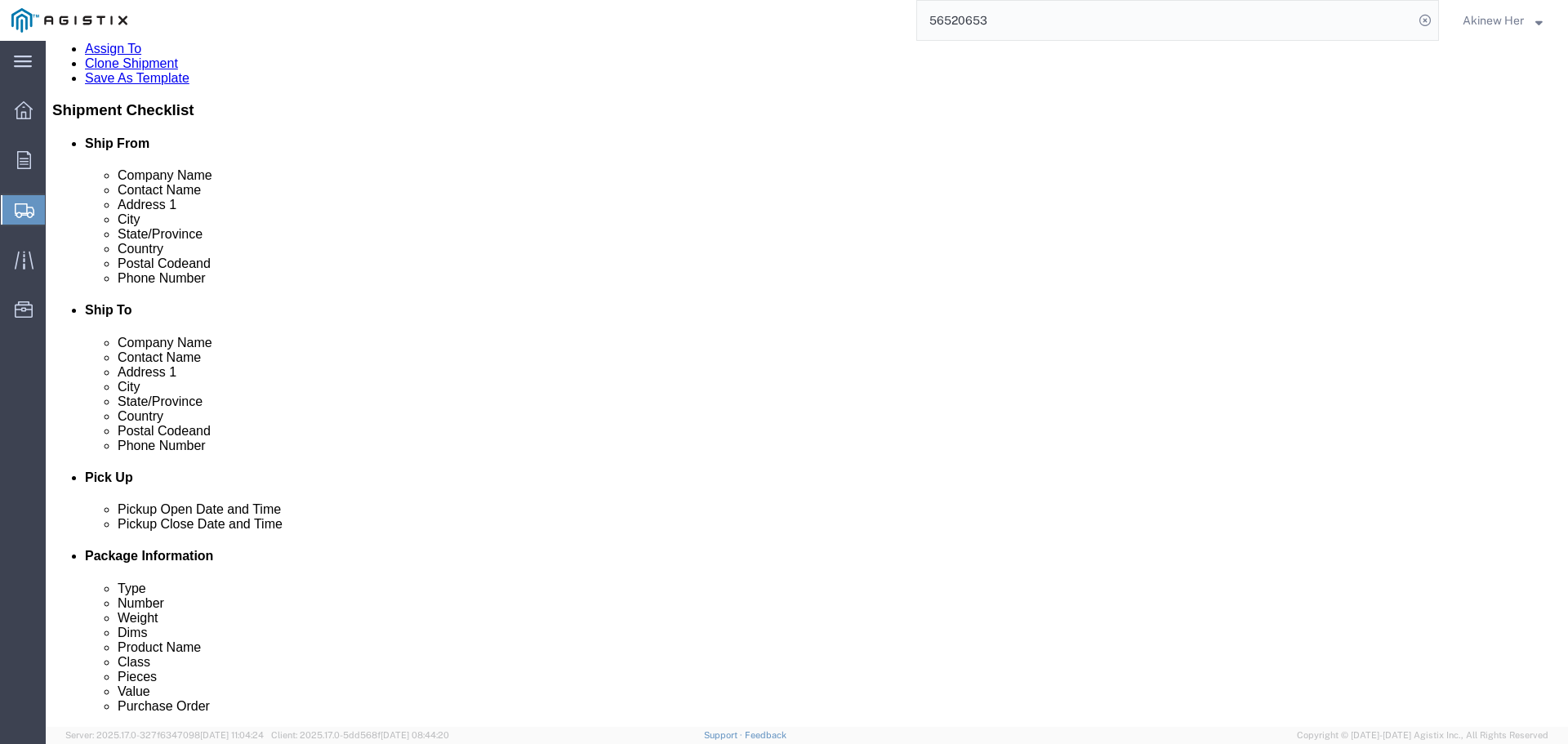
type input "56"
click link "Add Content"
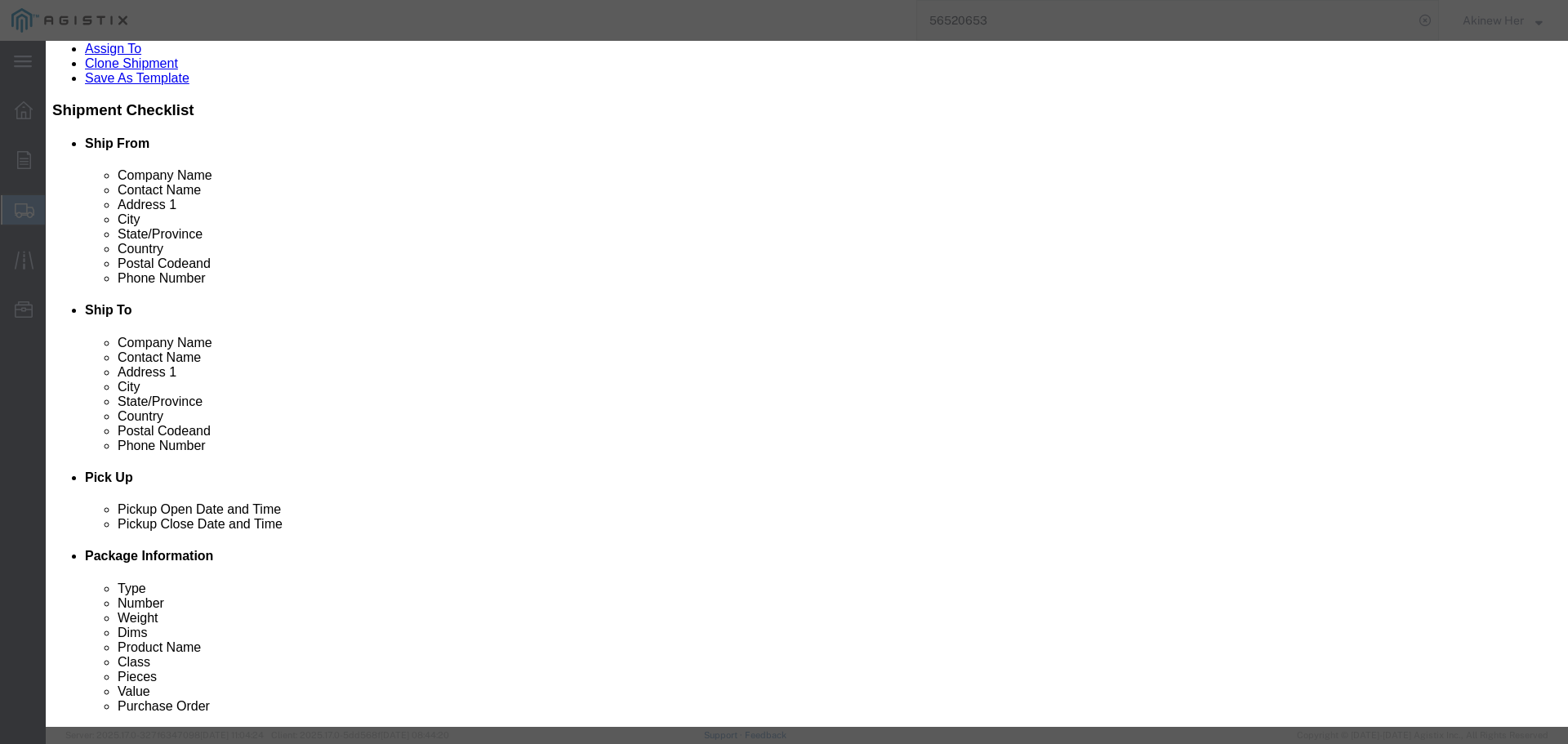
click input "text"
paste input "FR4X4YL10"
type input "FR4X4YL10"
type input "1"
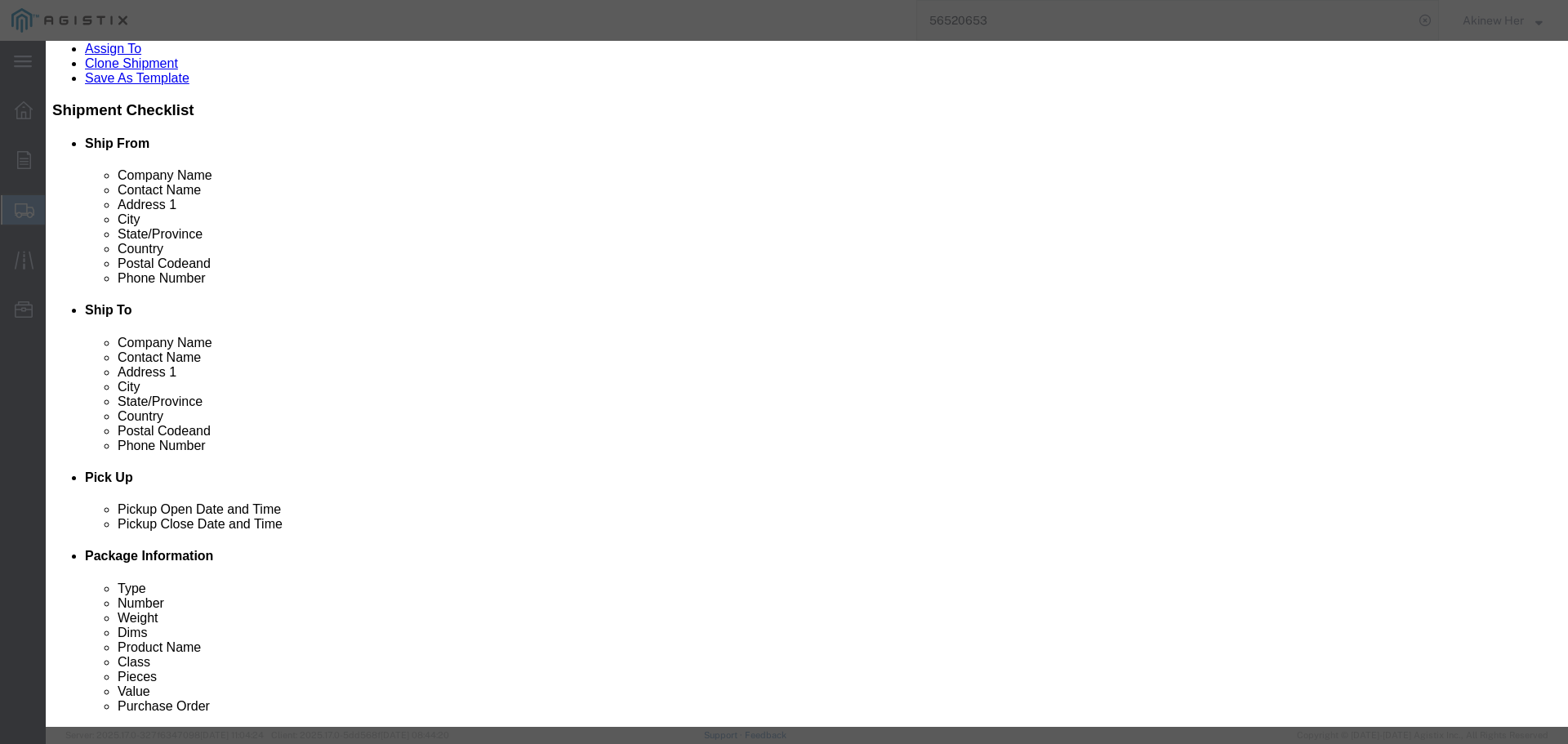
type input "135.97"
select select "USD"
select select "70"
click input "1"
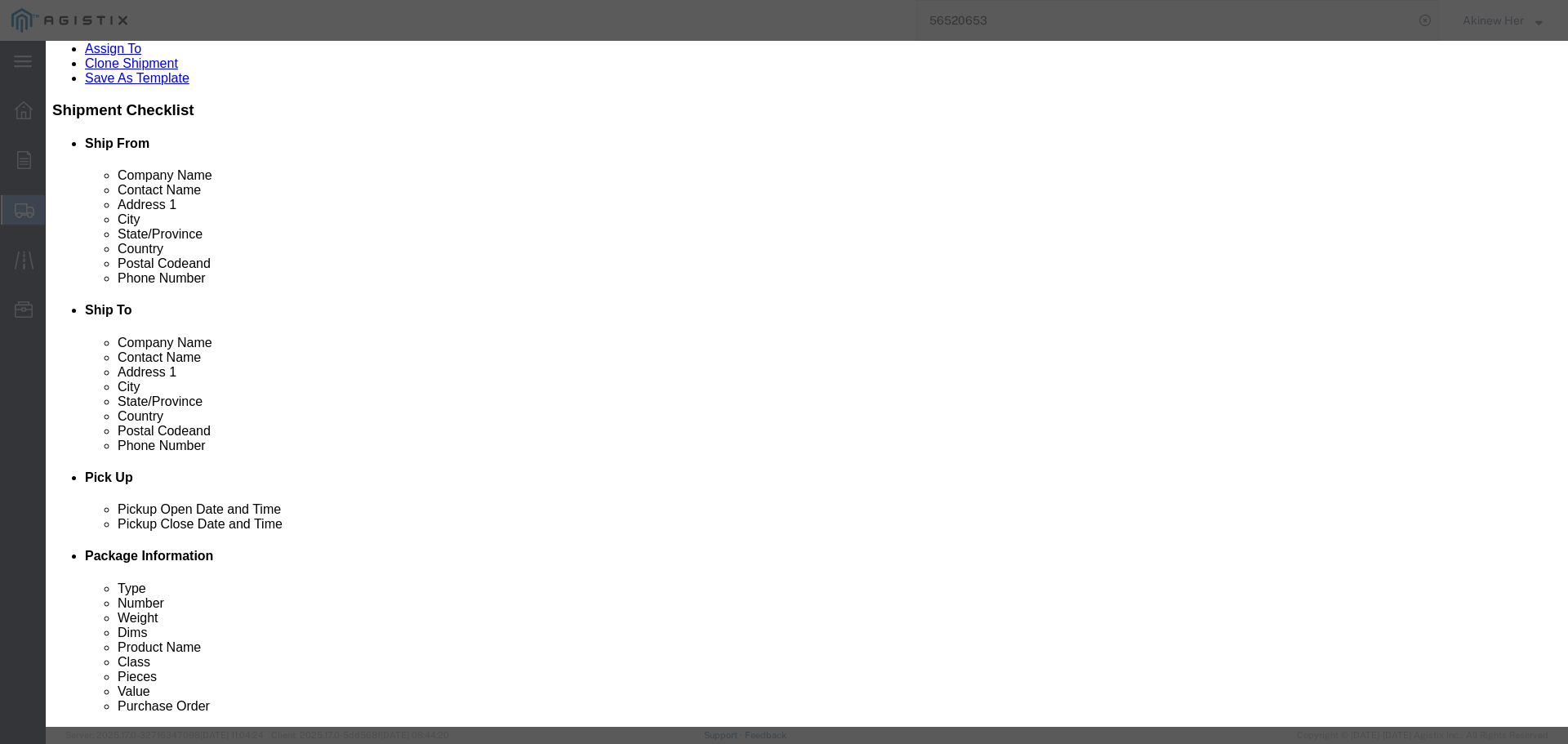
type input "4"
type input "543.88"
click button "Save & Close"
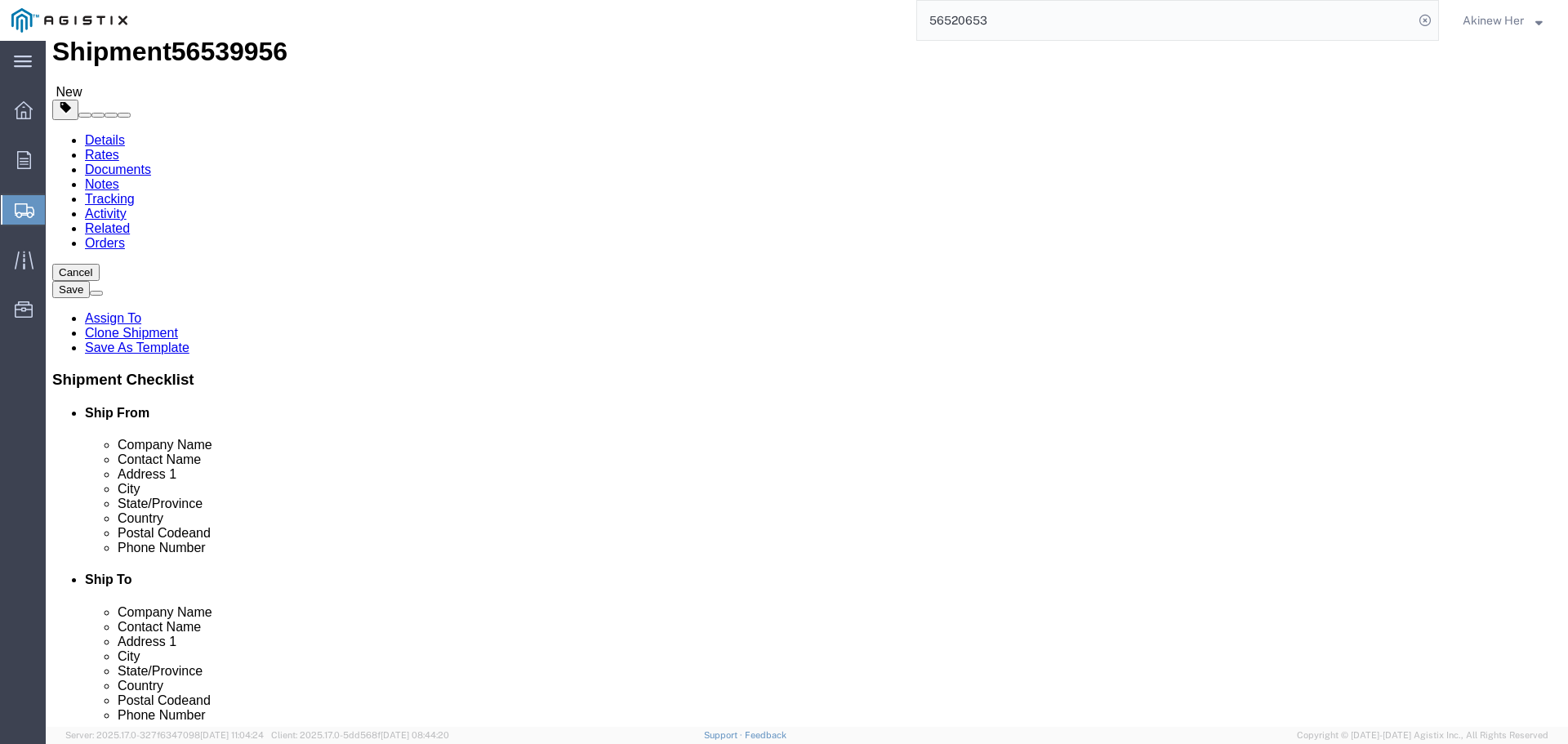
scroll to position [0, 0]
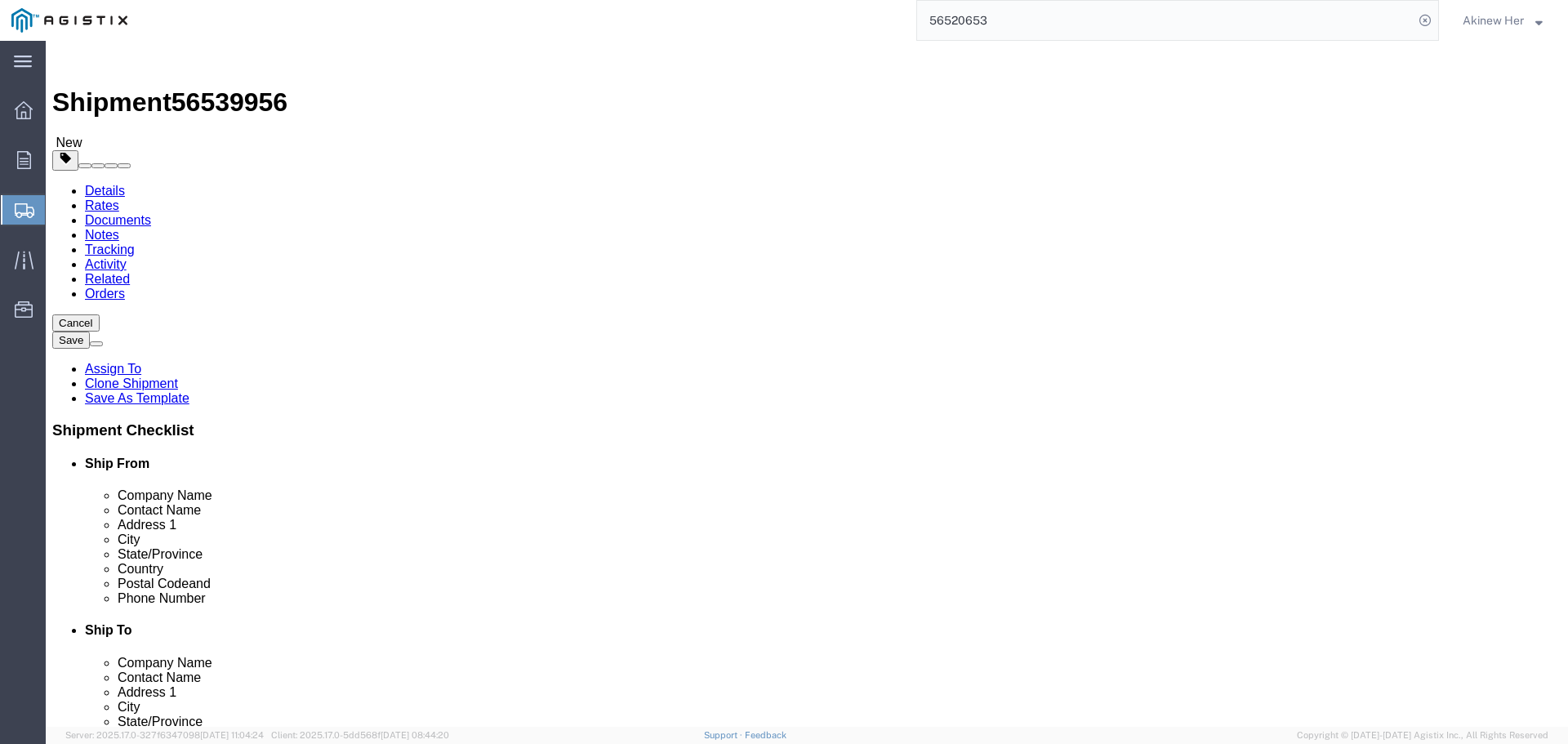
click button "Rate Shipment"
